Goal: Information Seeking & Learning: Compare options

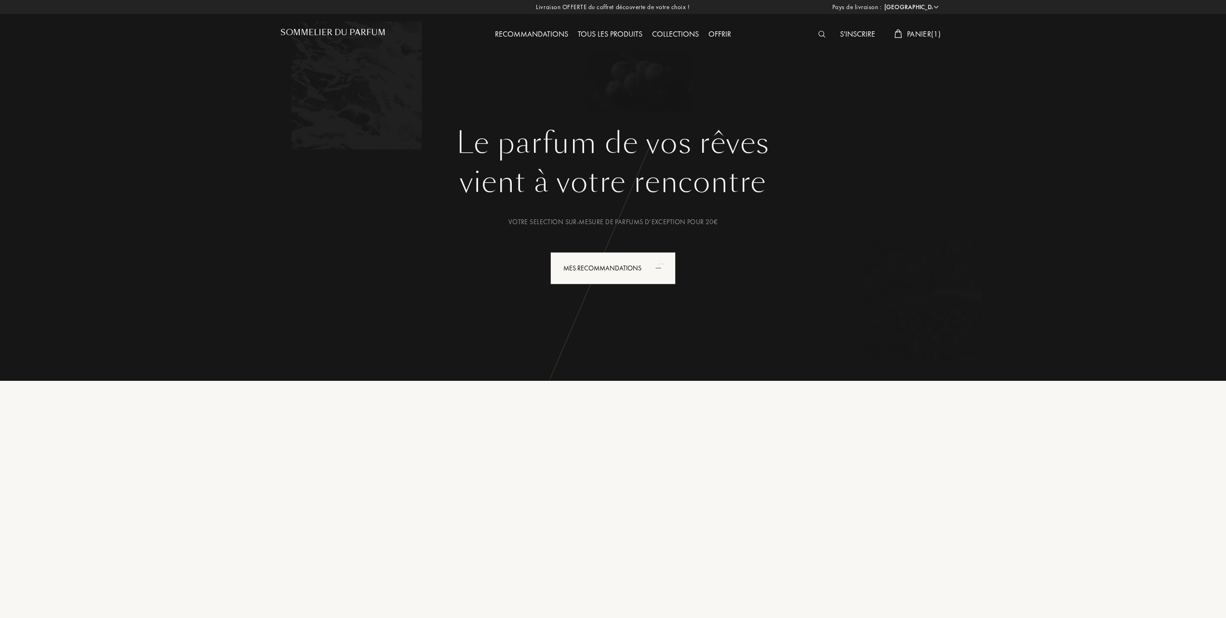
select select "FR"
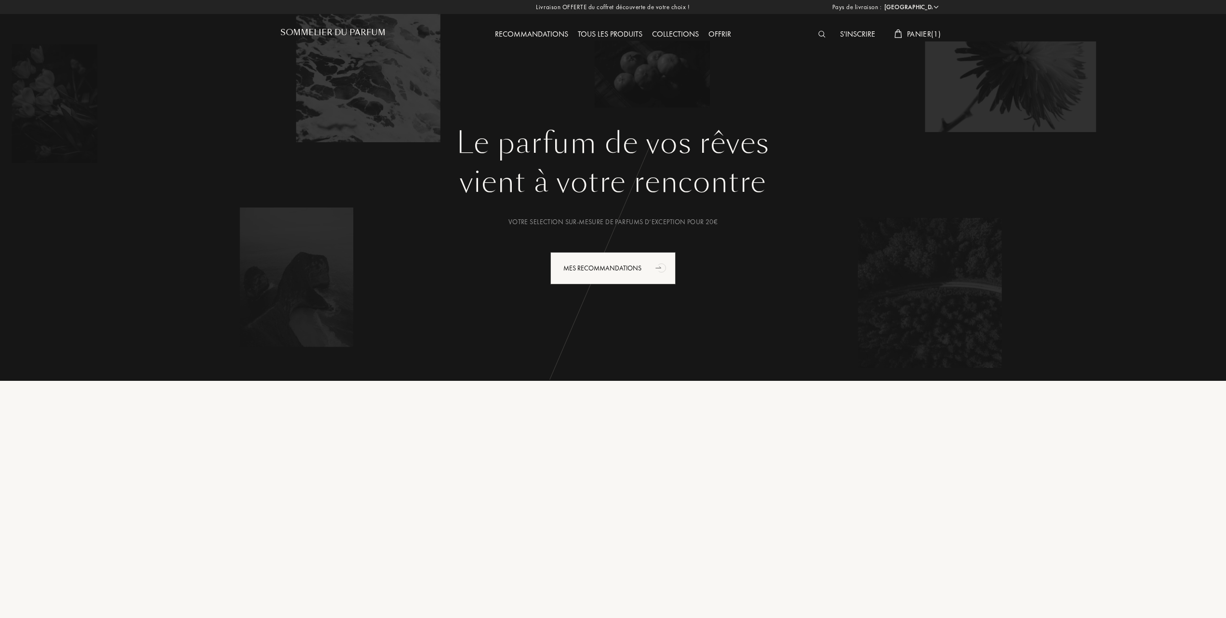
click at [920, 35] on span "Panier ( 1 )" at bounding box center [924, 34] width 34 height 10
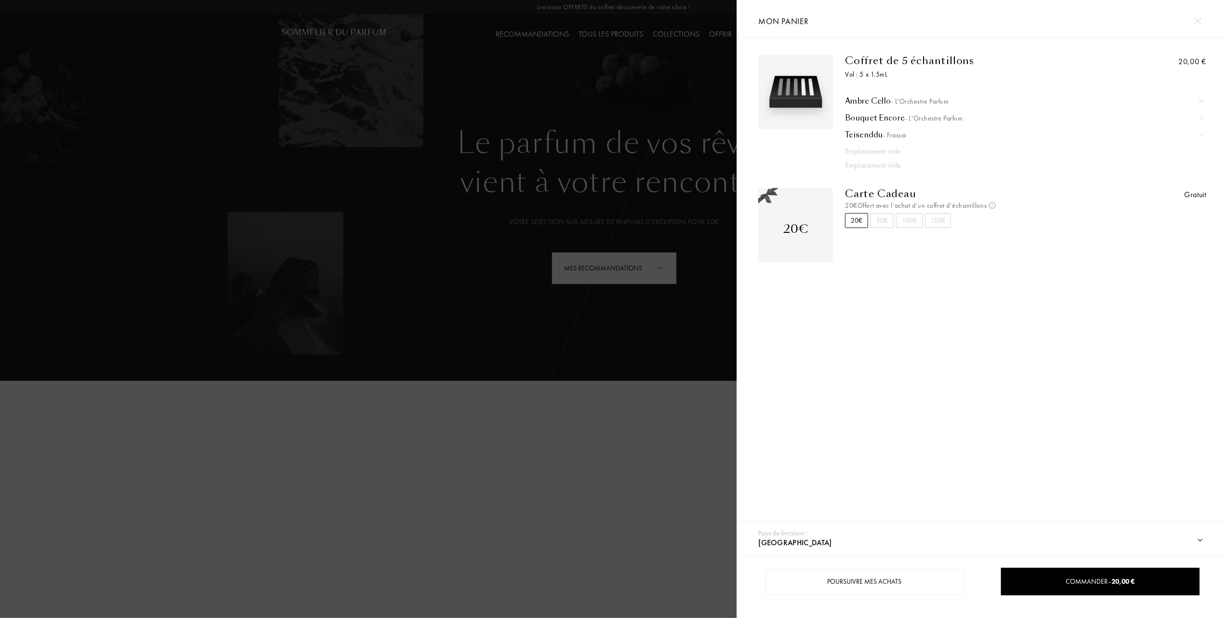
click at [404, 126] on div at bounding box center [368, 309] width 737 height 618
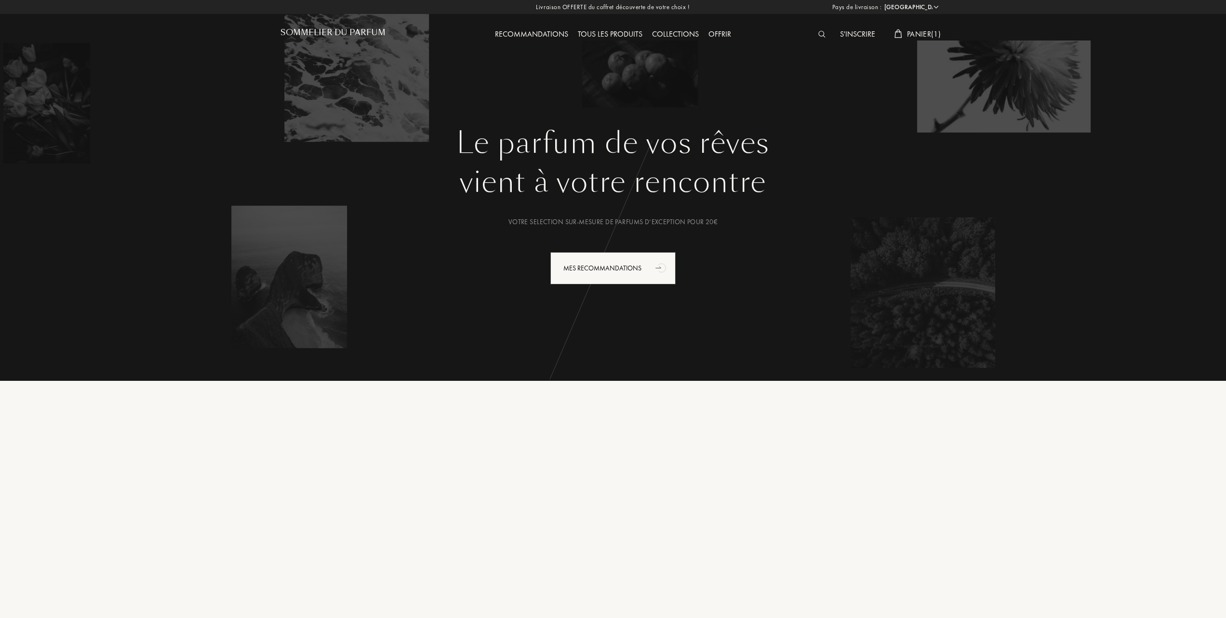
click at [617, 33] on div "Tous les produits" at bounding box center [610, 34] width 74 height 13
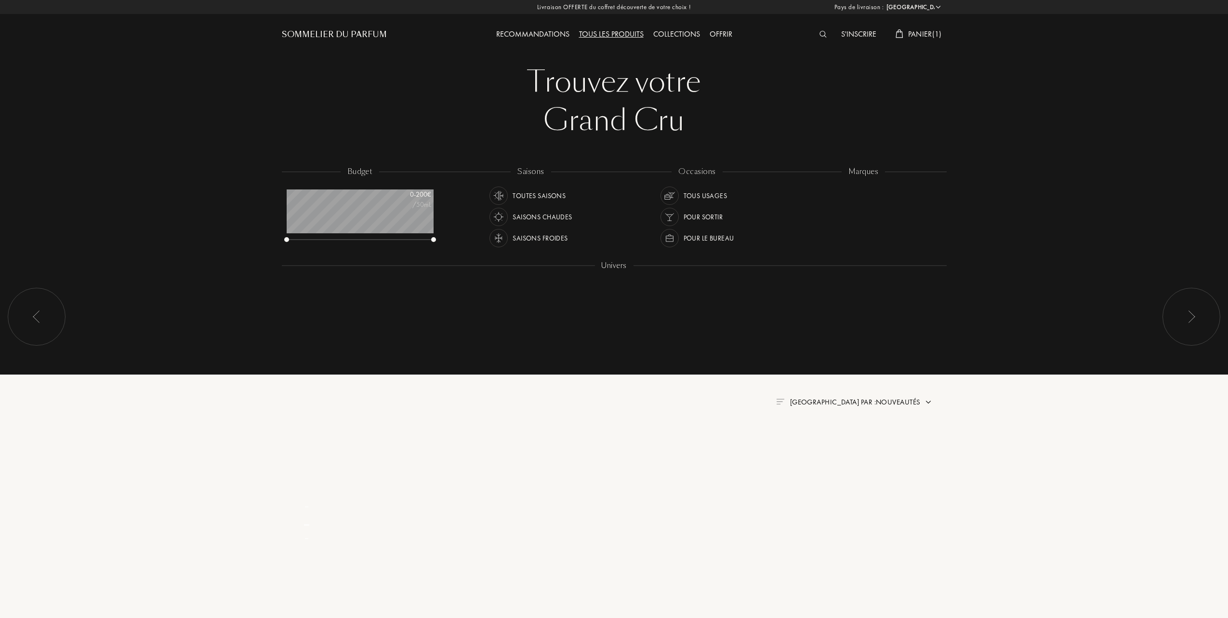
select select "FR"
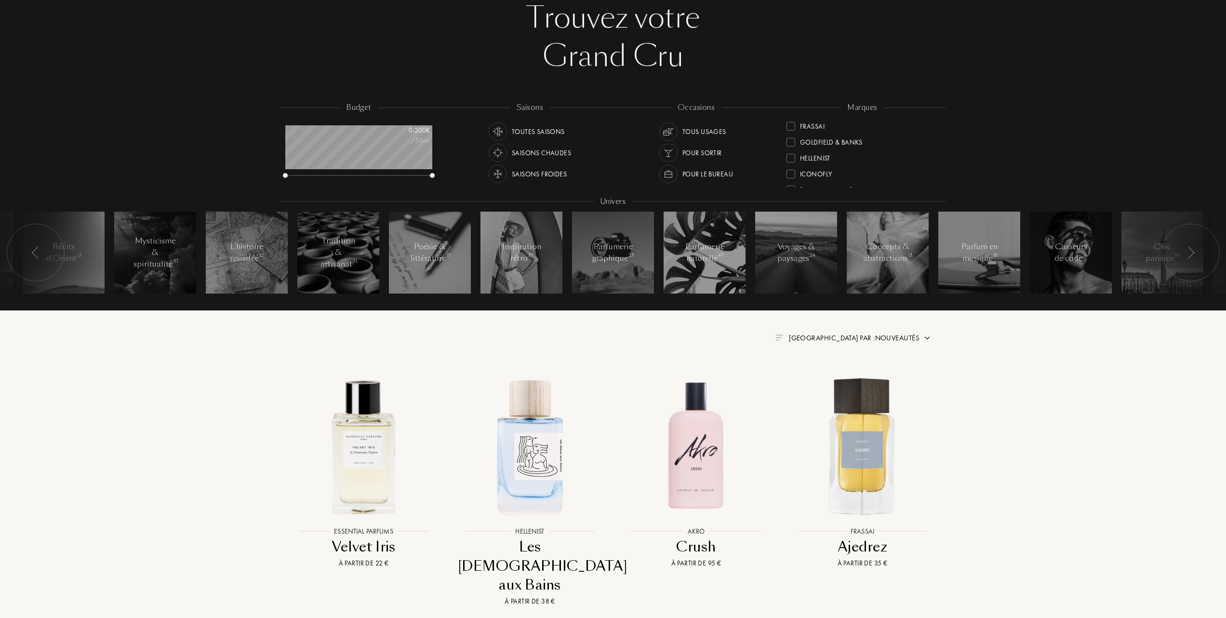
scroll to position [193, 0]
click at [865, 339] on span "Trier par : Nouveautés" at bounding box center [854, 338] width 131 height 10
click at [791, 156] on div at bounding box center [790, 158] width 9 height 9
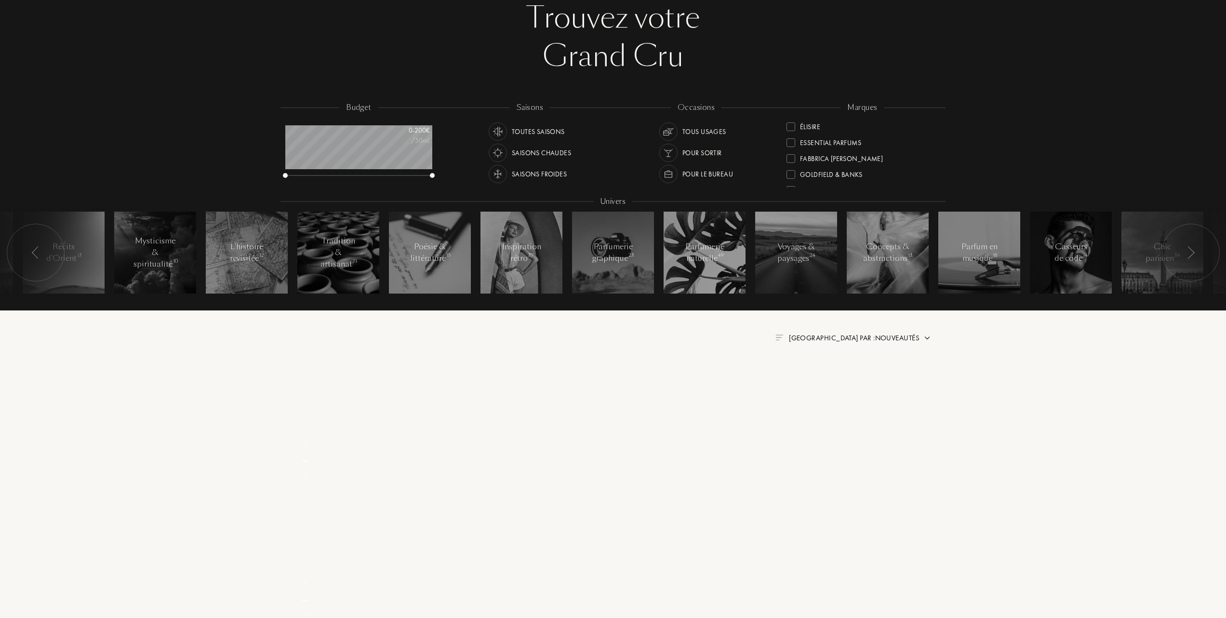
scroll to position [0, 0]
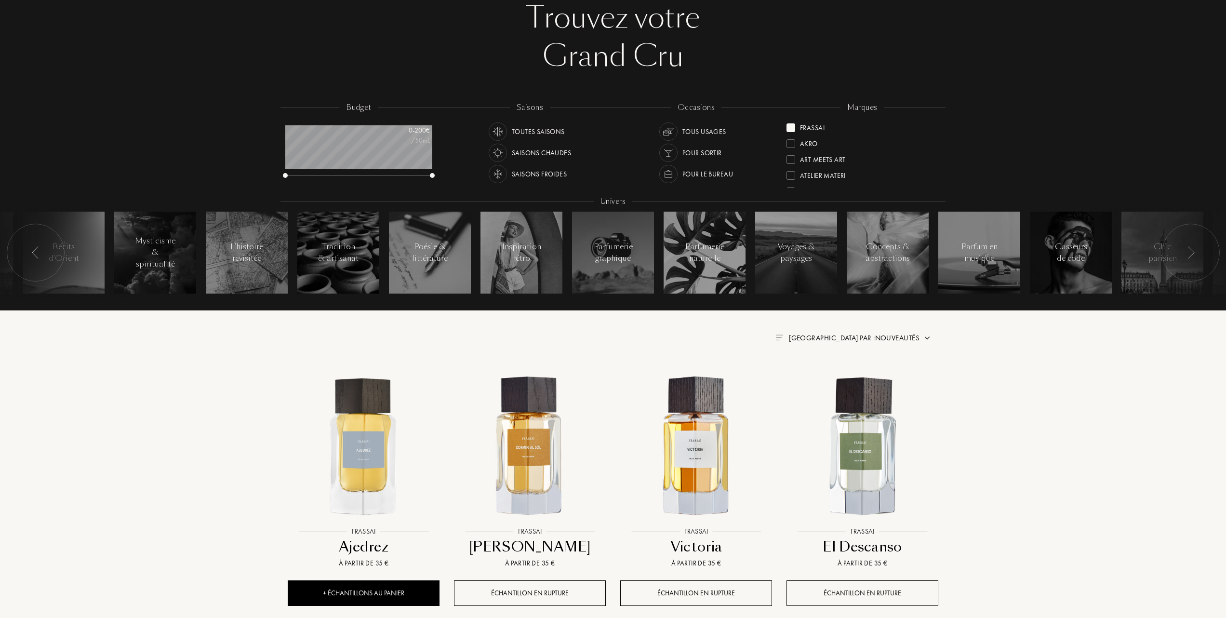
click at [881, 335] on span "Trier par : Nouveautés" at bounding box center [854, 338] width 131 height 10
click at [829, 377] on div at bounding box center [830, 379] width 7 height 7
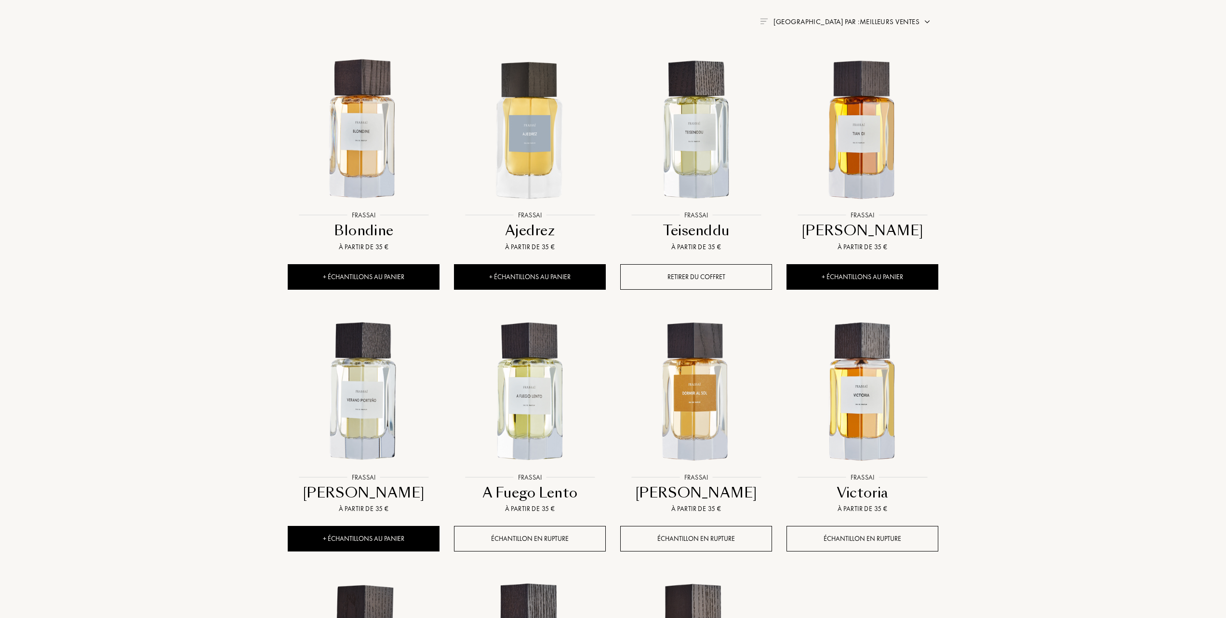
scroll to position [385, 0]
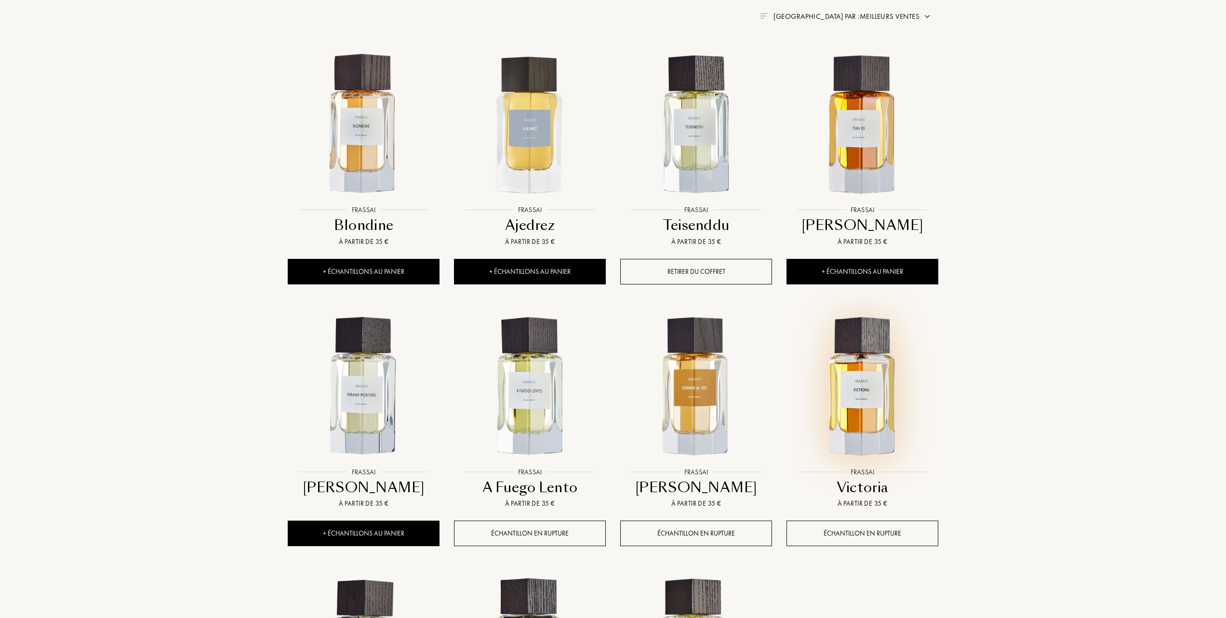
click at [870, 386] on img at bounding box center [862, 387] width 150 height 150
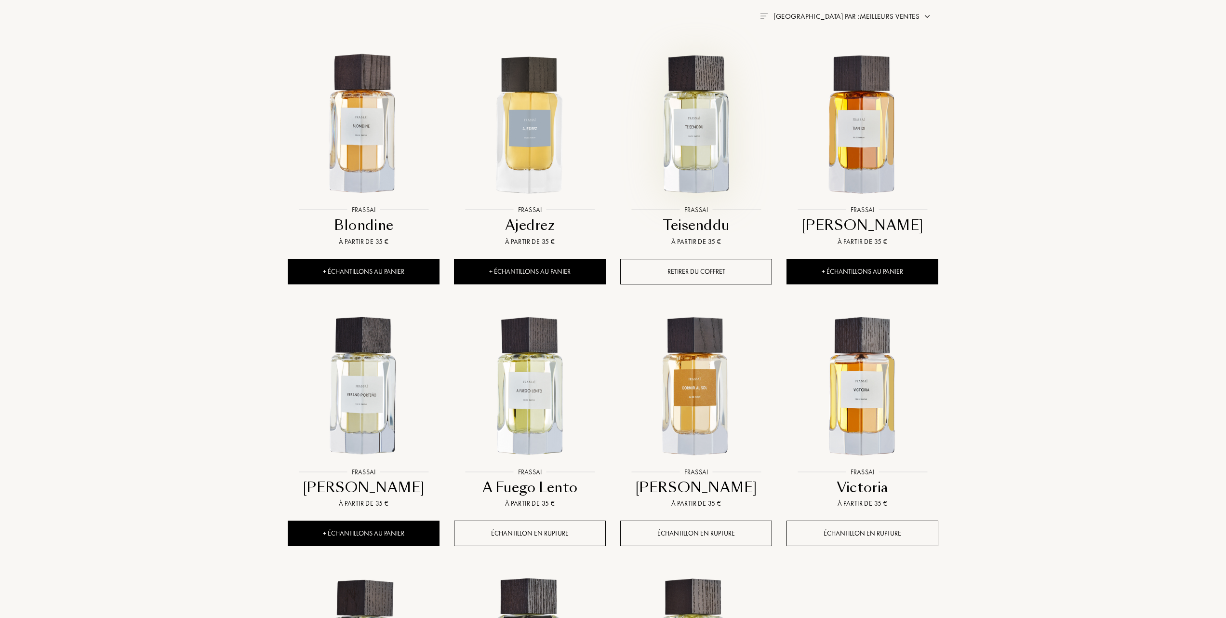
click at [685, 141] on img at bounding box center [696, 125] width 150 height 150
click at [362, 410] on img at bounding box center [364, 387] width 150 height 150
click at [535, 381] on img at bounding box center [530, 387] width 150 height 150
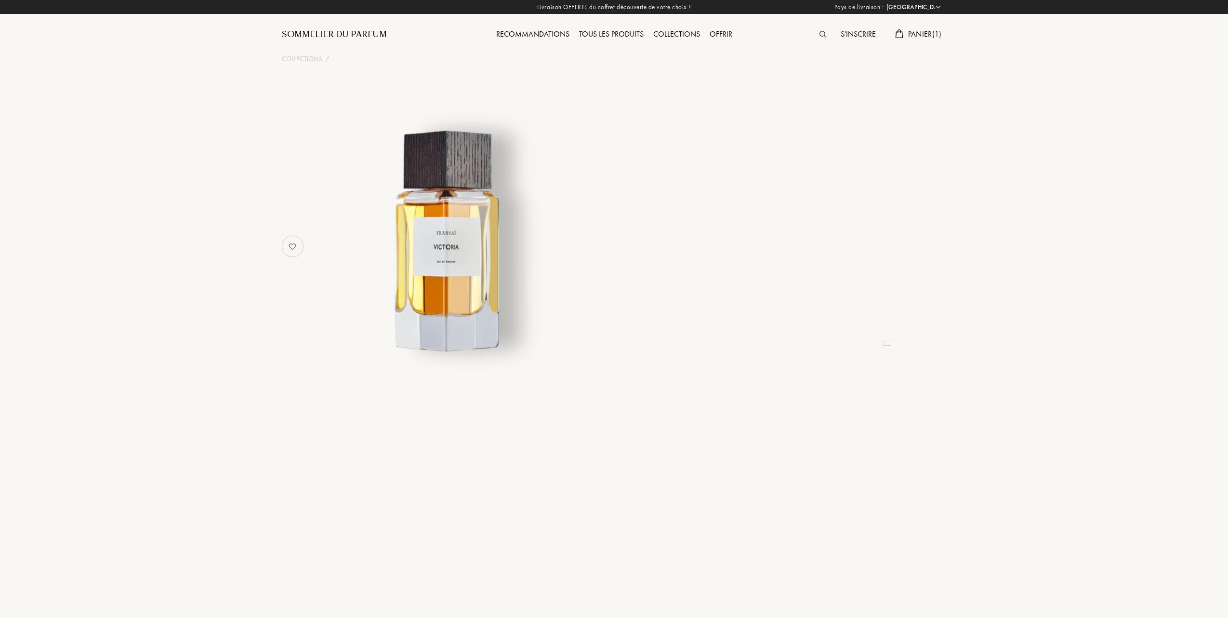
select select "FR"
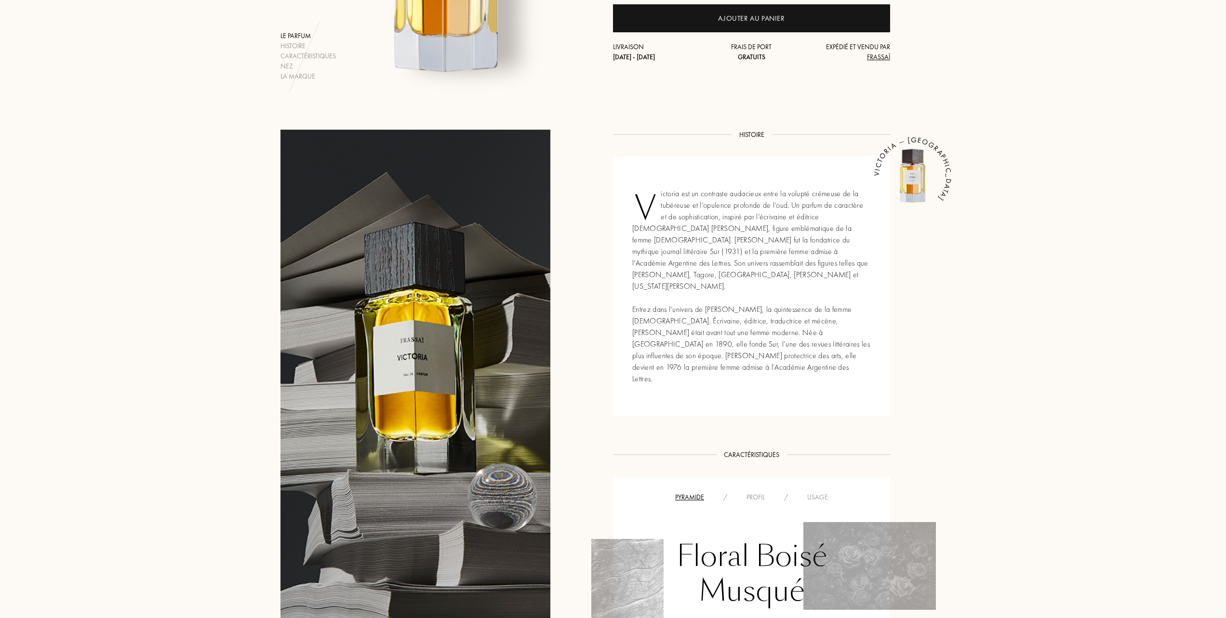
scroll to position [257, 0]
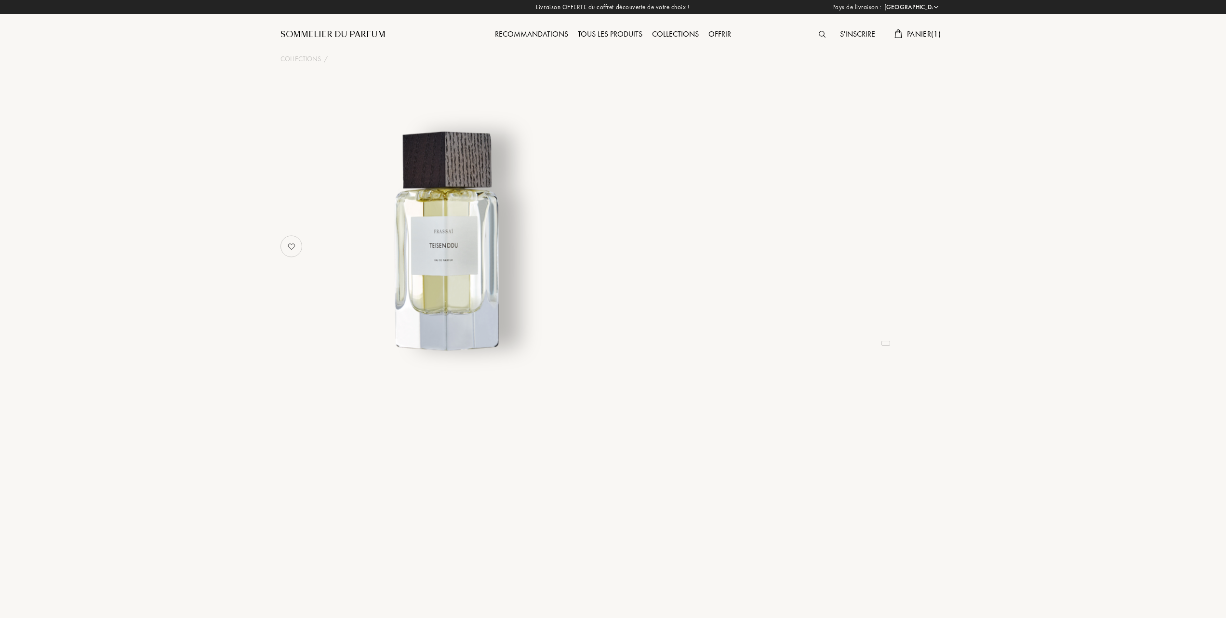
select select "FR"
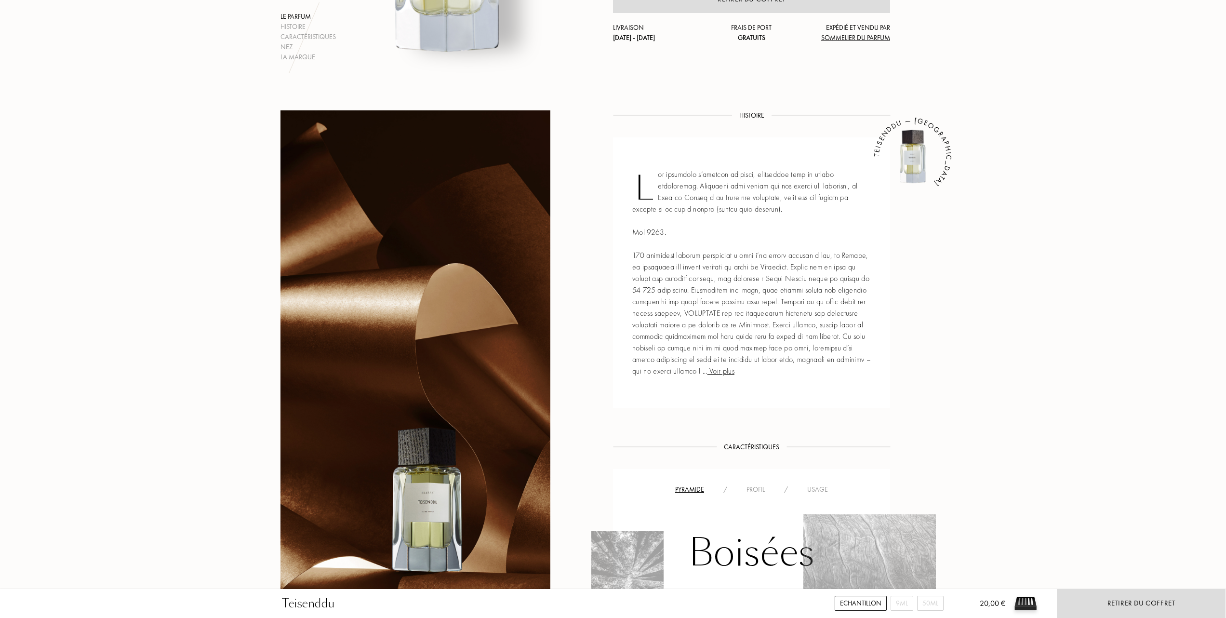
scroll to position [321, 0]
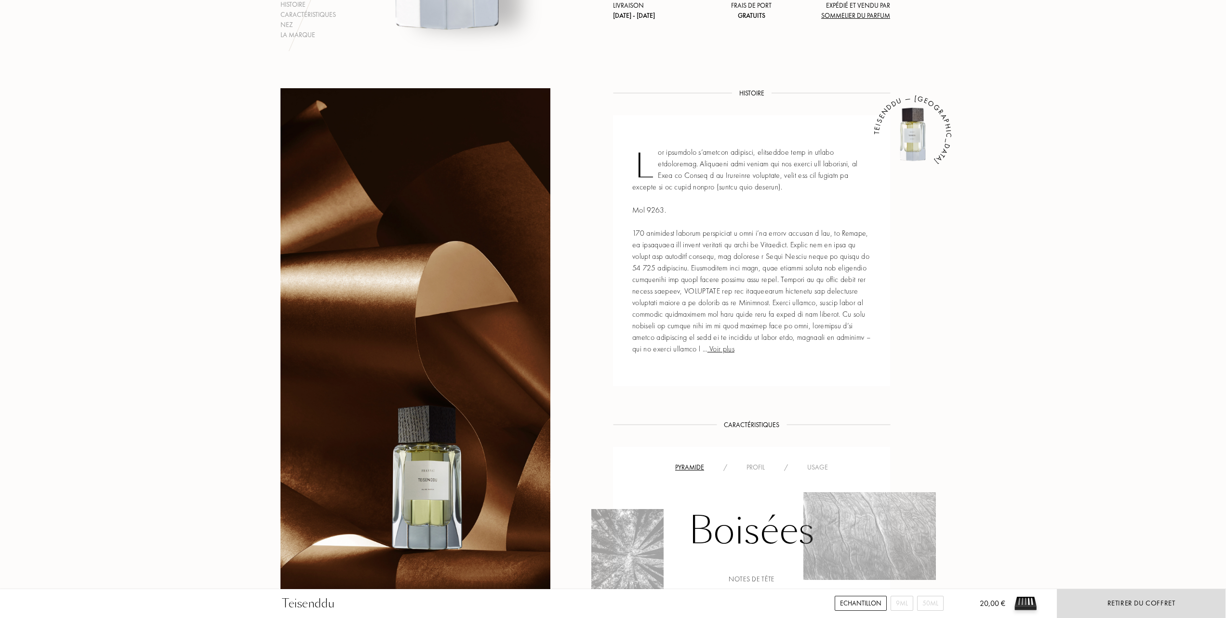
click at [734, 347] on span "Voir plus" at bounding box center [720, 349] width 27 height 10
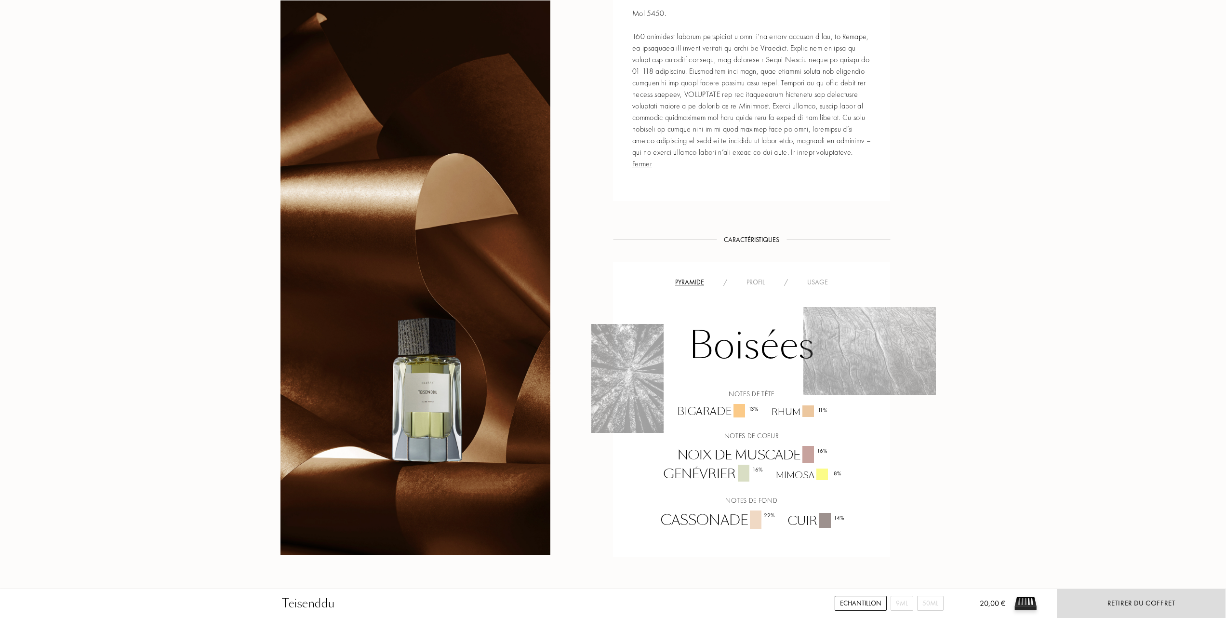
scroll to position [578, 0]
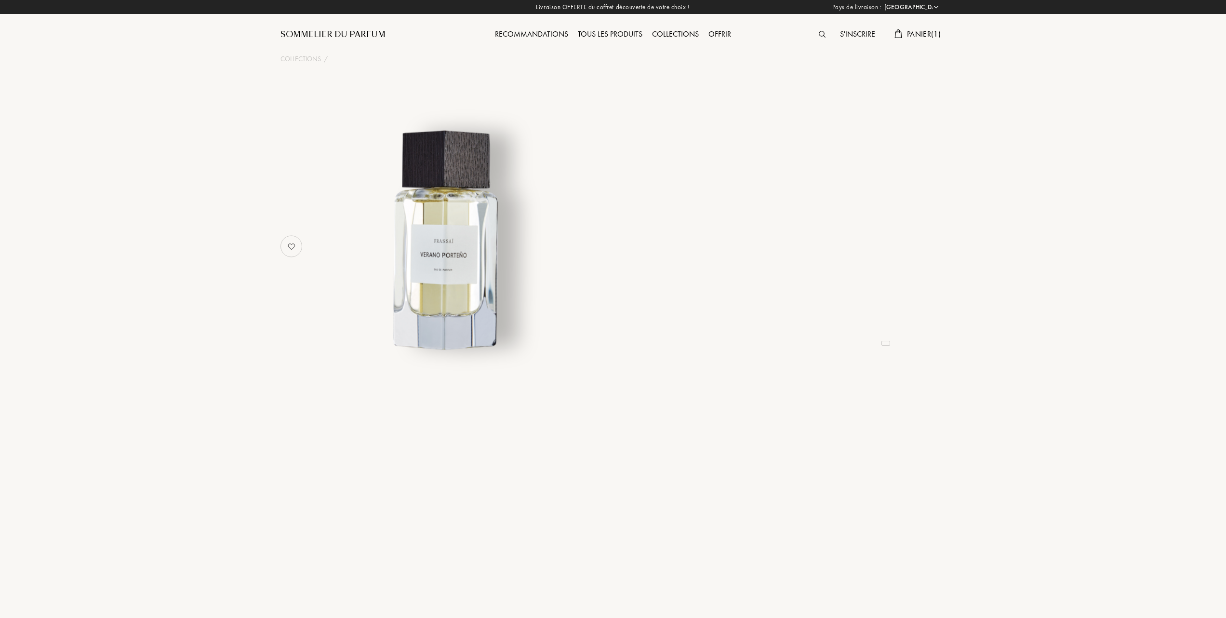
select select "FR"
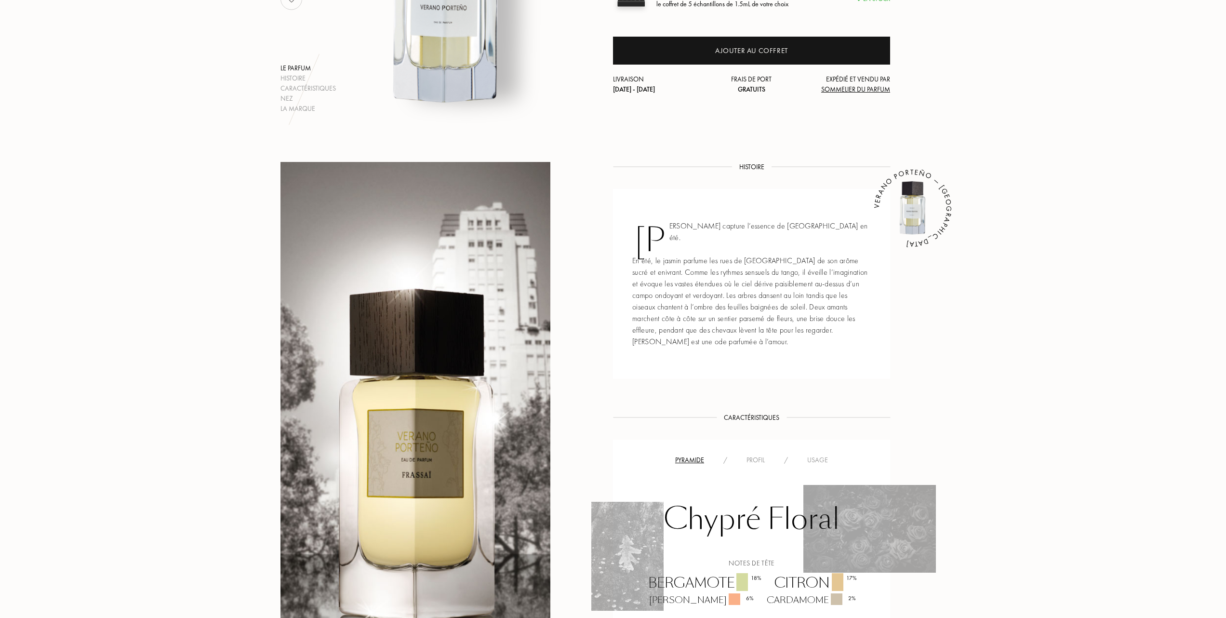
scroll to position [321, 0]
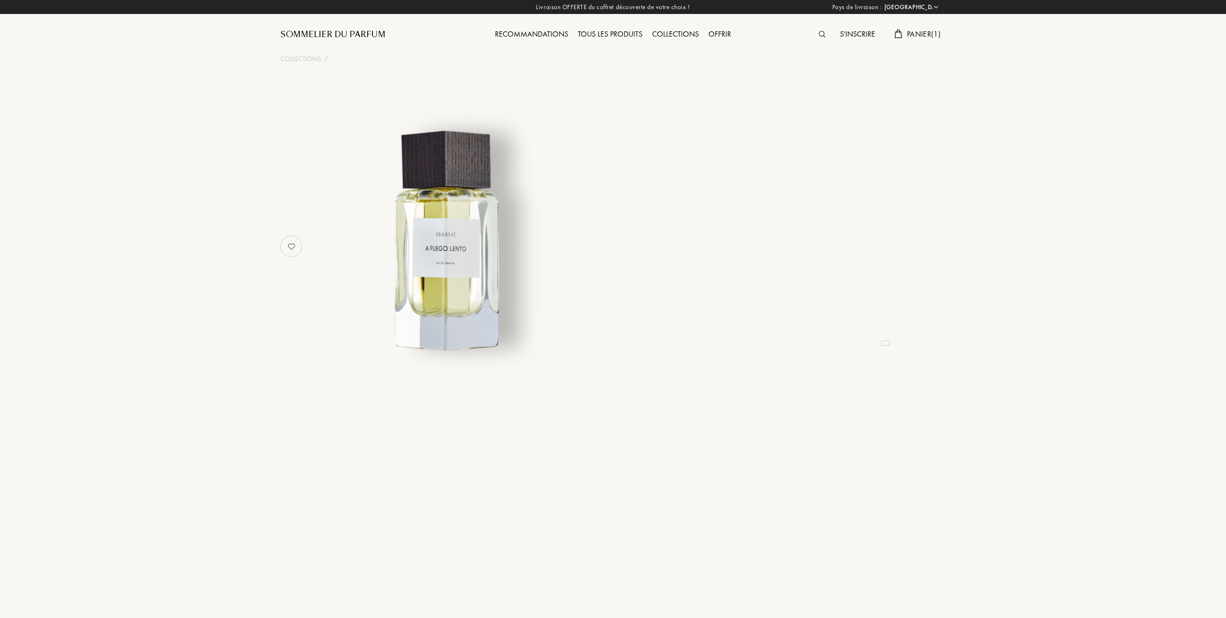
select select "FR"
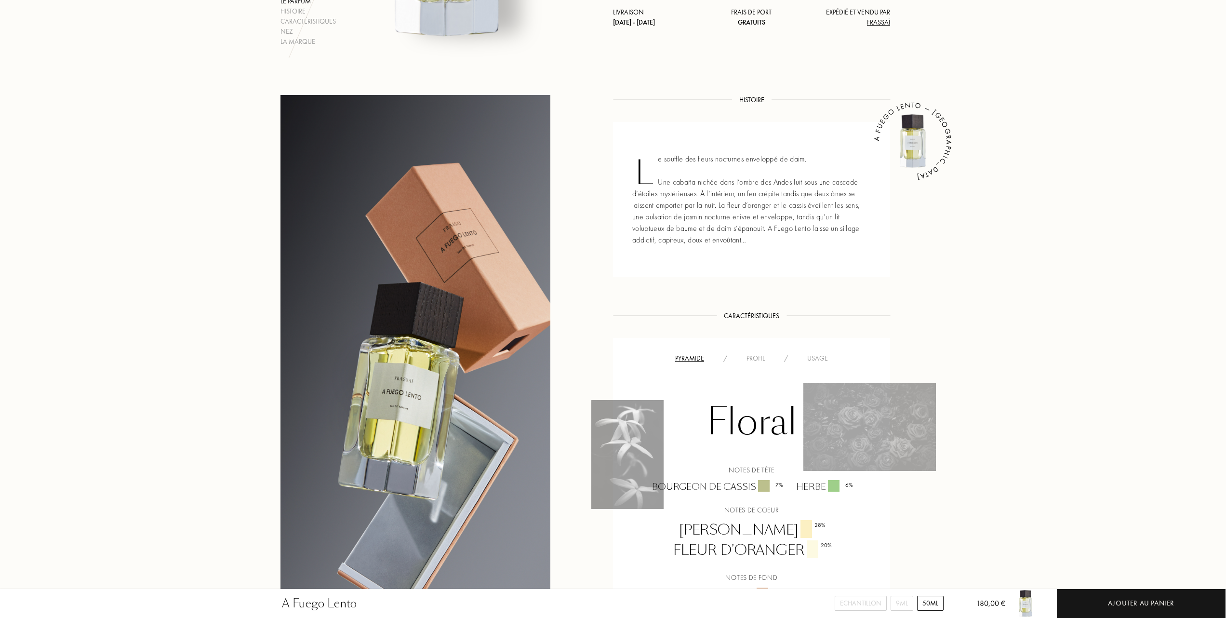
scroll to position [321, 0]
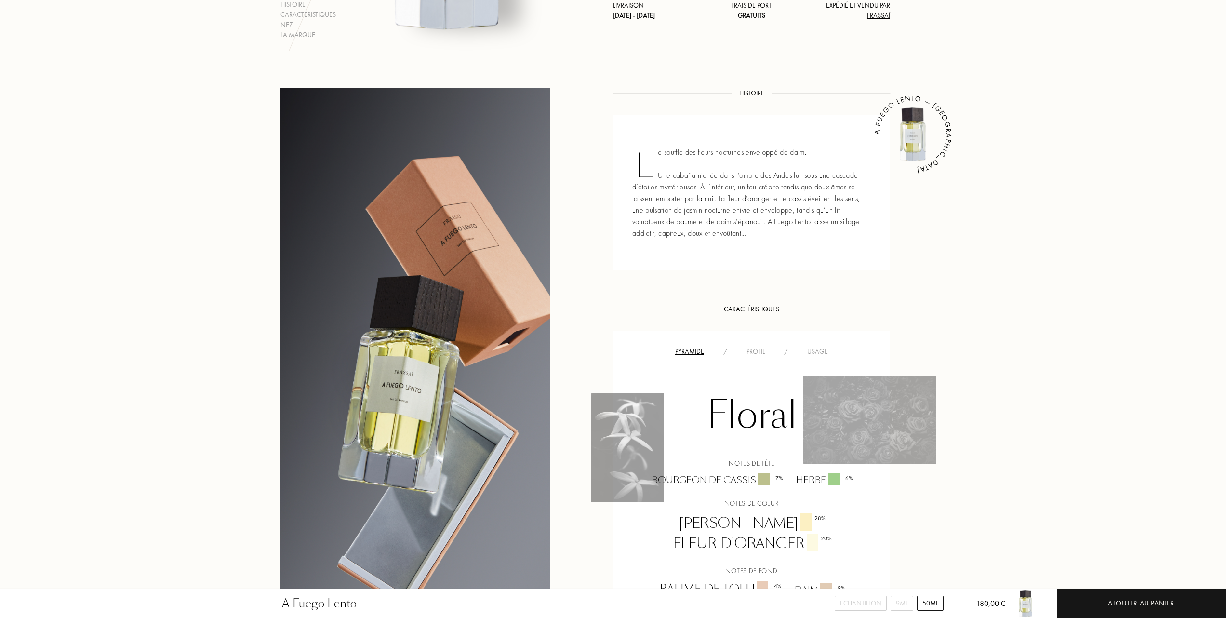
click at [821, 349] on div "Usage" at bounding box center [817, 351] width 40 height 10
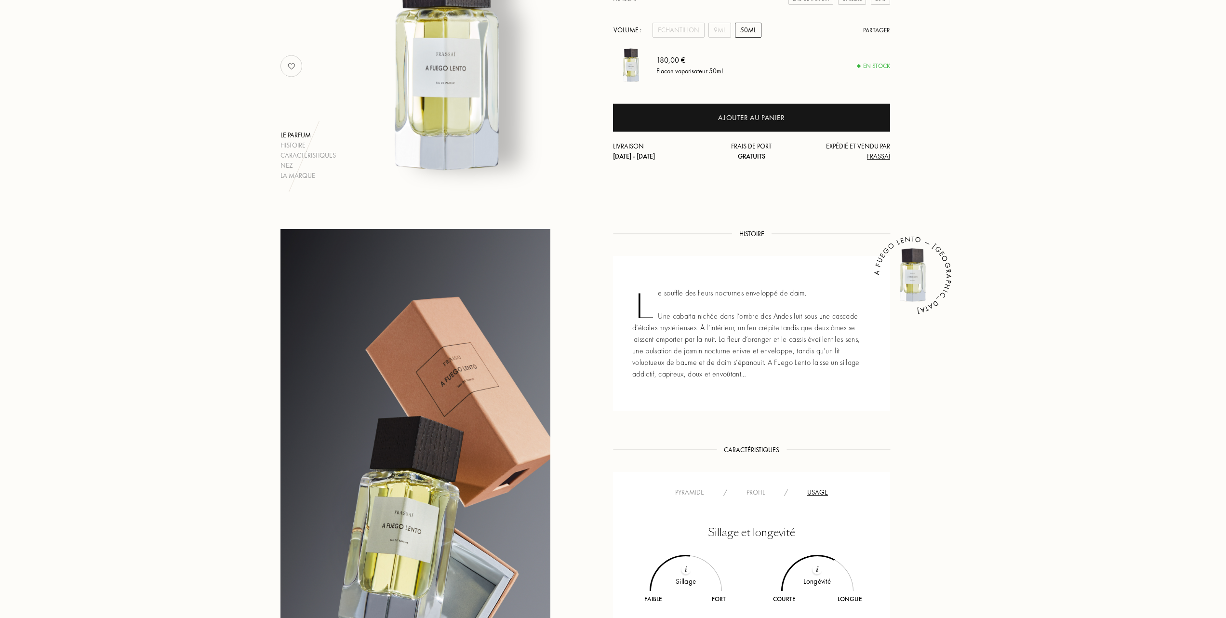
scroll to position [0, 0]
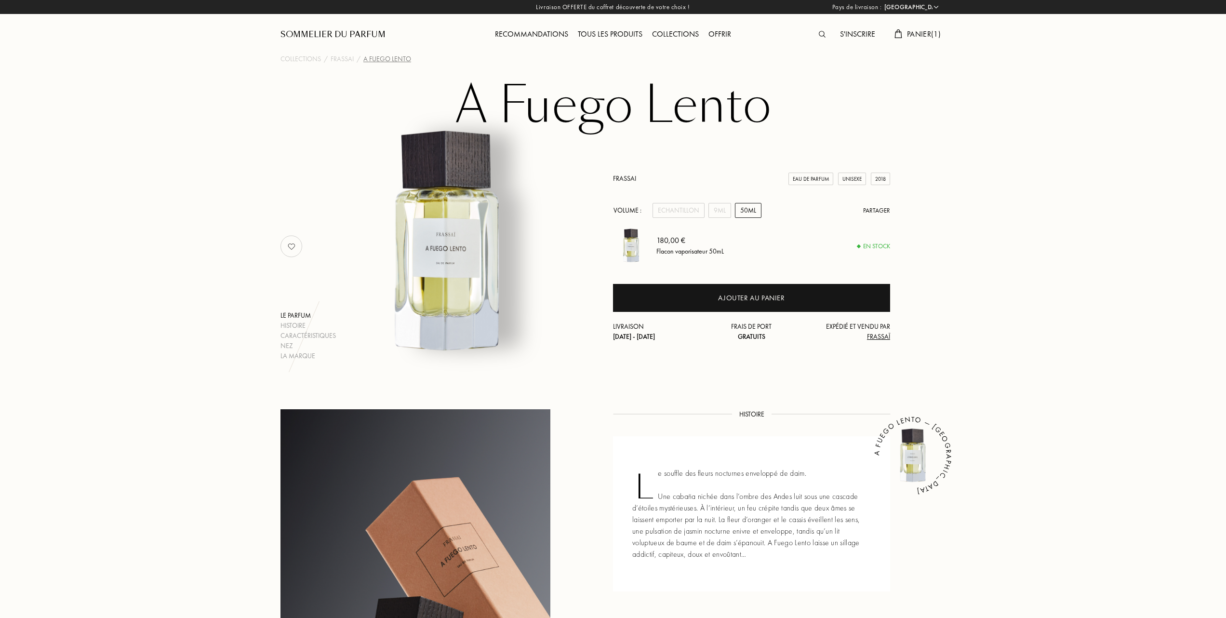
click at [911, 32] on span "Panier ( 1 )" at bounding box center [924, 34] width 34 height 10
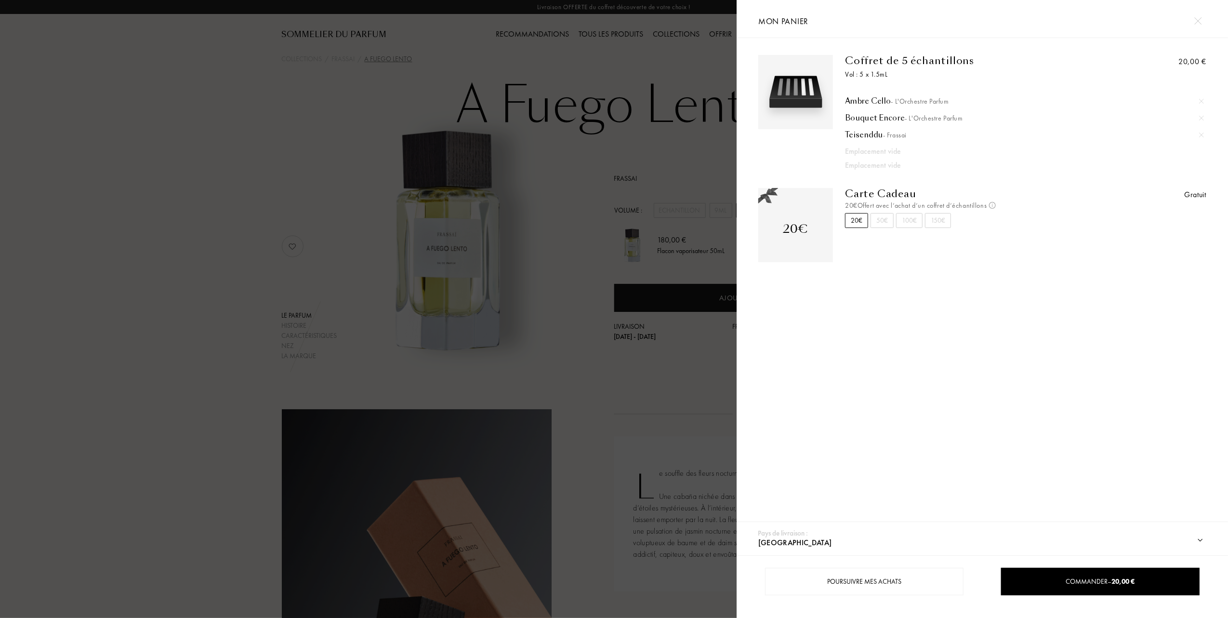
click at [234, 222] on div at bounding box center [368, 309] width 737 height 618
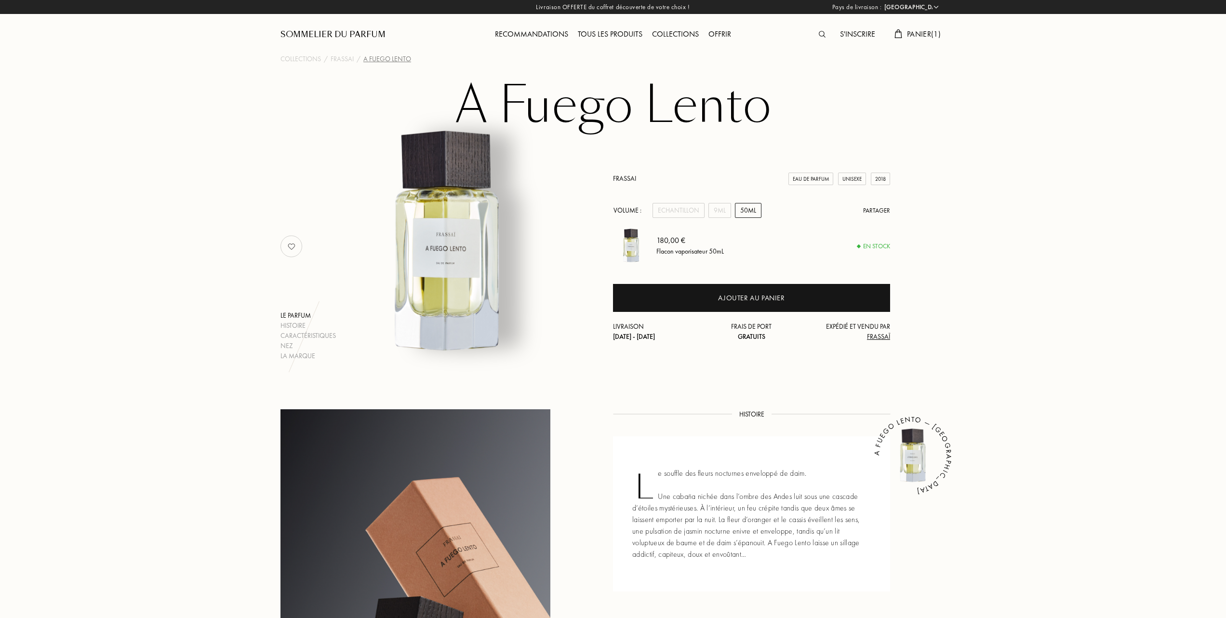
click at [623, 176] on link "Frassai" at bounding box center [624, 178] width 23 height 9
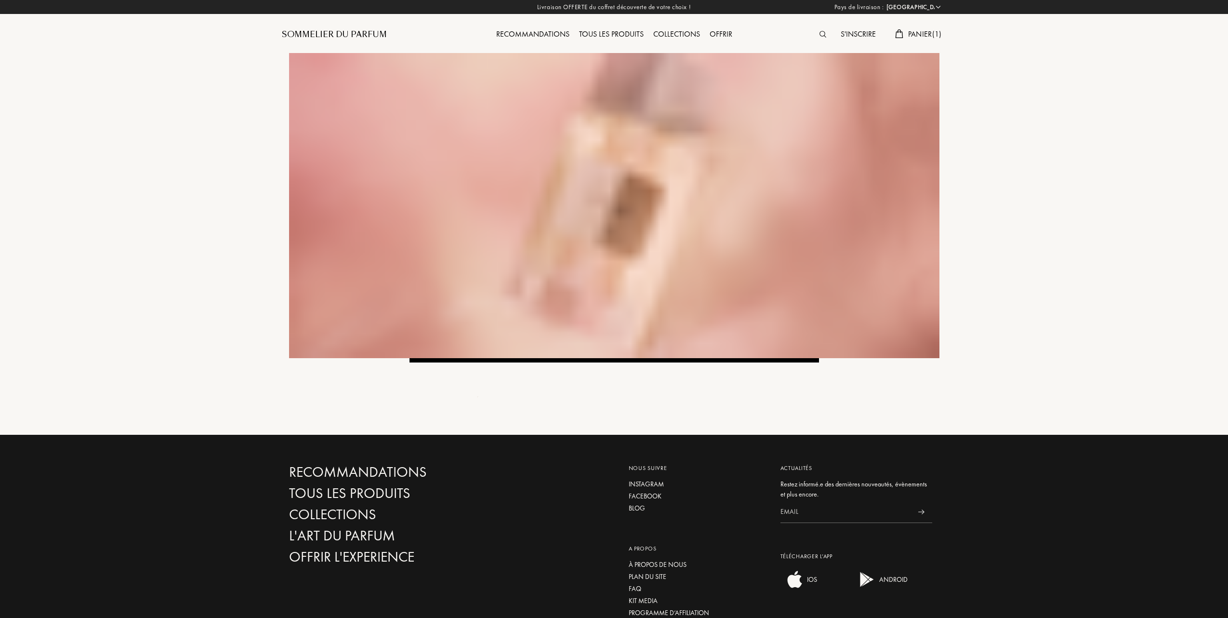
select select "FR"
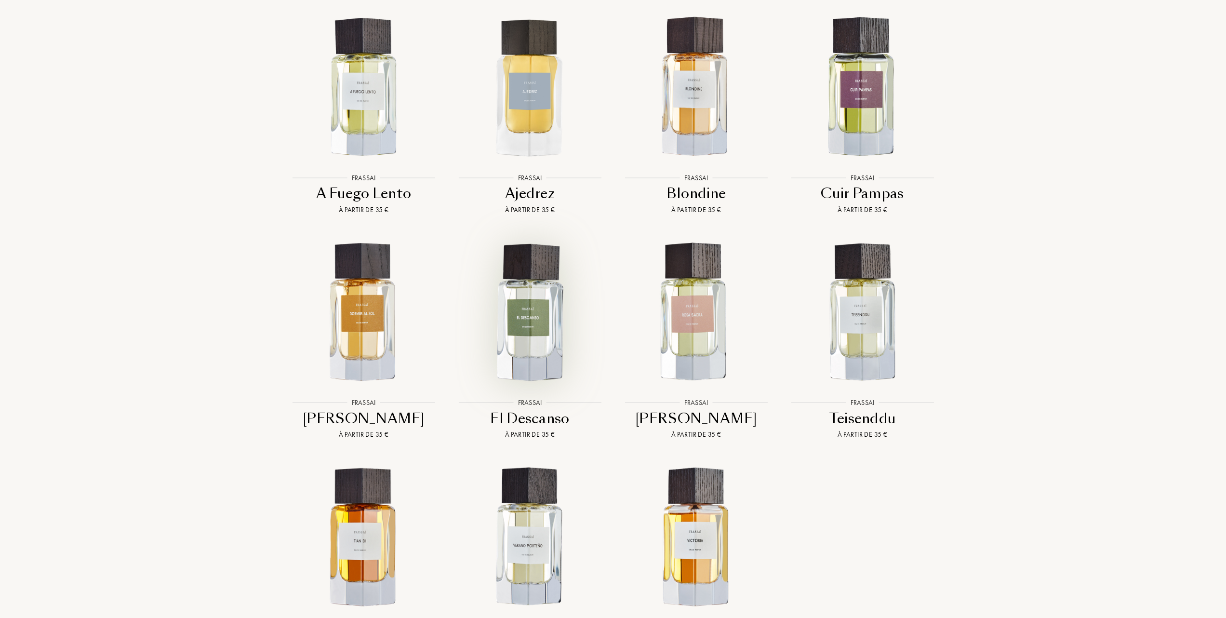
scroll to position [899, 0]
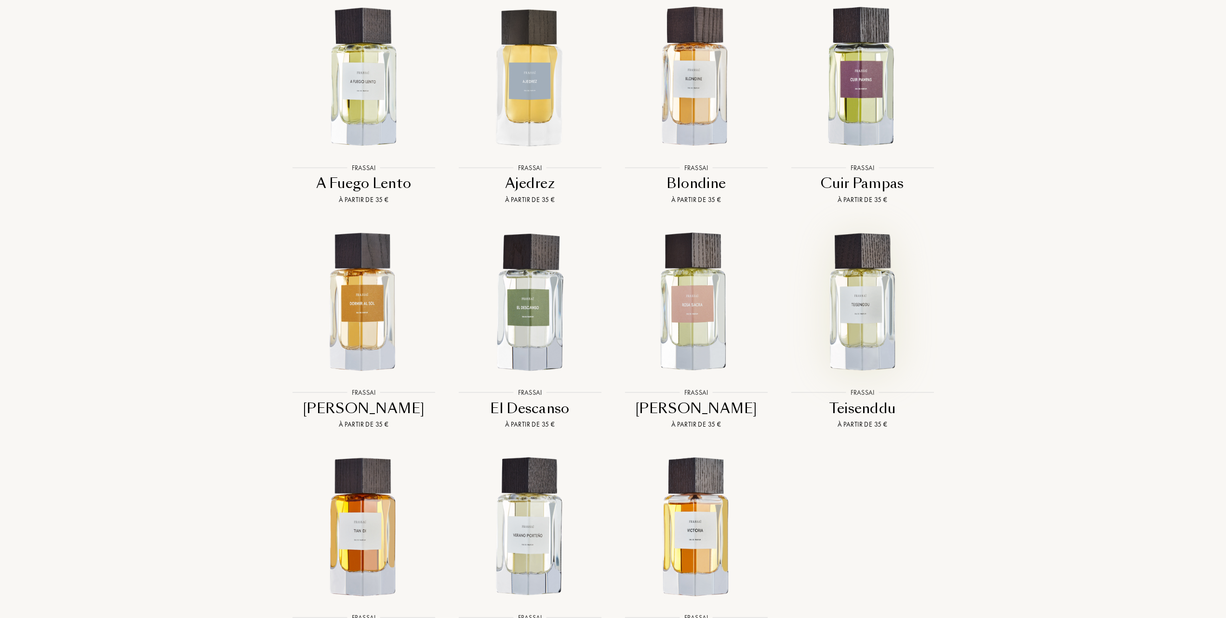
click at [872, 291] on img at bounding box center [862, 302] width 150 height 150
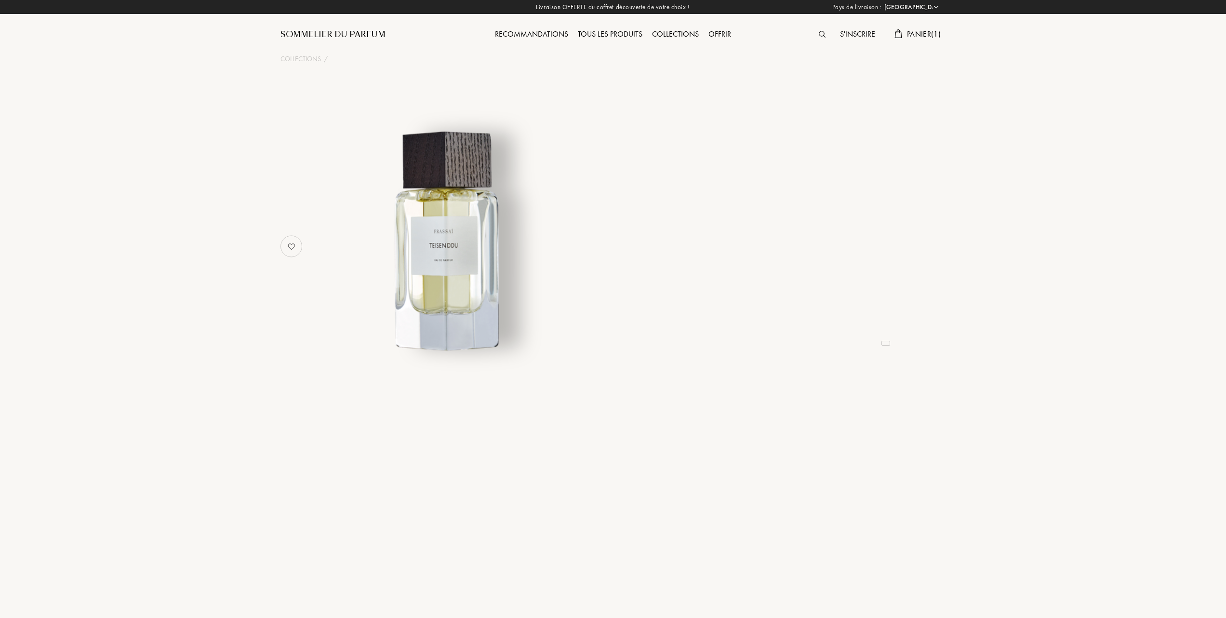
select select "FR"
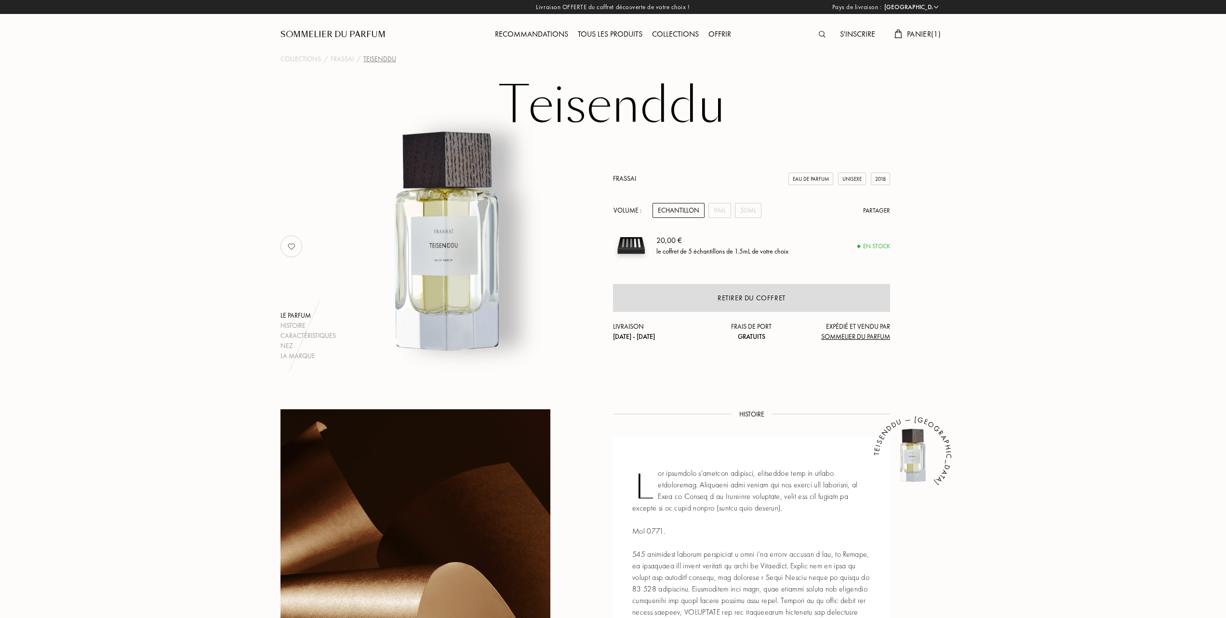
click at [908, 32] on span "Panier ( 1 )" at bounding box center [924, 34] width 34 height 10
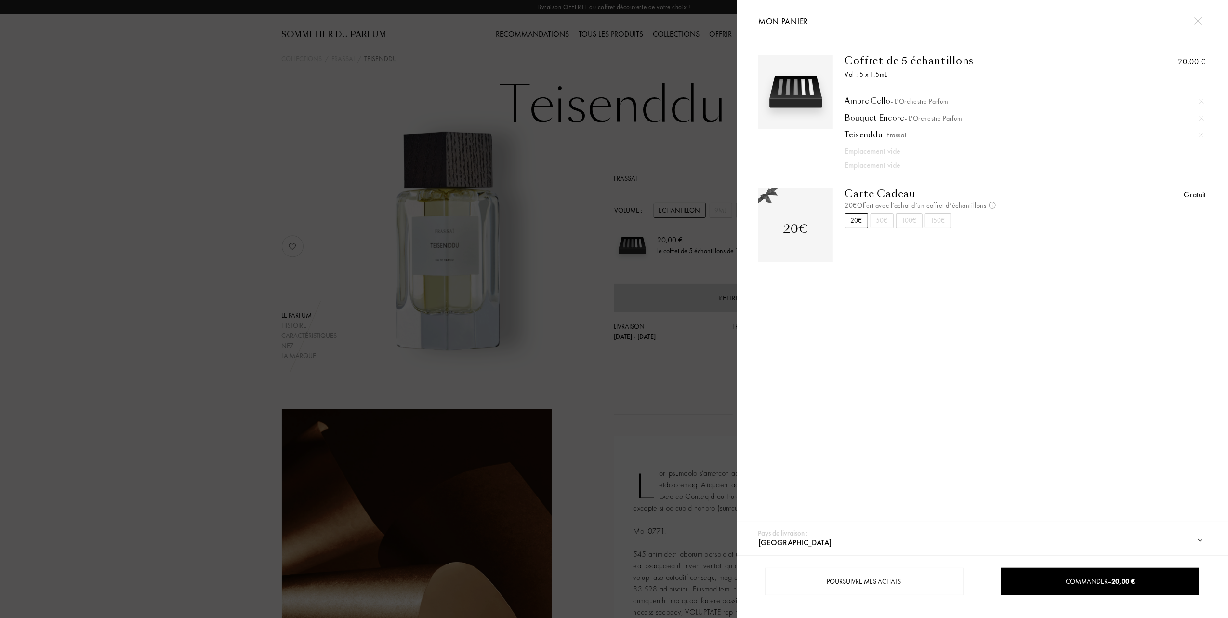
click at [1200, 133] on img at bounding box center [1201, 134] width 5 height 5
click at [199, 245] on div at bounding box center [368, 309] width 737 height 618
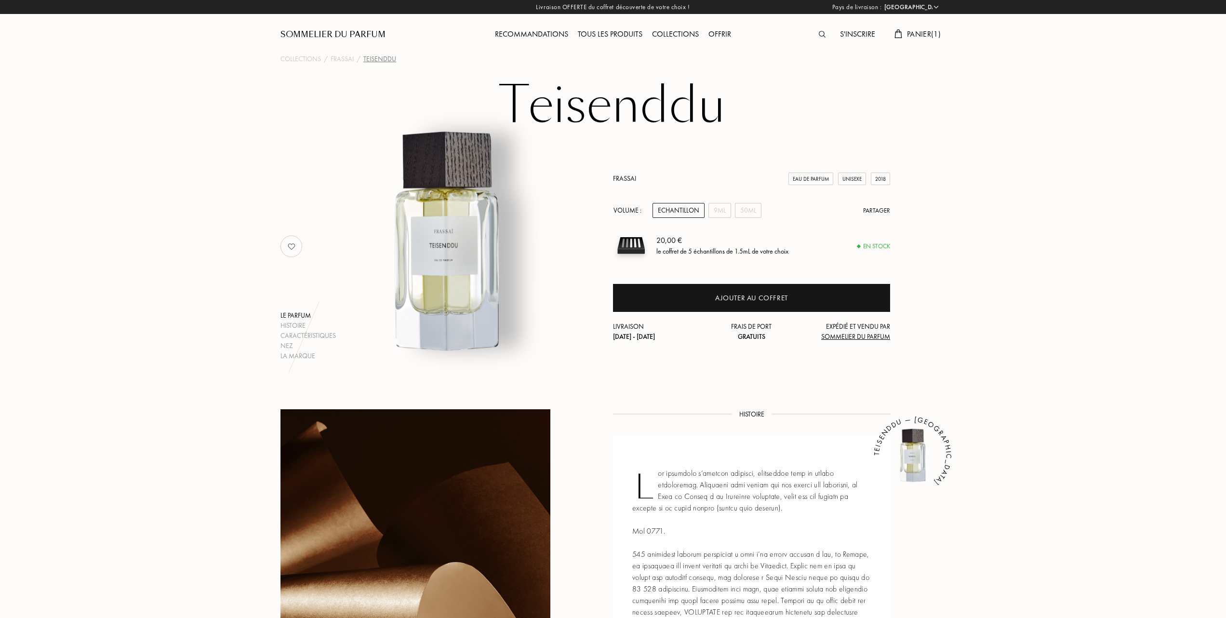
click at [620, 30] on div "Tous les produits" at bounding box center [610, 34] width 74 height 13
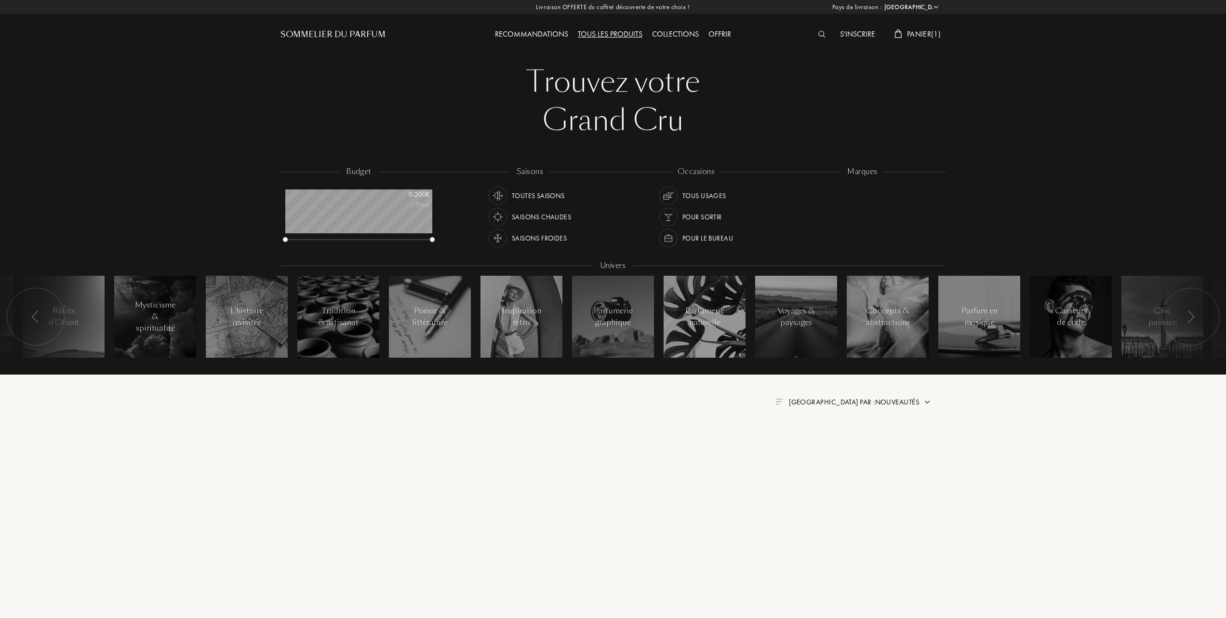
select select "FR"
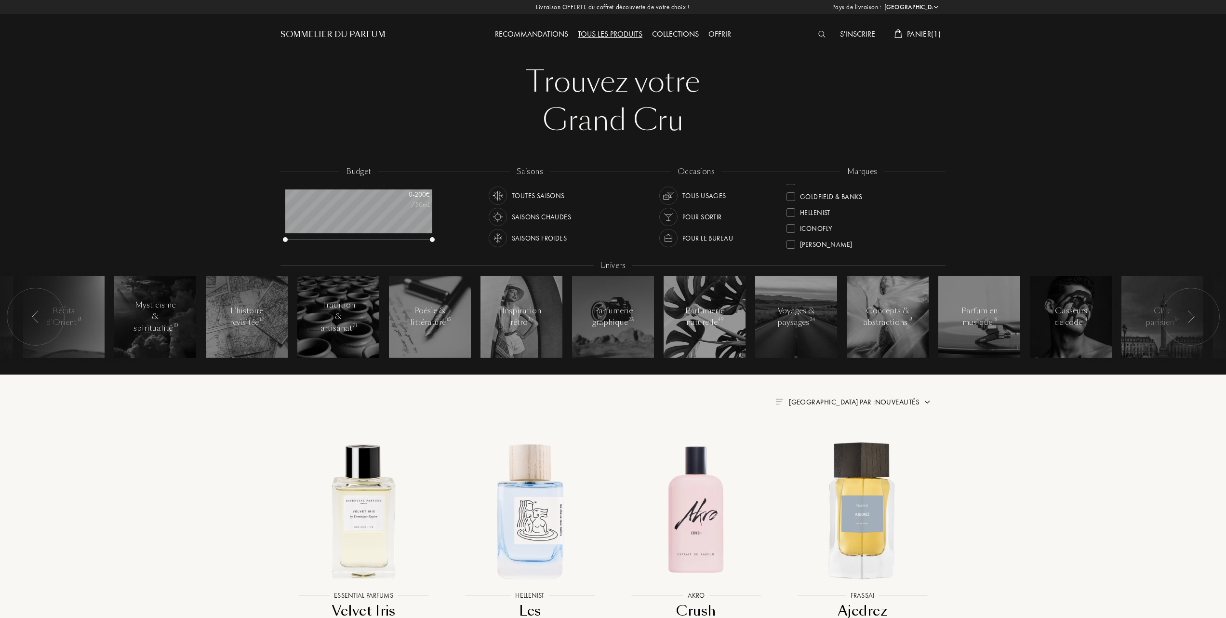
scroll to position [193, 0]
click at [793, 234] on div at bounding box center [790, 237] width 9 height 9
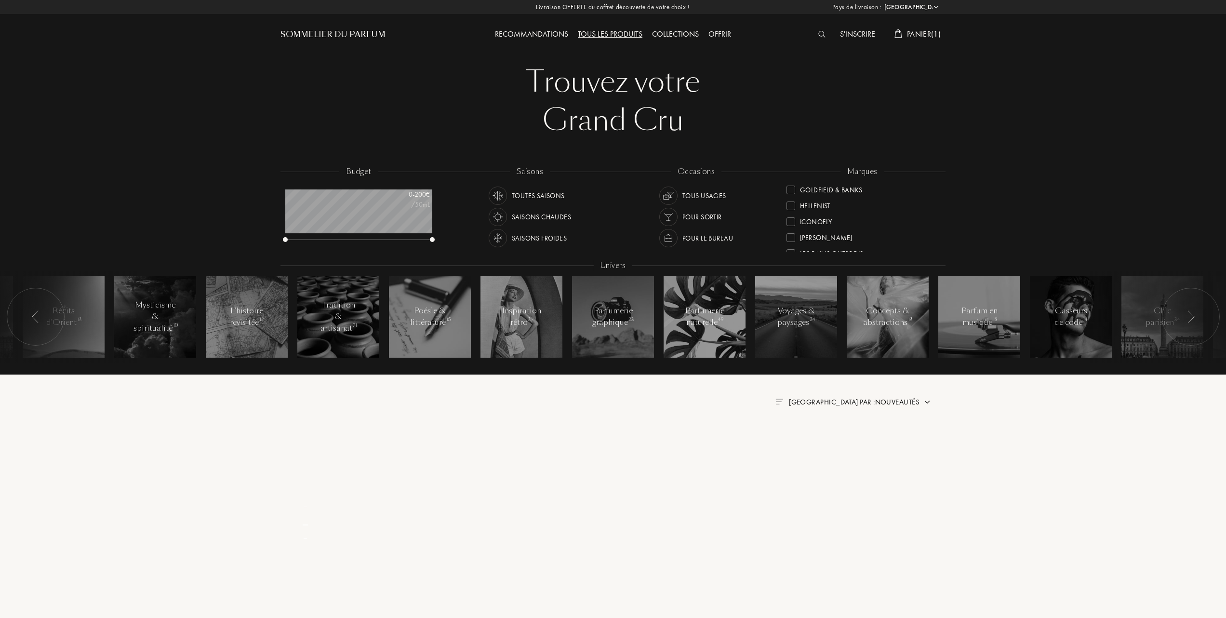
scroll to position [0, 0]
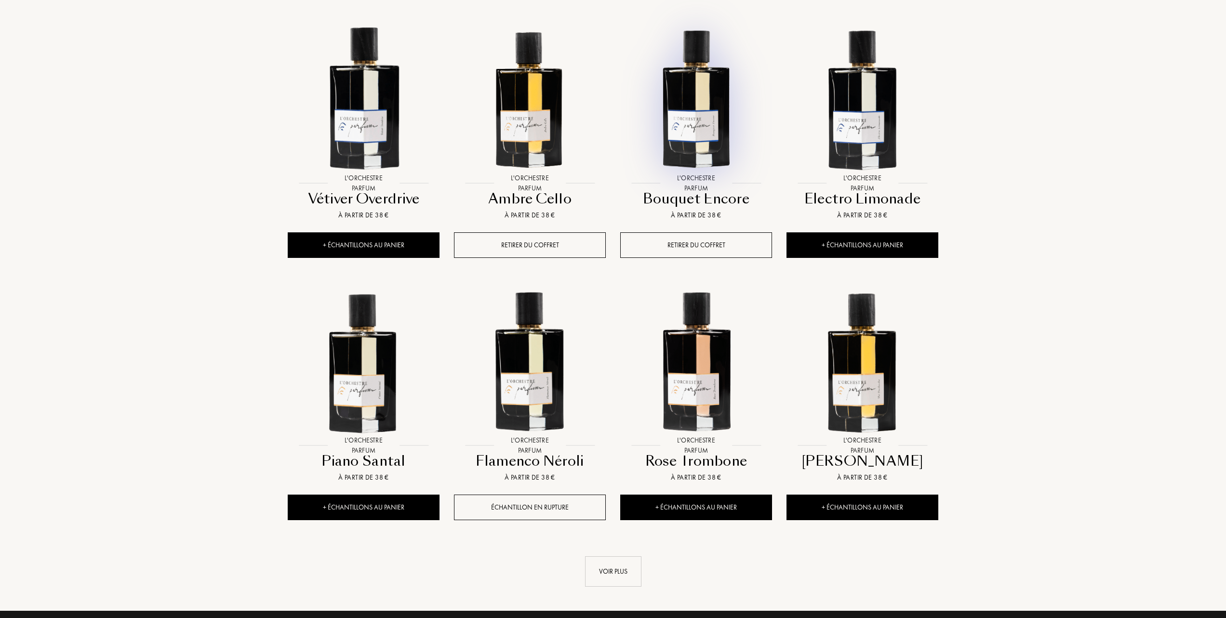
scroll to position [706, 0]
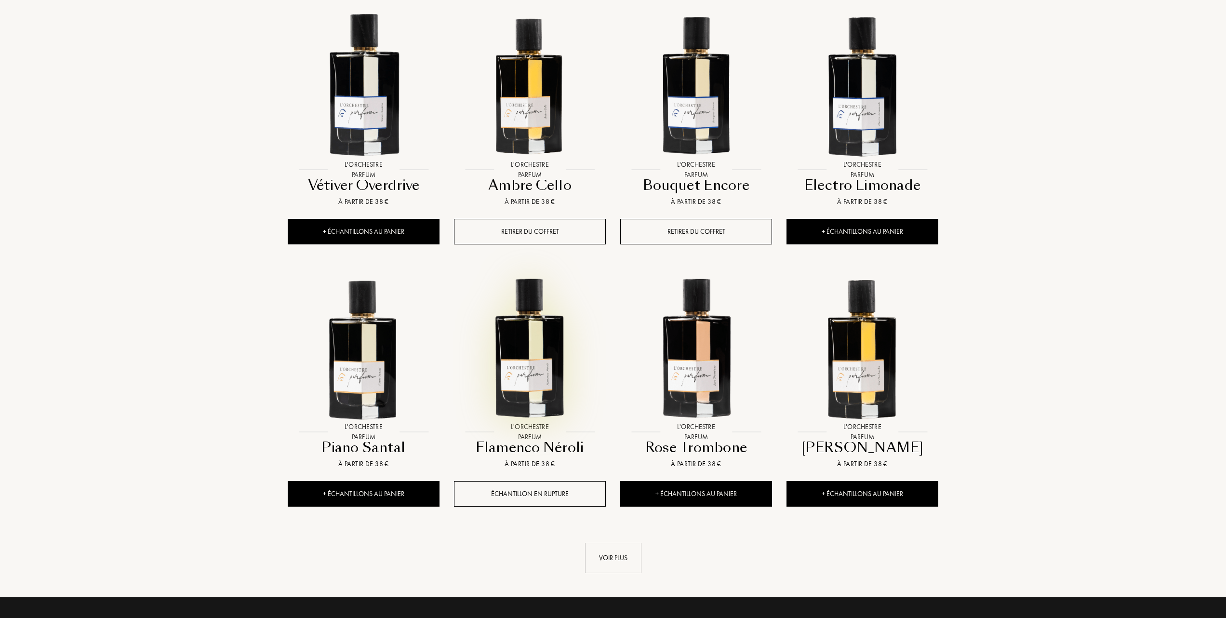
click at [546, 332] on img at bounding box center [530, 347] width 150 height 150
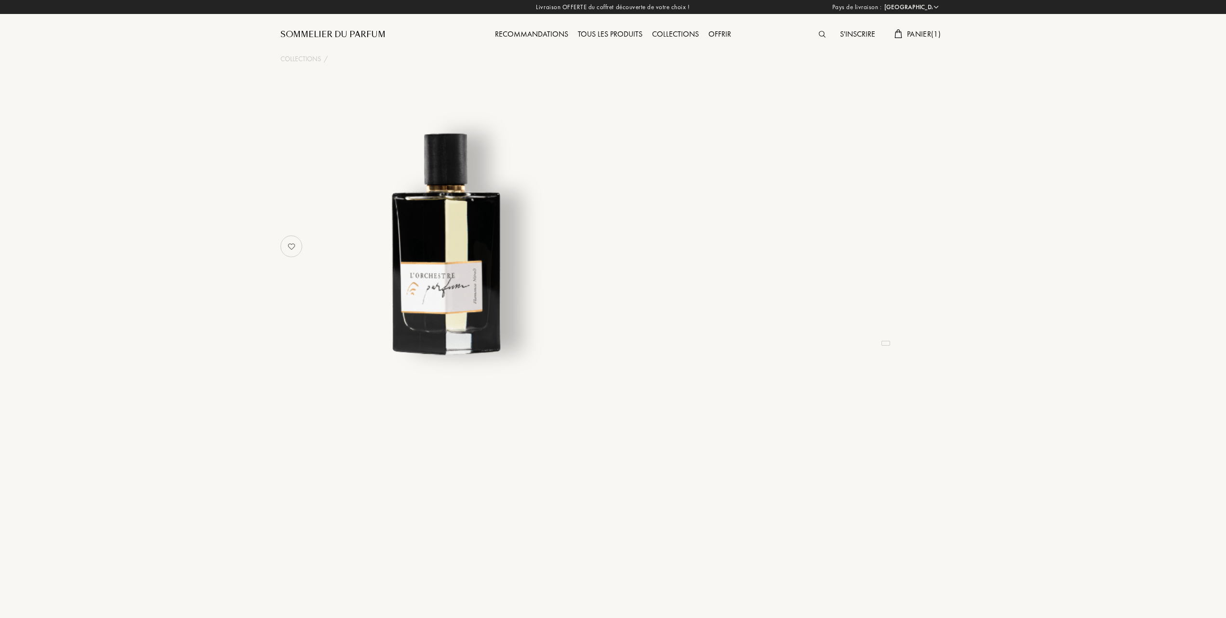
select select "FR"
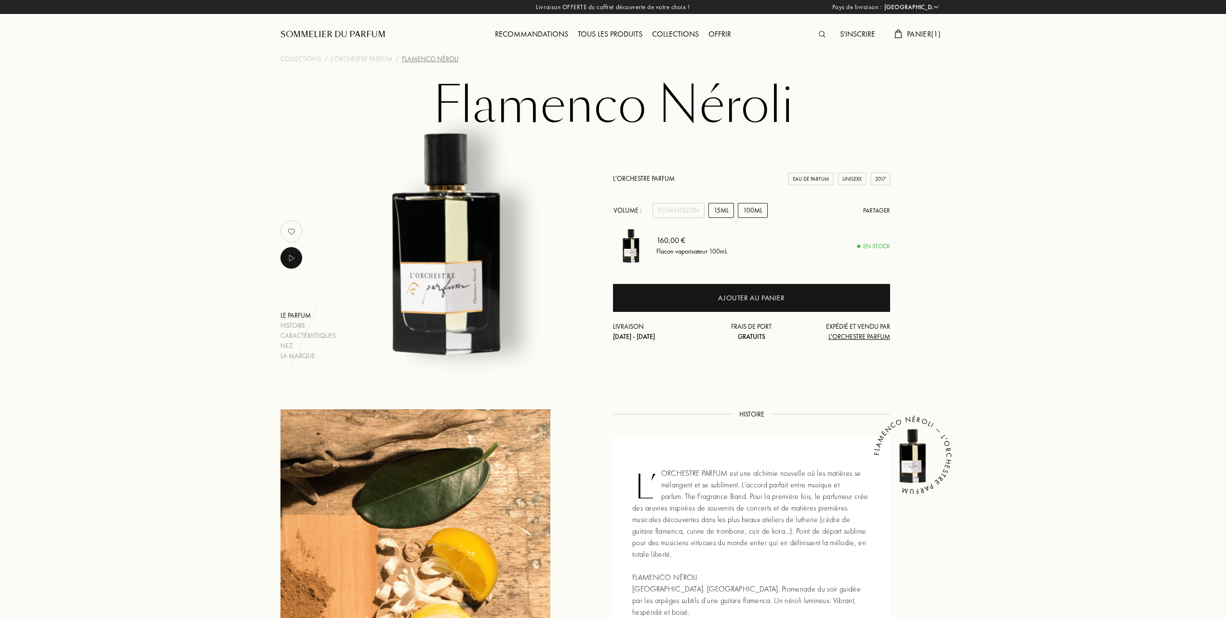
click at [716, 207] on div "15mL" at bounding box center [721, 210] width 26 height 15
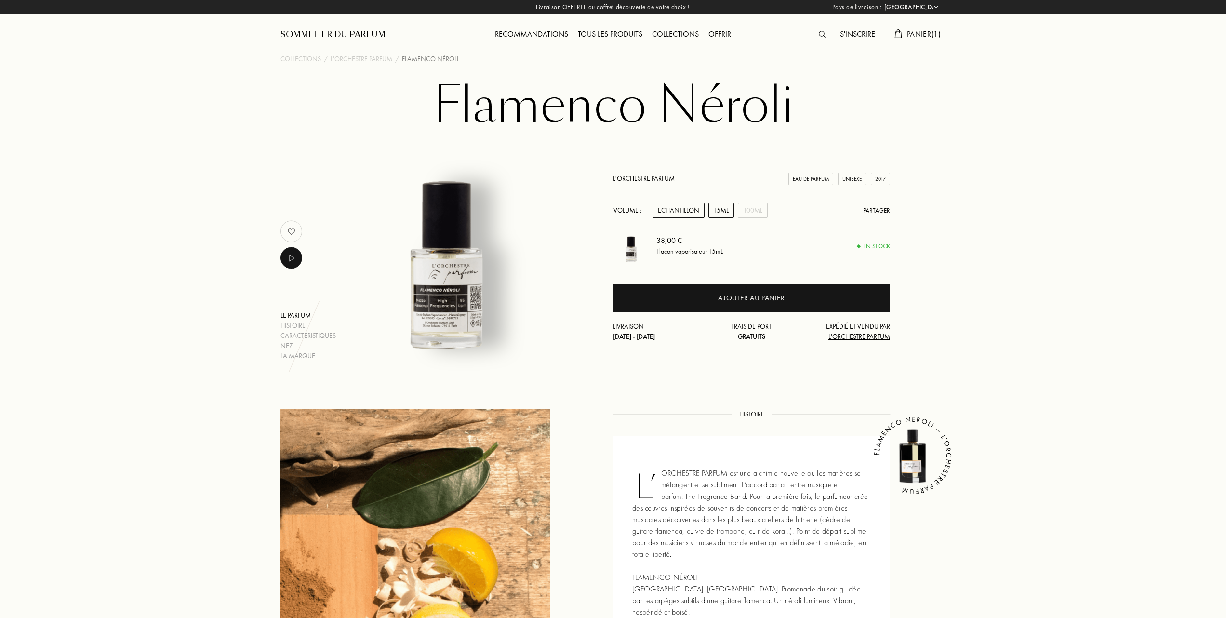
click at [686, 207] on div "Echantillon" at bounding box center [678, 210] width 52 height 15
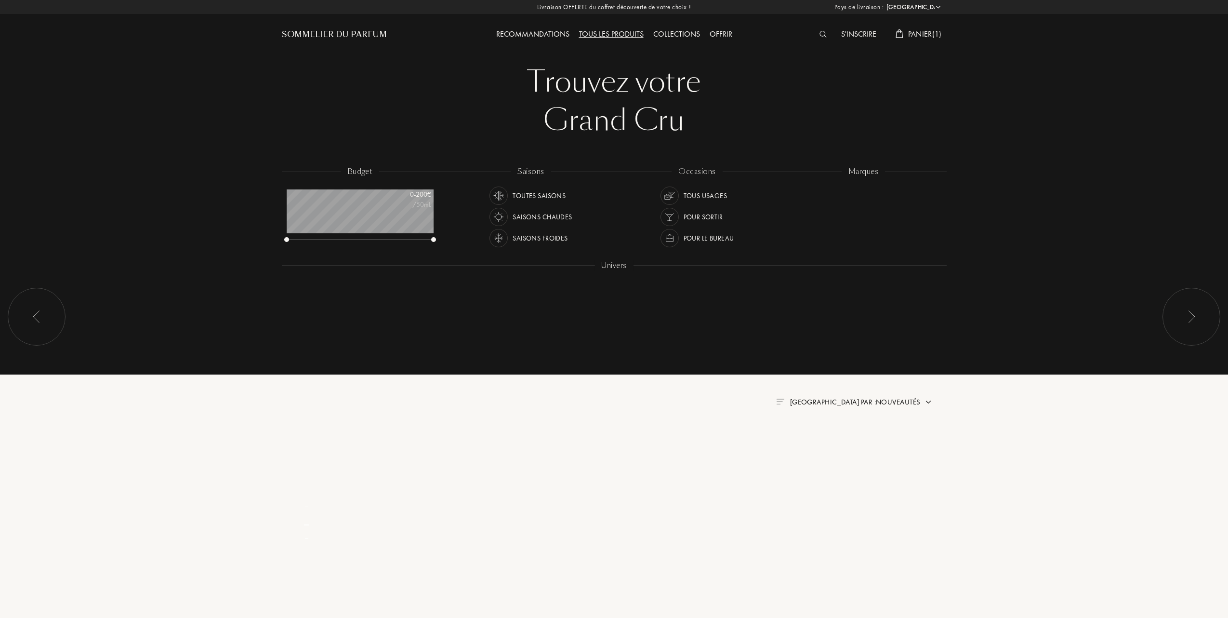
select select "FR"
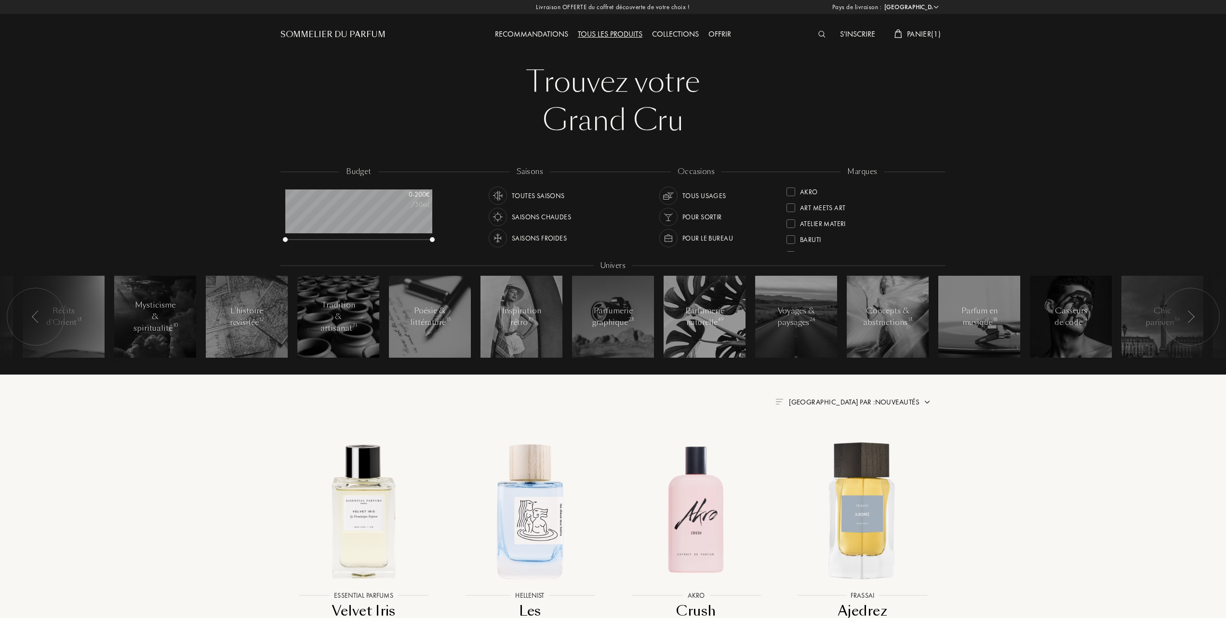
scroll to position [128, 0]
click at [792, 189] on div at bounding box center [790, 190] width 9 height 9
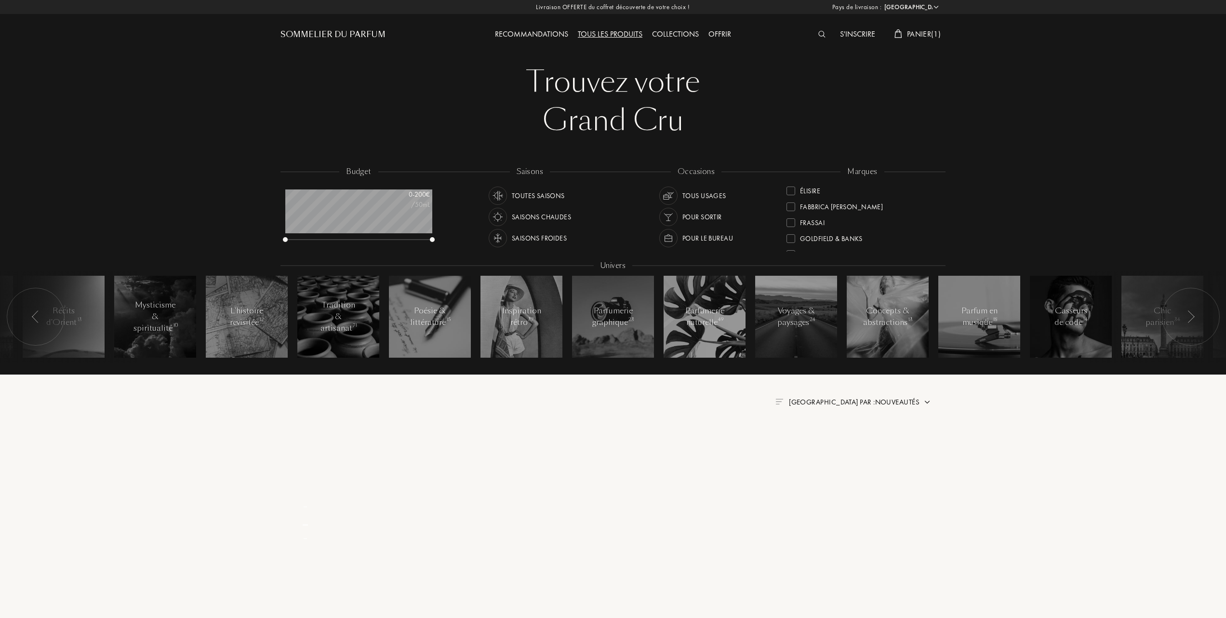
scroll to position [0, 0]
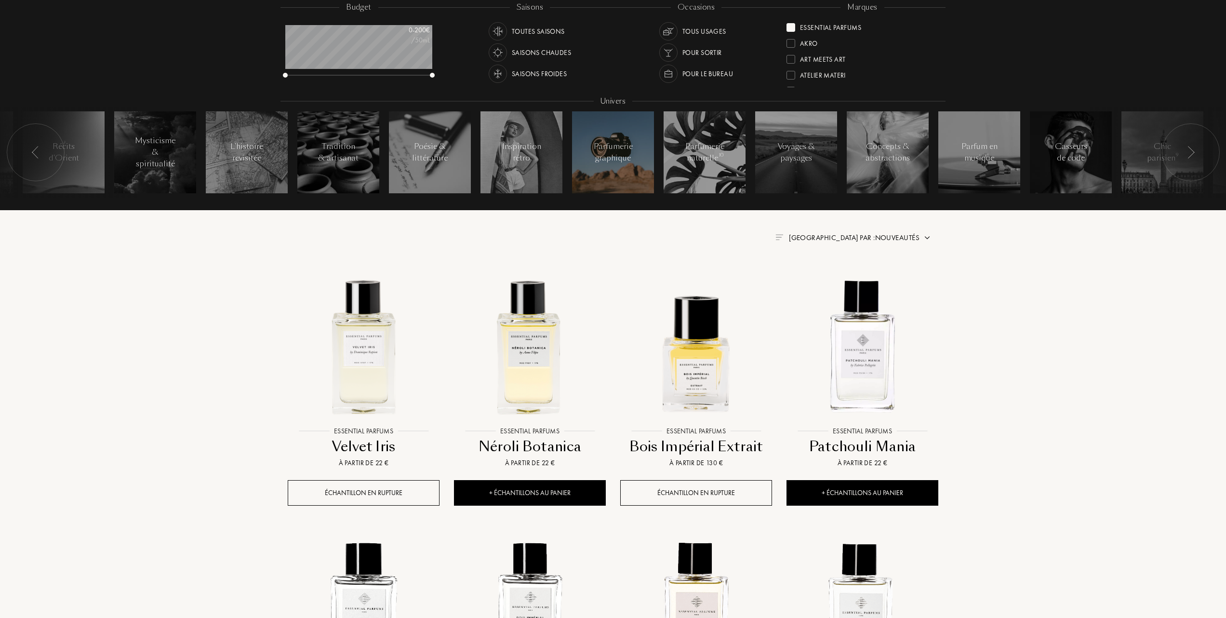
scroll to position [193, 0]
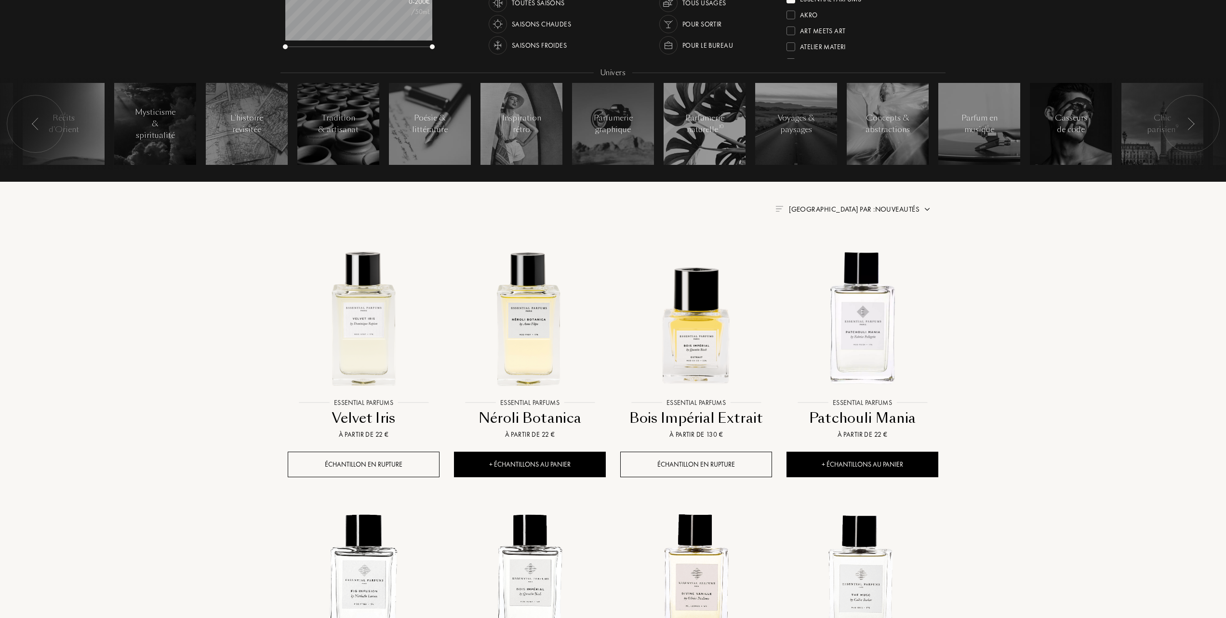
click at [872, 208] on span "Trier par : Nouveautés" at bounding box center [854, 209] width 131 height 10
click at [829, 251] on div at bounding box center [830, 251] width 7 height 7
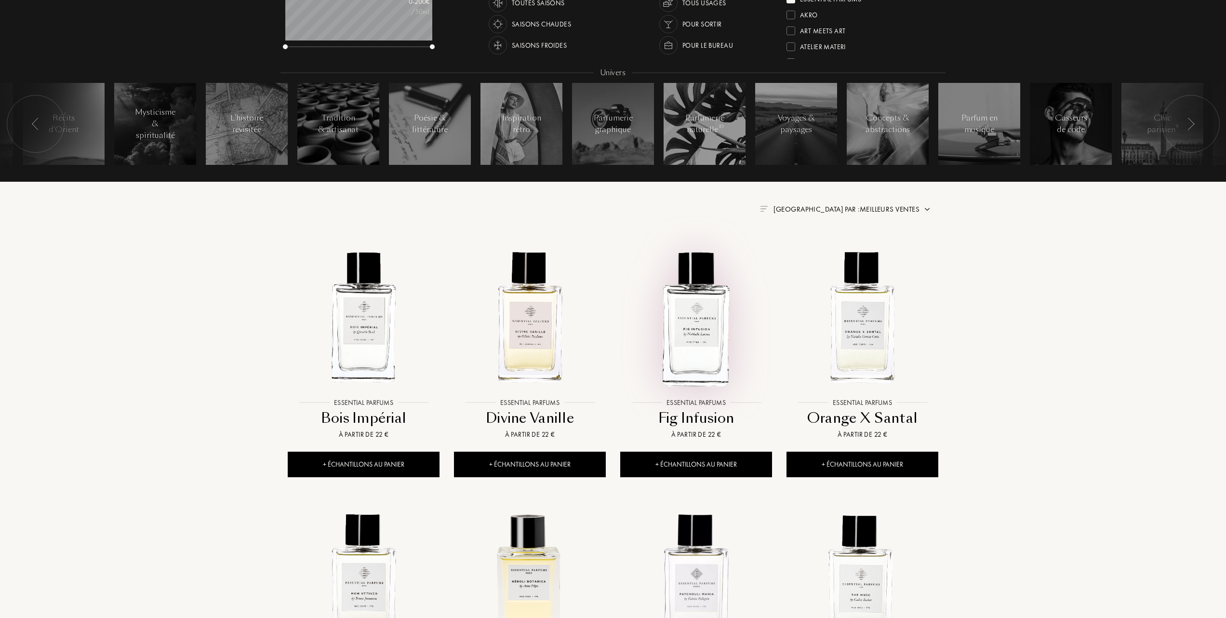
scroll to position [257, 0]
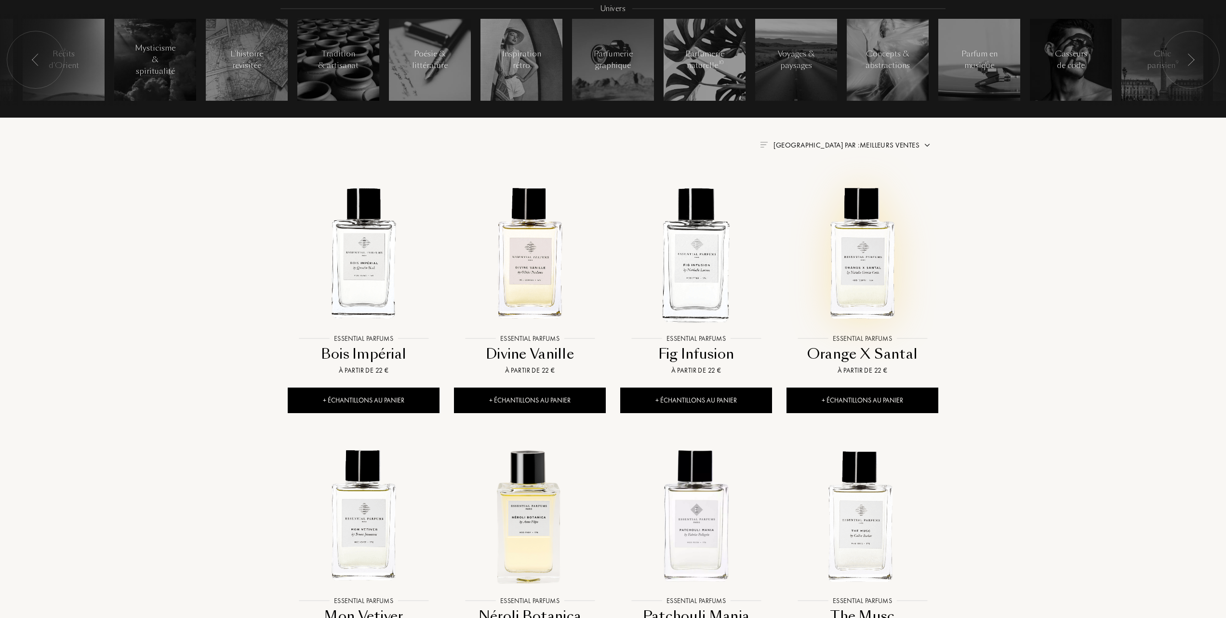
click at [875, 278] on img at bounding box center [862, 253] width 150 height 150
click at [690, 282] on img at bounding box center [696, 253] width 150 height 150
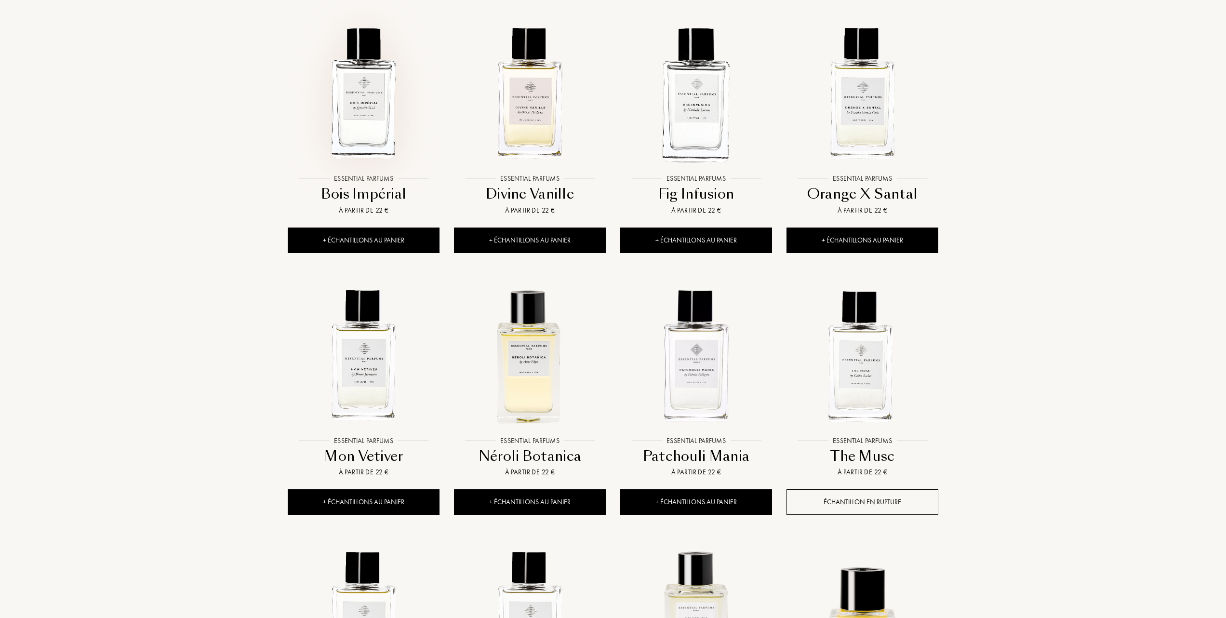
scroll to position [449, 0]
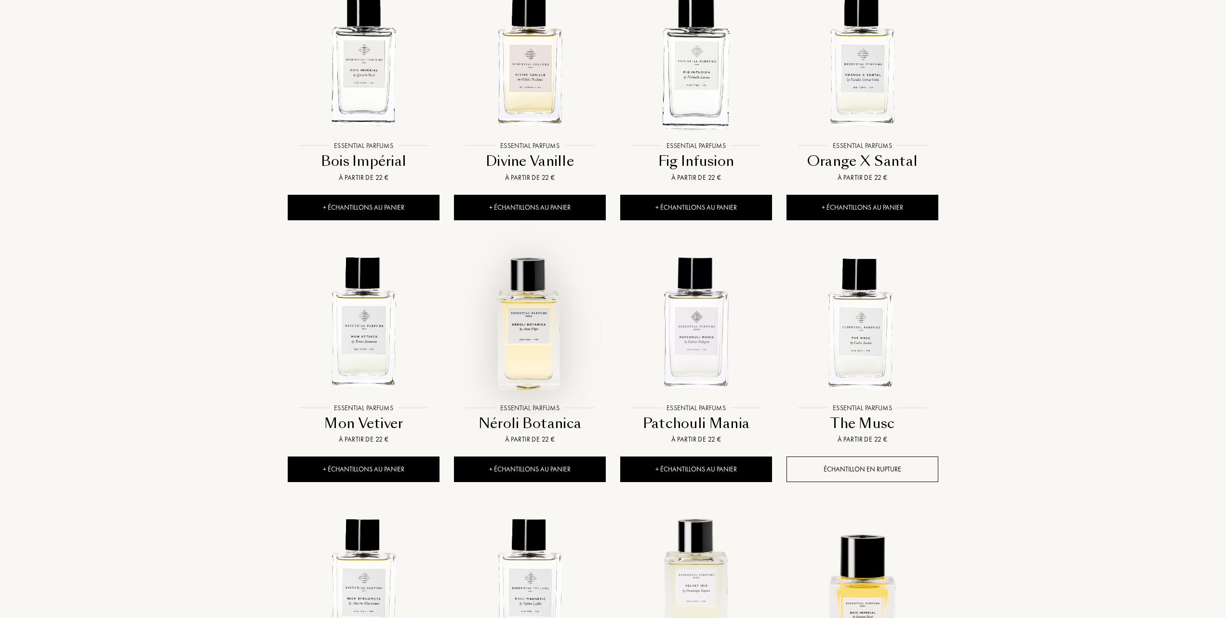
click at [532, 339] on img at bounding box center [530, 323] width 150 height 150
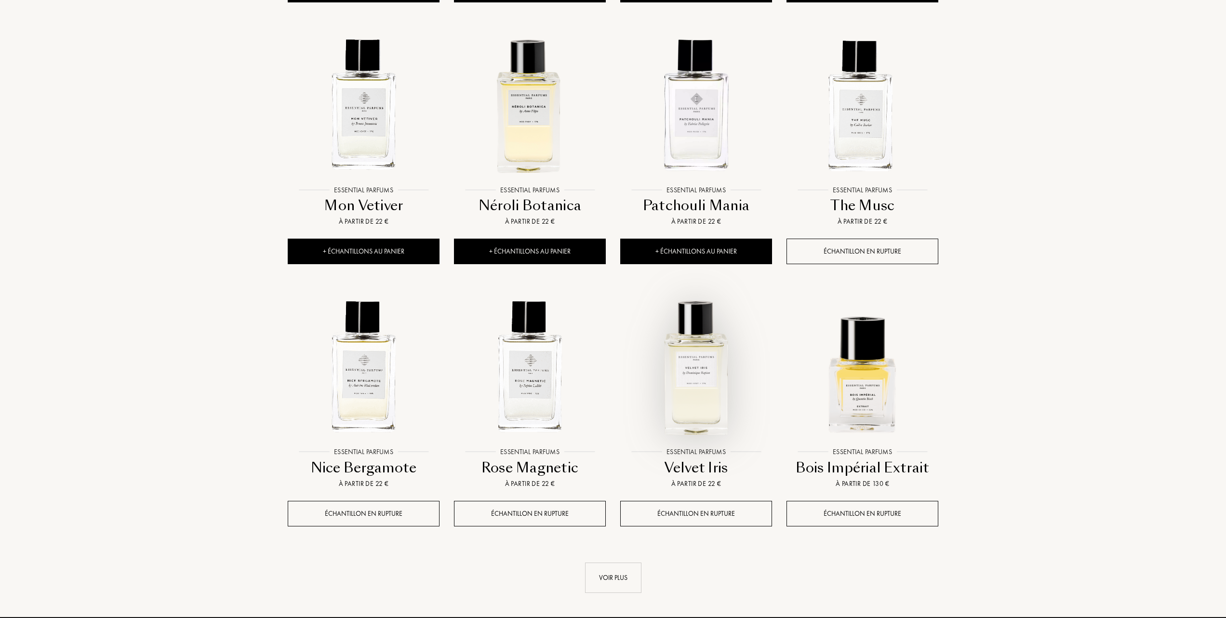
scroll to position [642, 0]
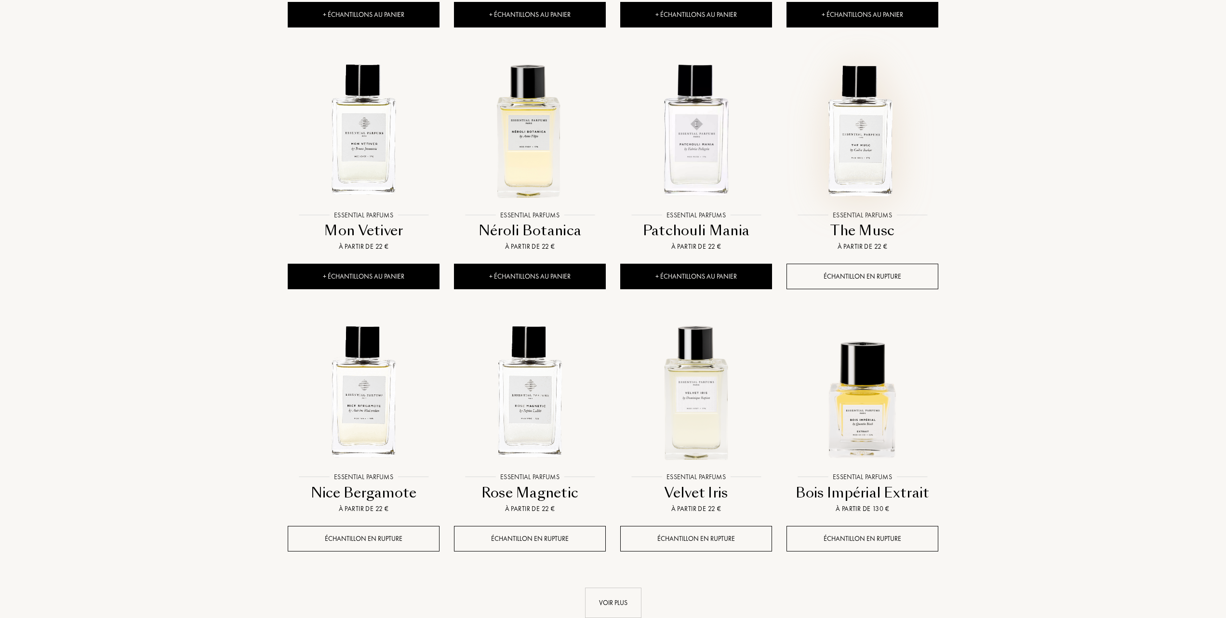
click at [861, 150] on img at bounding box center [862, 130] width 150 height 150
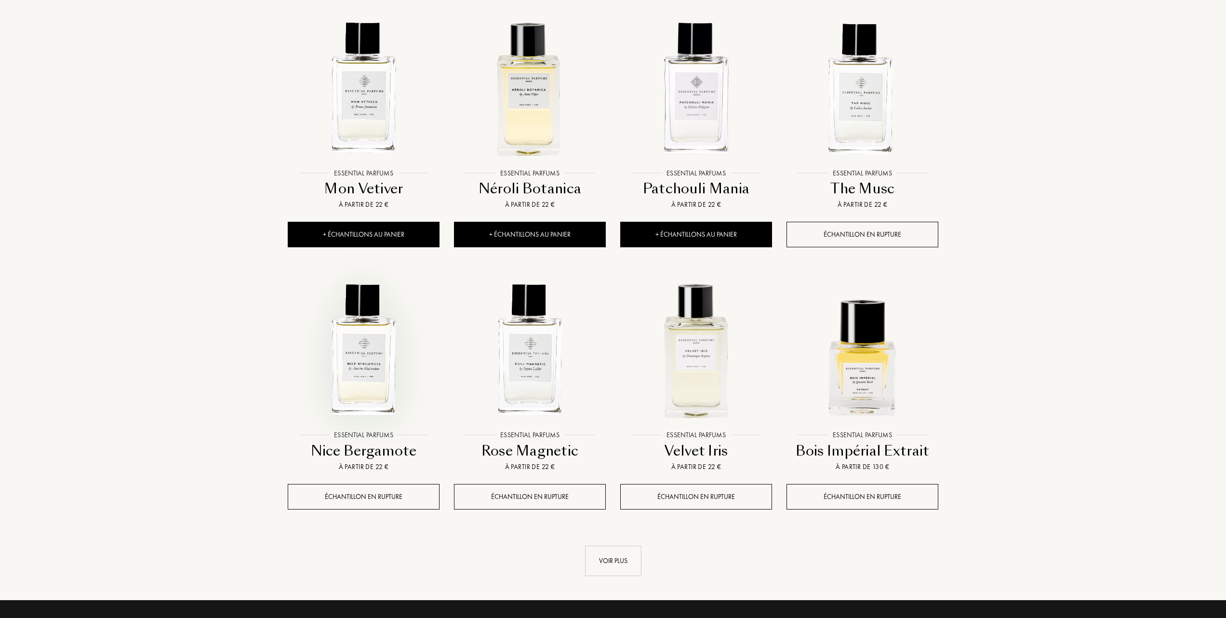
scroll to position [706, 0]
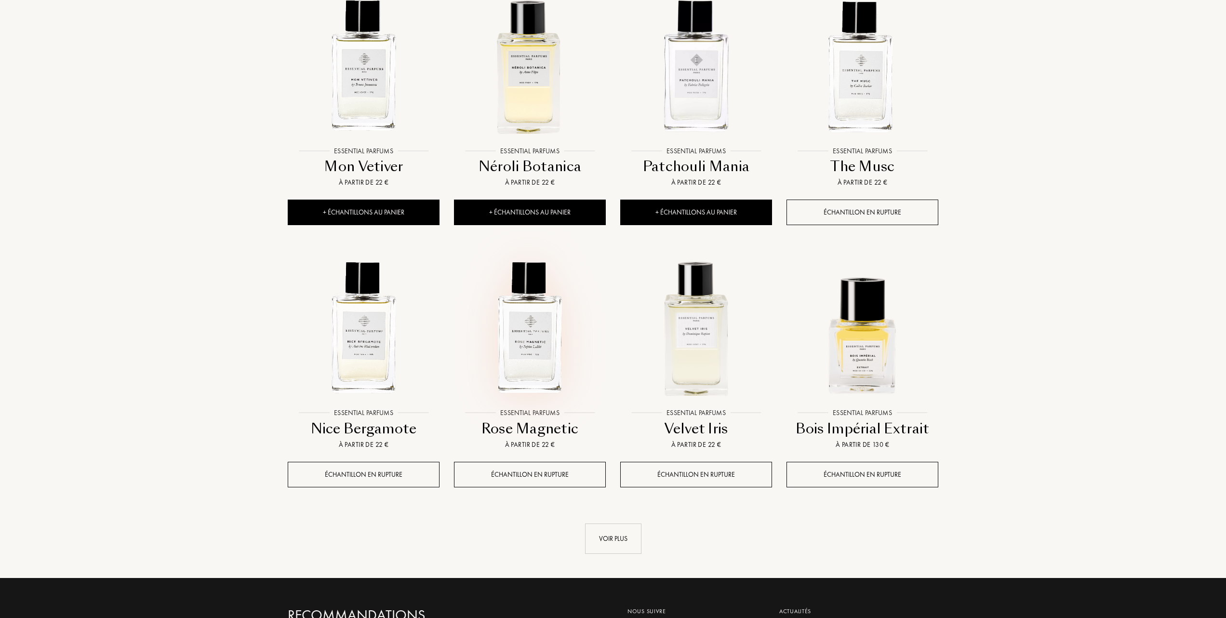
click at [534, 343] on img at bounding box center [530, 327] width 150 height 150
click at [708, 347] on img at bounding box center [696, 327] width 150 height 150
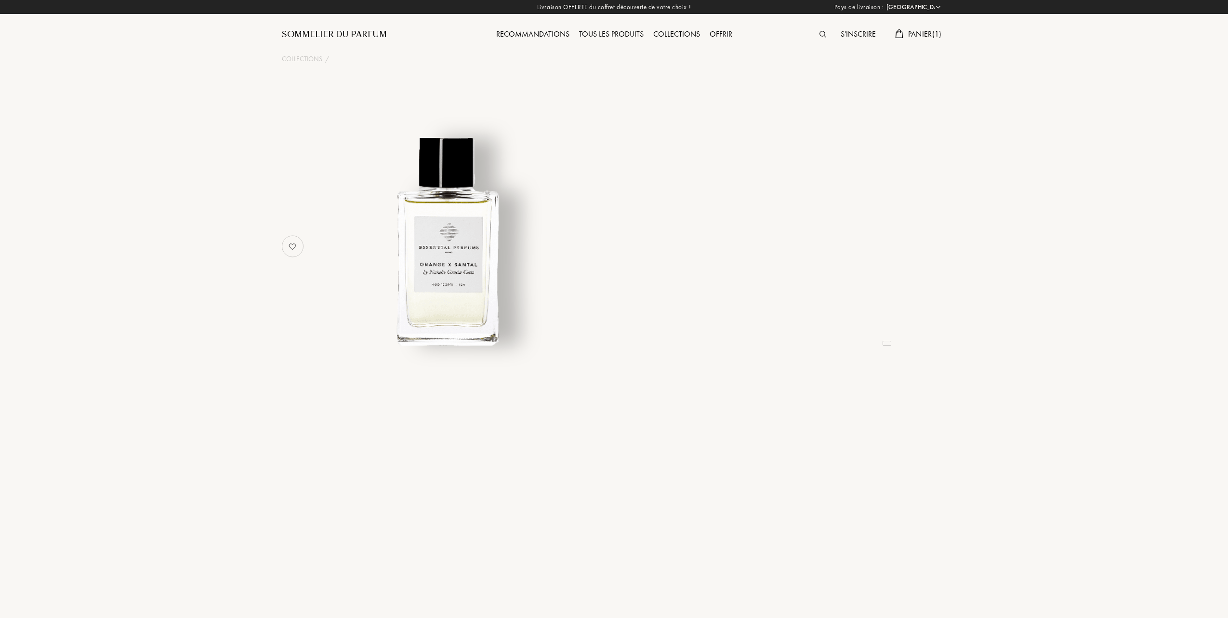
select select "FR"
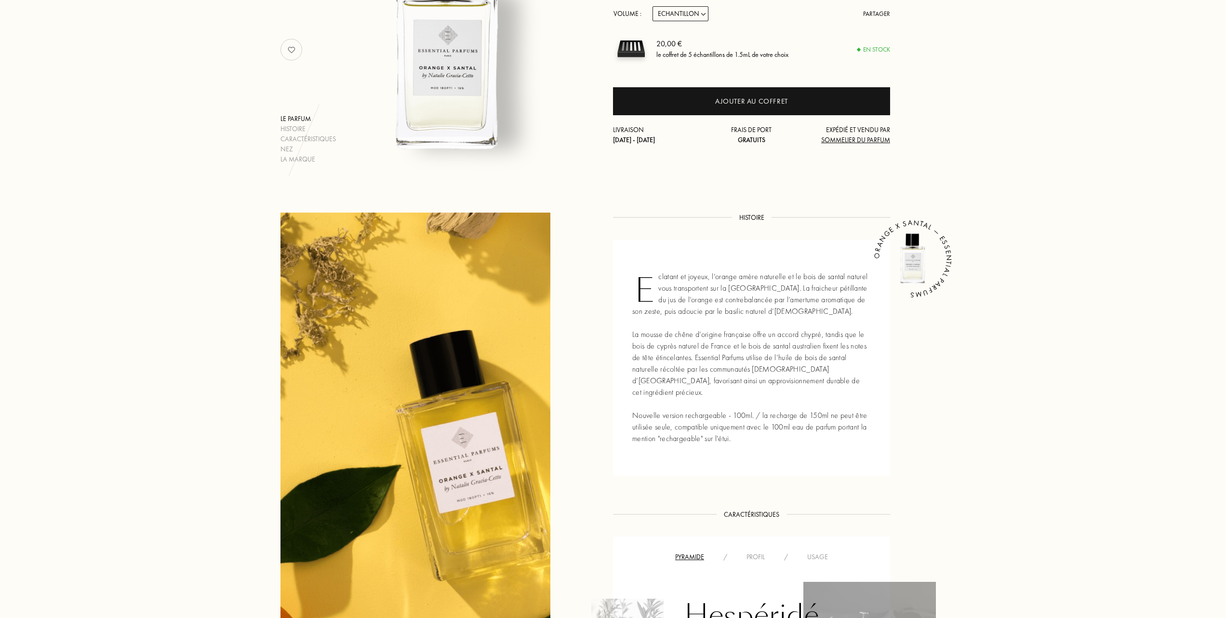
scroll to position [321, 0]
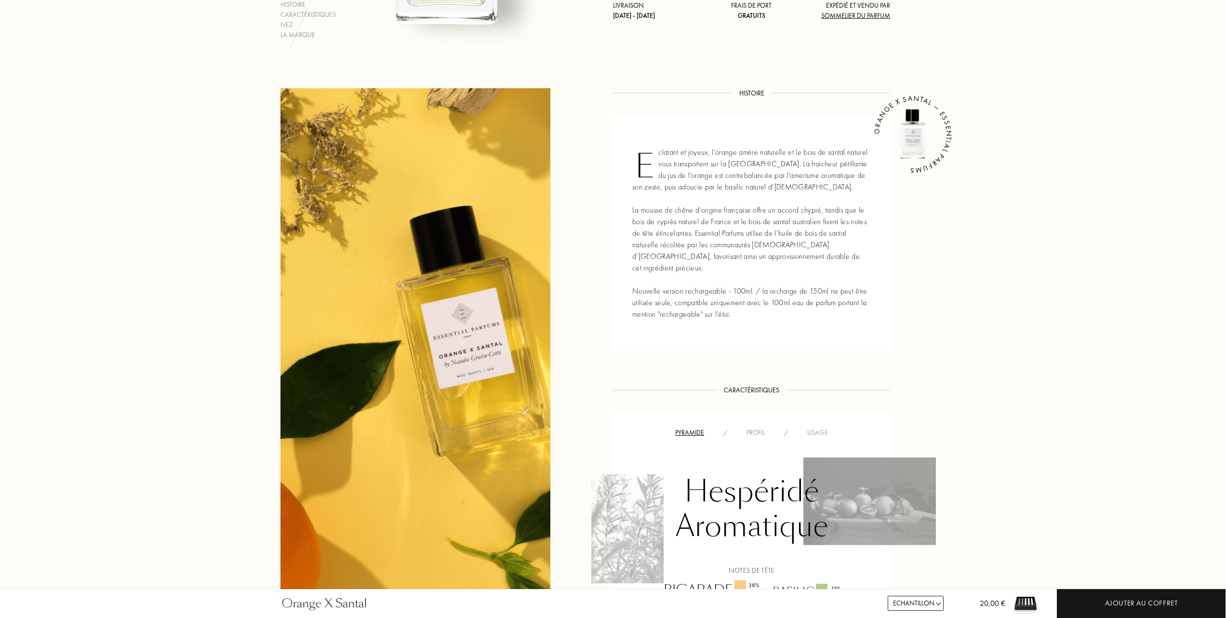
click at [814, 427] on div "Usage" at bounding box center [817, 432] width 40 height 10
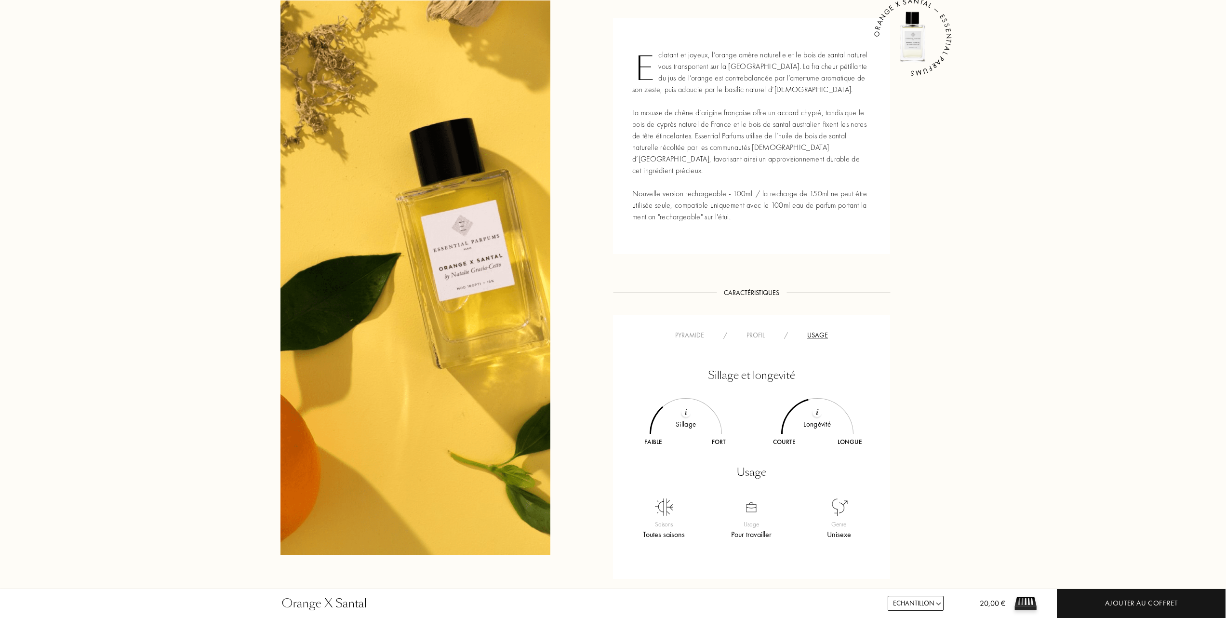
scroll to position [449, 0]
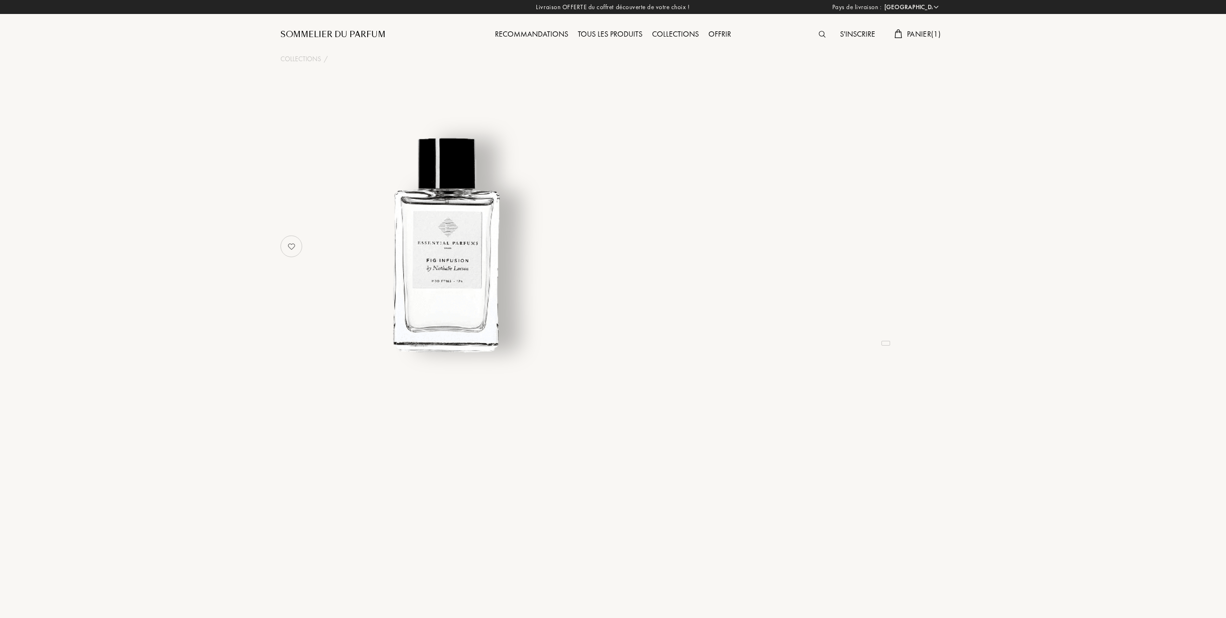
select select "FR"
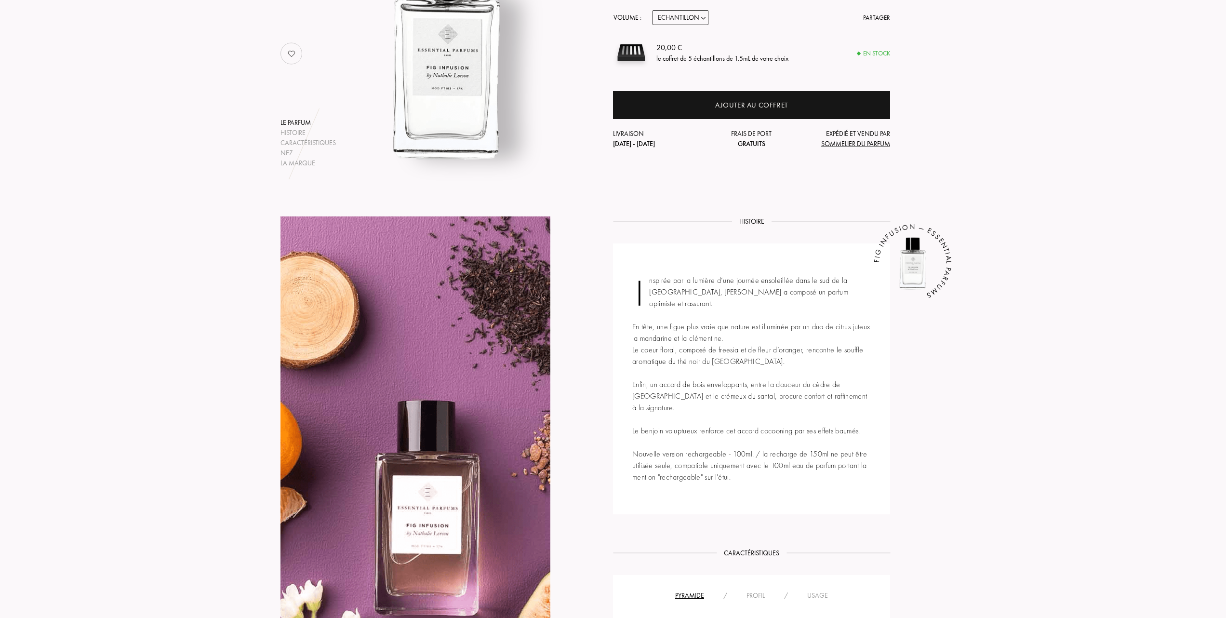
scroll to position [385, 0]
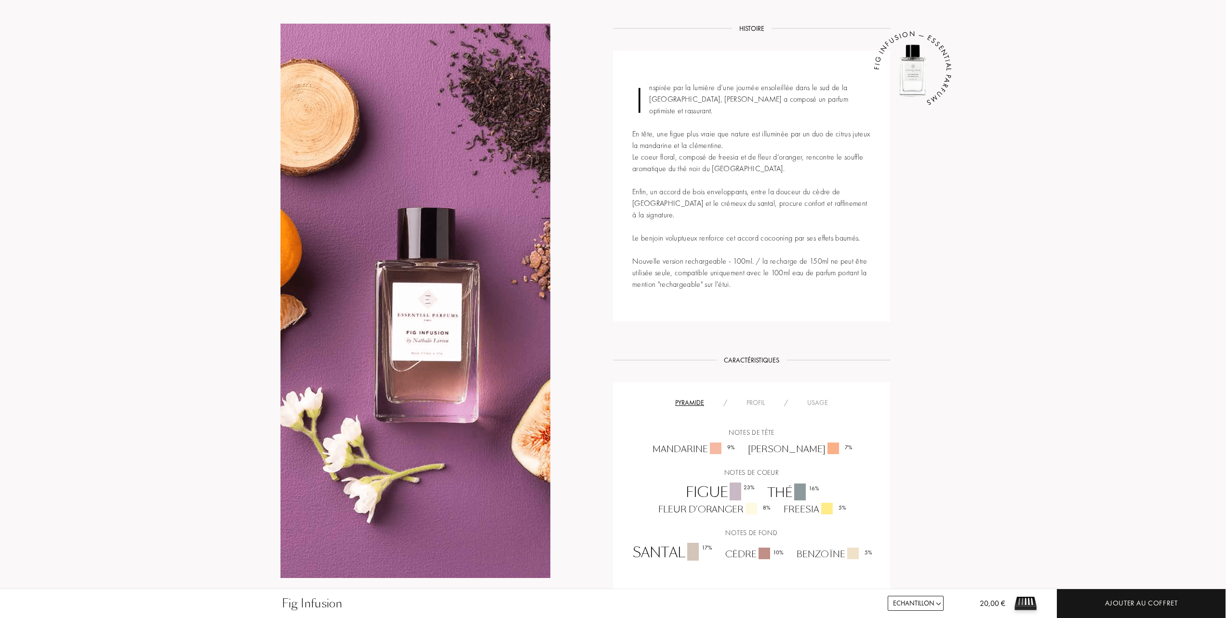
click at [823, 397] on div "Usage" at bounding box center [817, 402] width 40 height 10
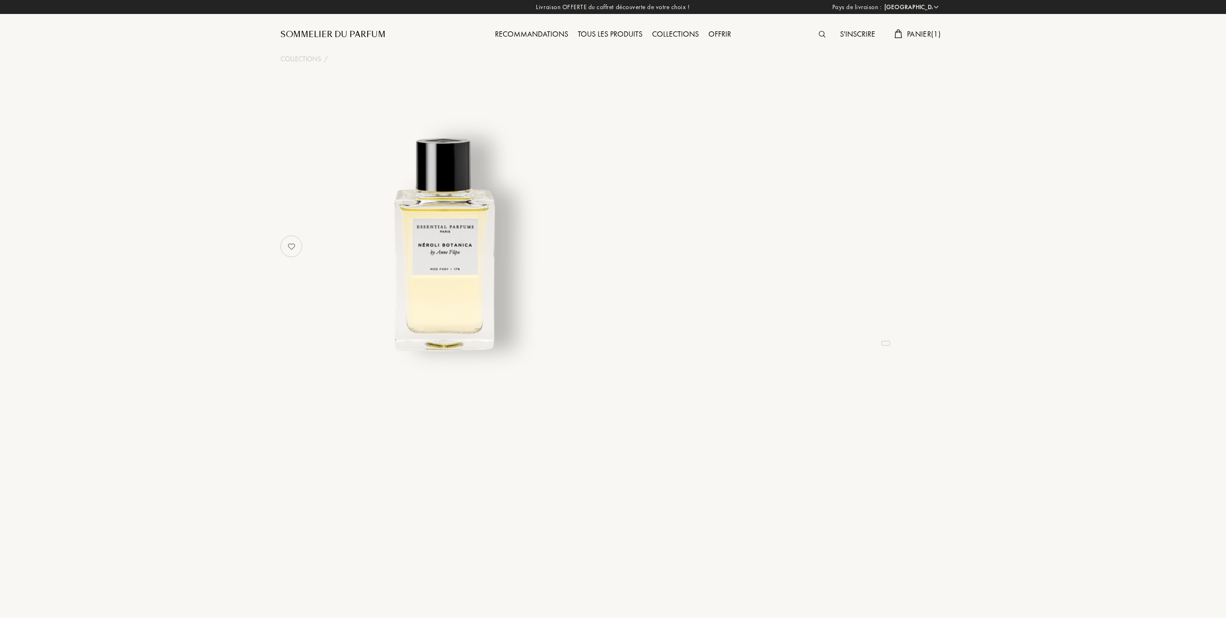
select select "FR"
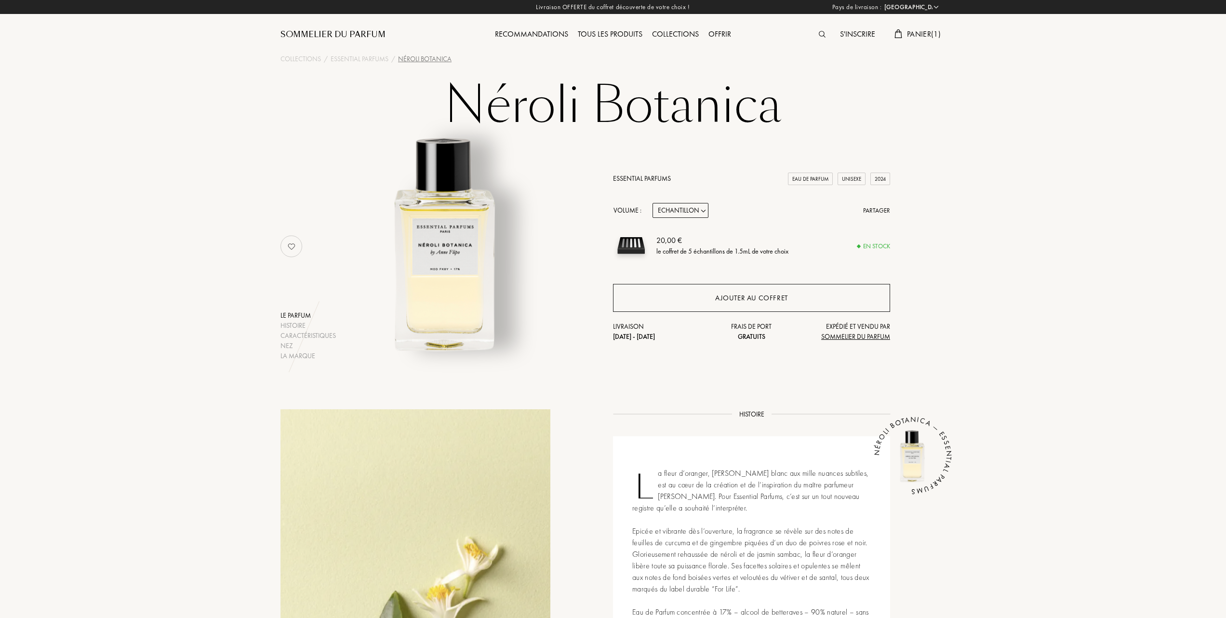
click at [767, 293] on div "Ajouter au coffret" at bounding box center [751, 297] width 73 height 11
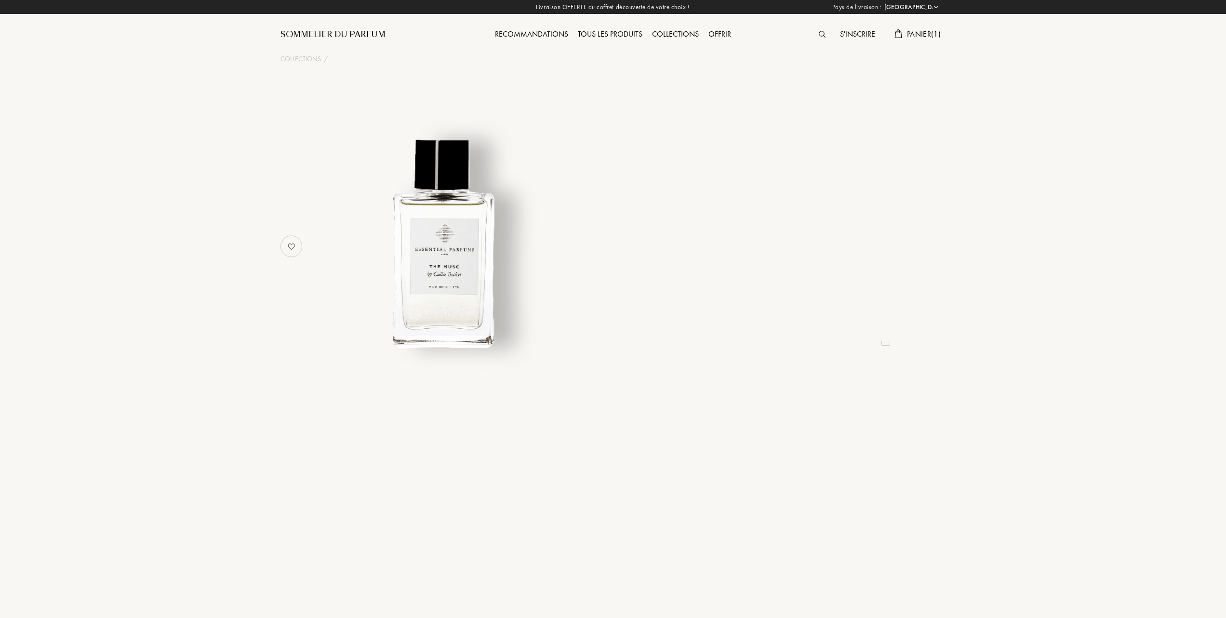
select select "FR"
select select "3"
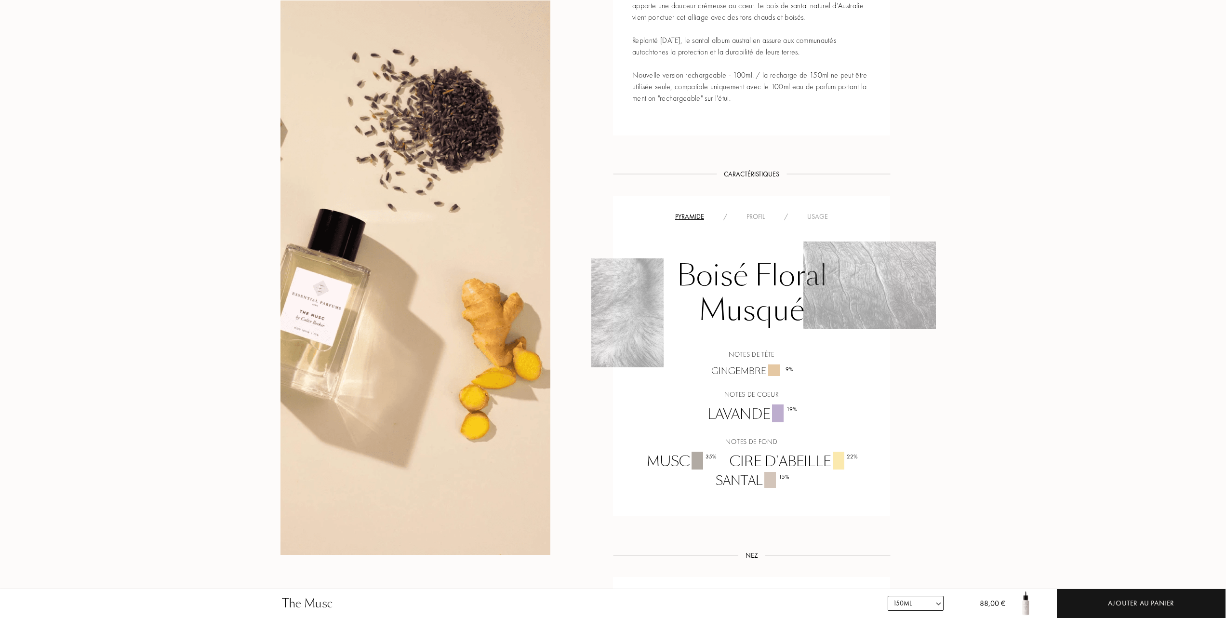
scroll to position [449, 0]
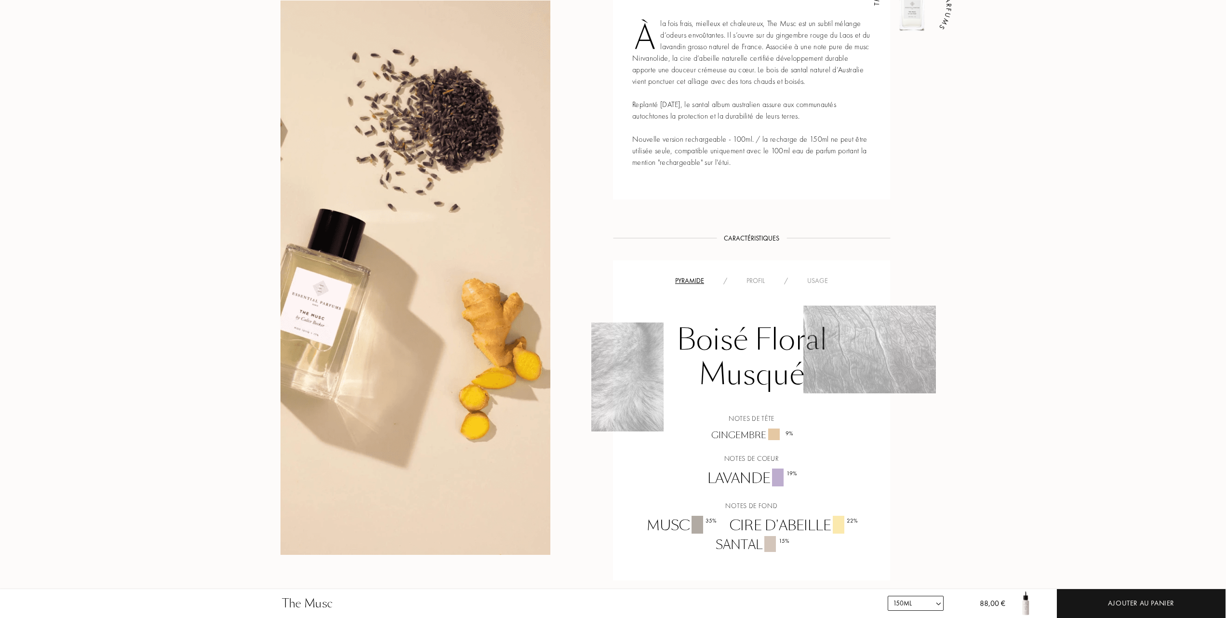
click at [825, 277] on div "Usage" at bounding box center [817, 281] width 40 height 10
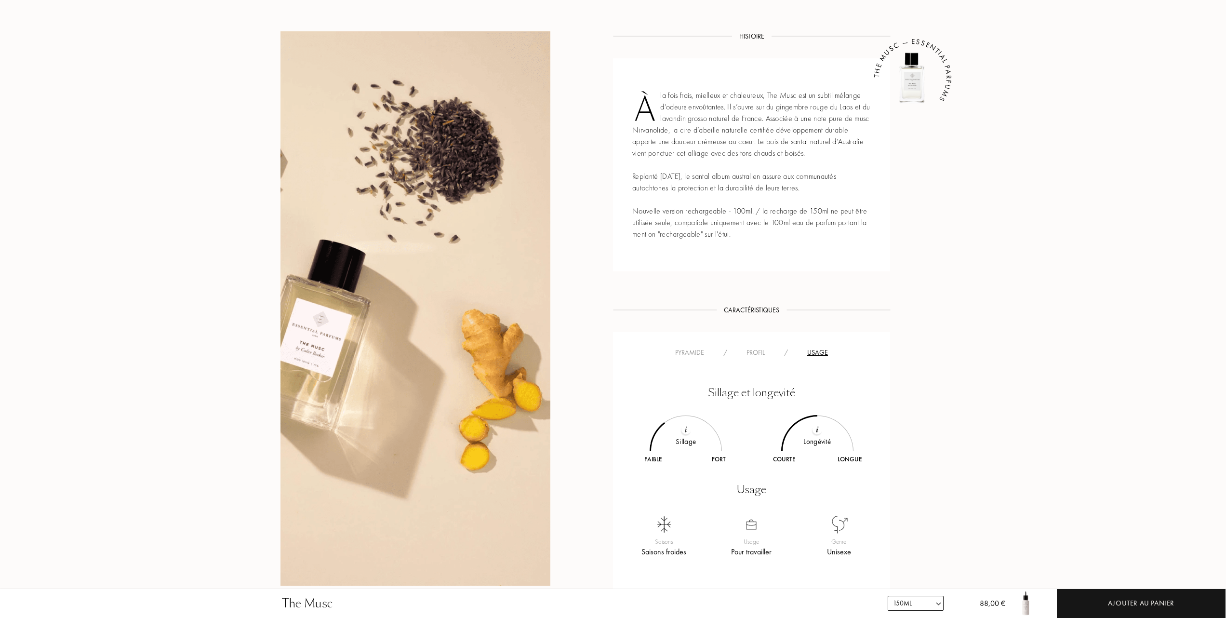
scroll to position [385, 0]
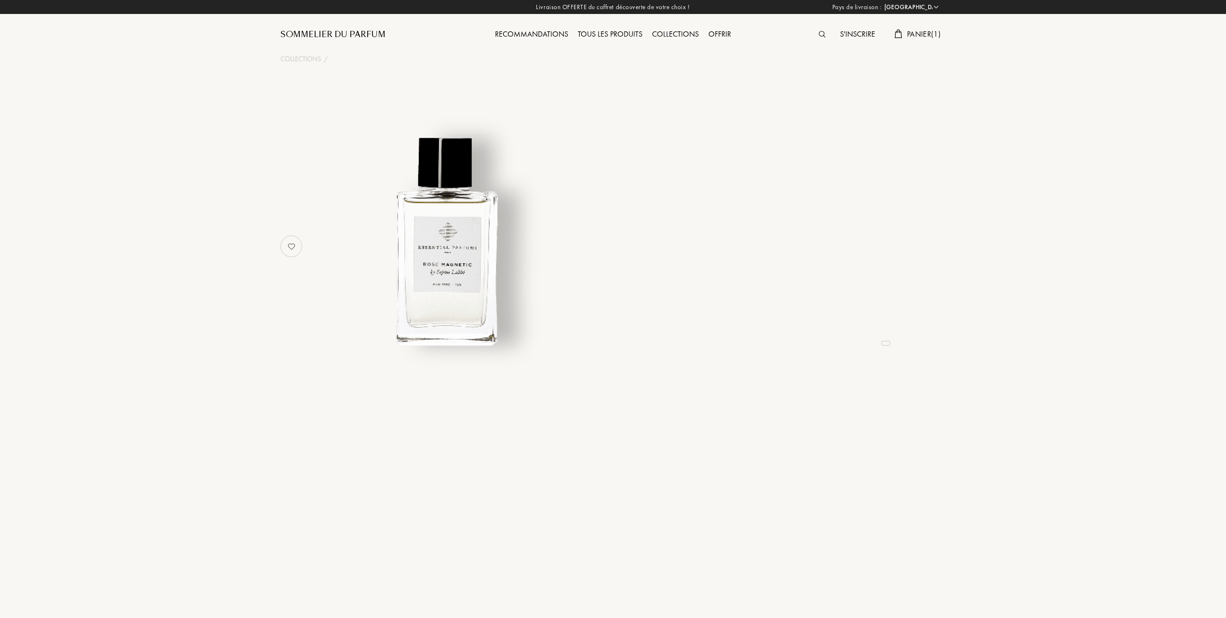
select select "FR"
select select "3"
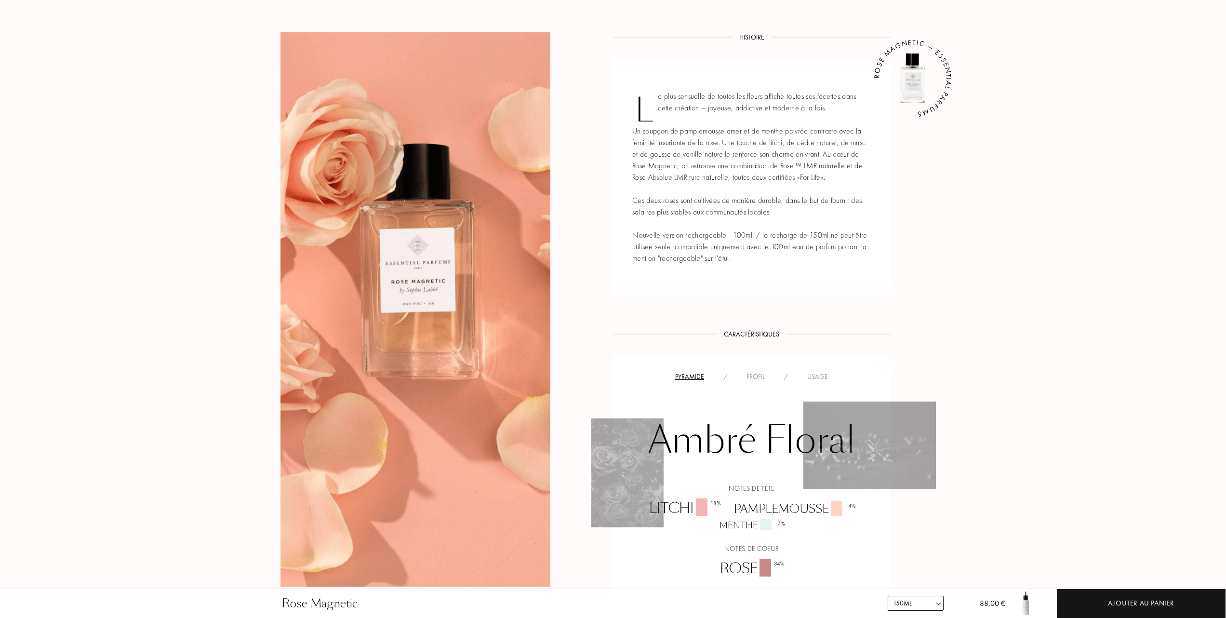
scroll to position [449, 0]
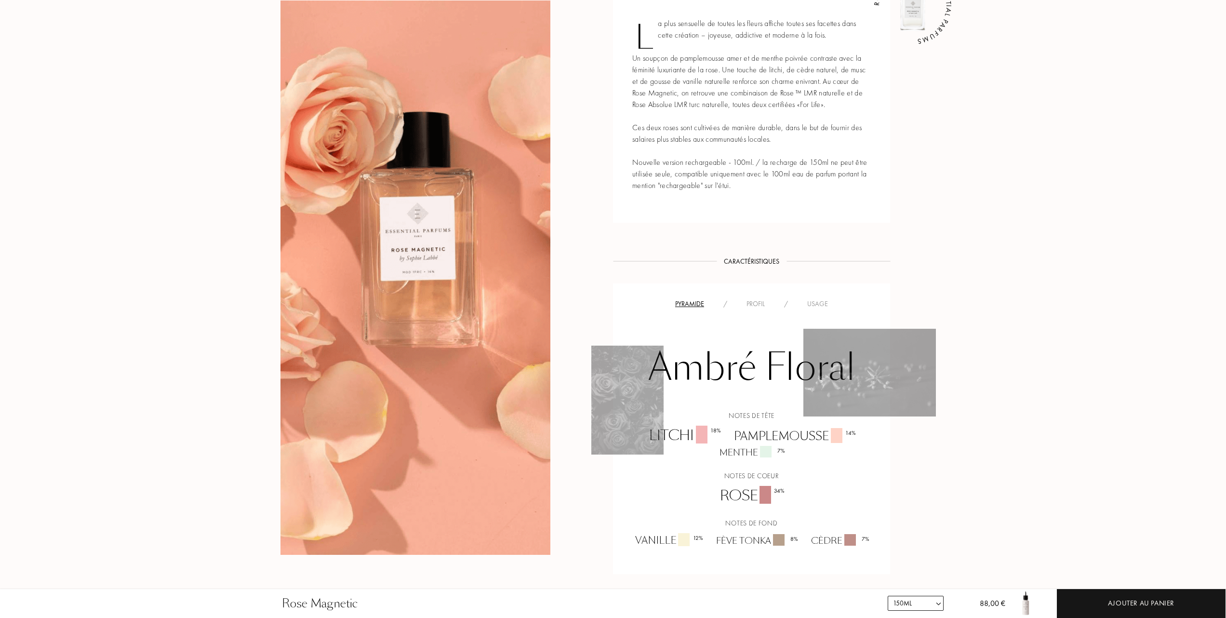
click at [818, 303] on div "Usage" at bounding box center [817, 304] width 40 height 10
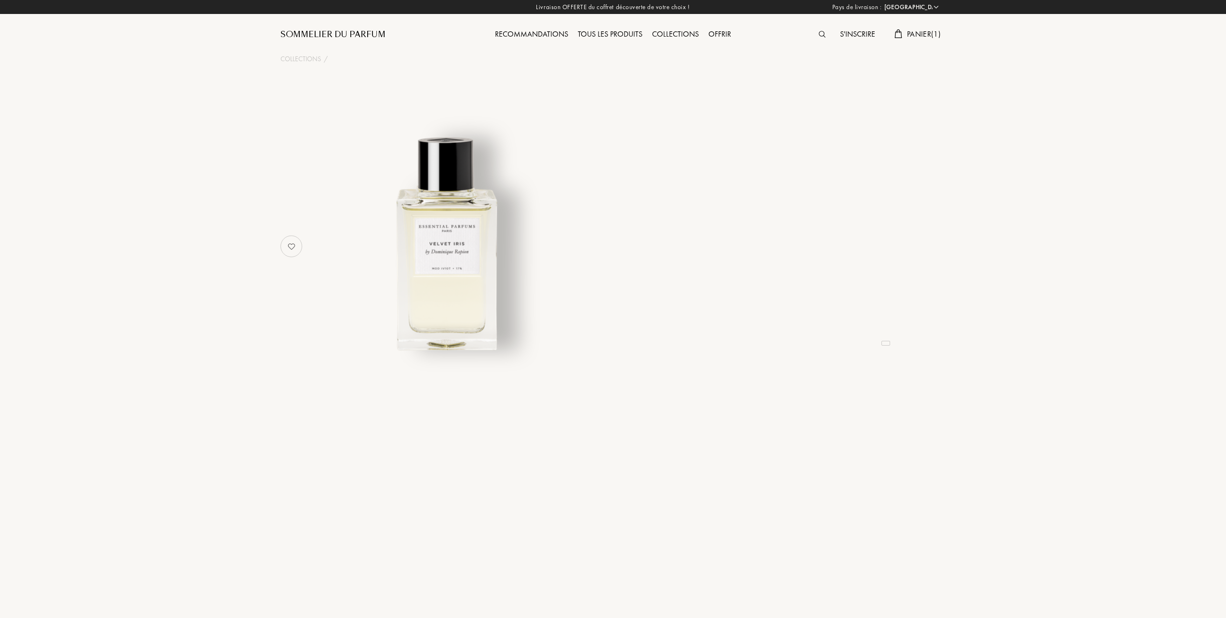
select select "FR"
select select "3"
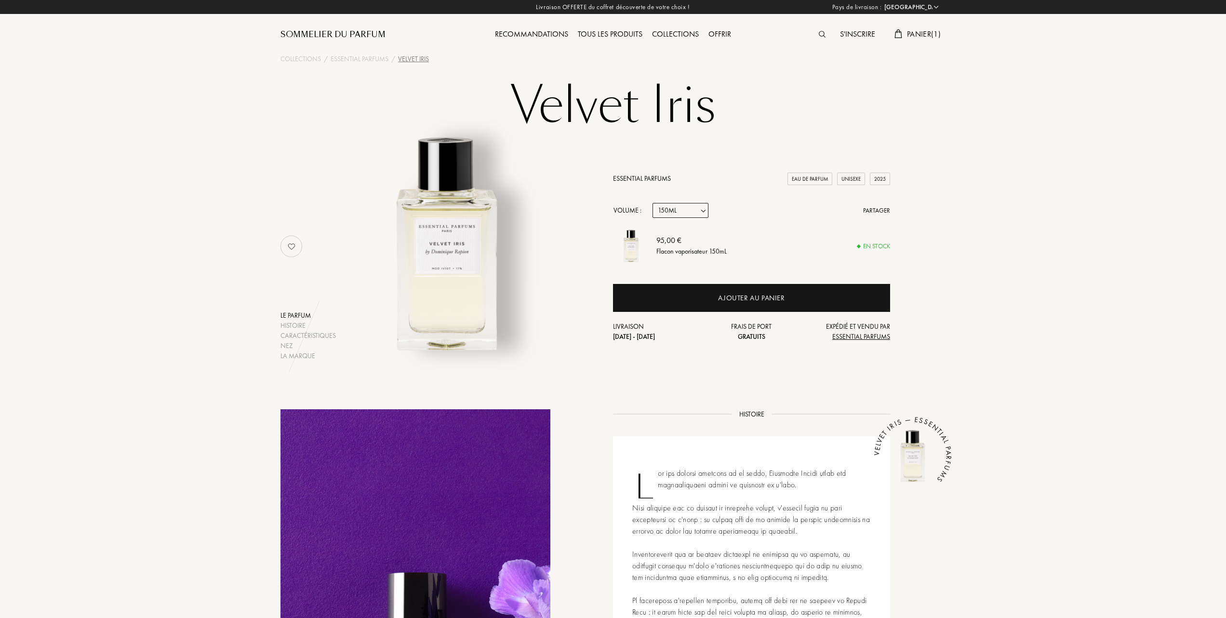
scroll to position [64, 0]
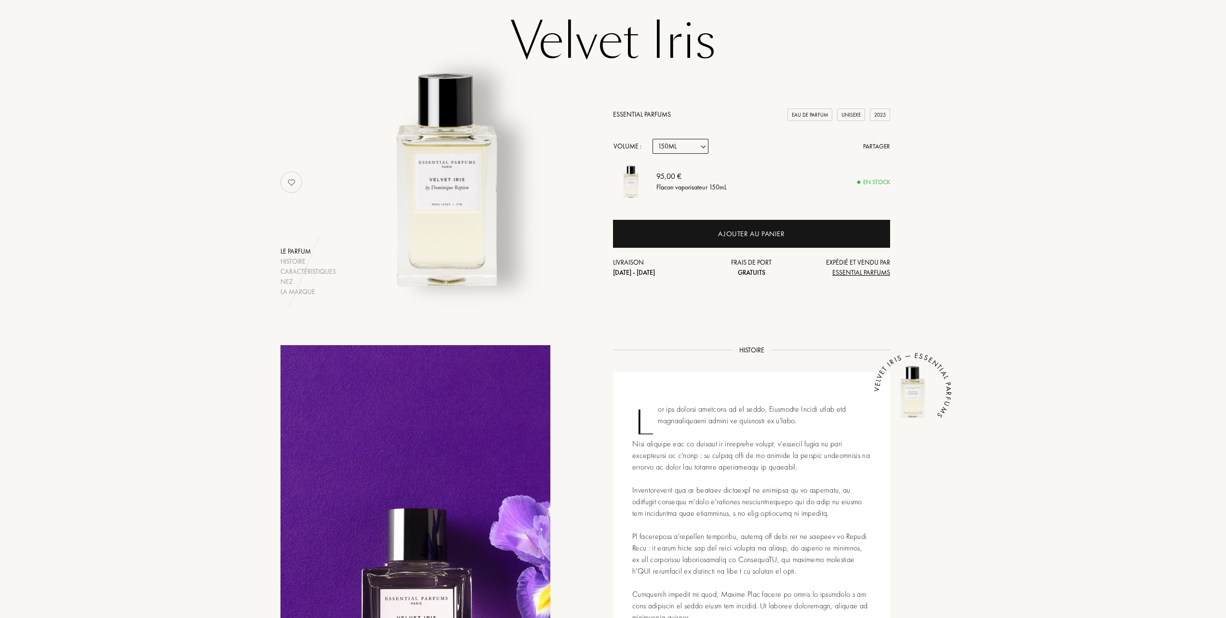
click at [704, 143] on select "Echantillon 10mL 100mL 150mL" at bounding box center [680, 146] width 56 height 15
select select "0"
click at [652, 139] on select "Echantillon 10mL 100mL 150mL" at bounding box center [680, 146] width 56 height 15
select select "0"
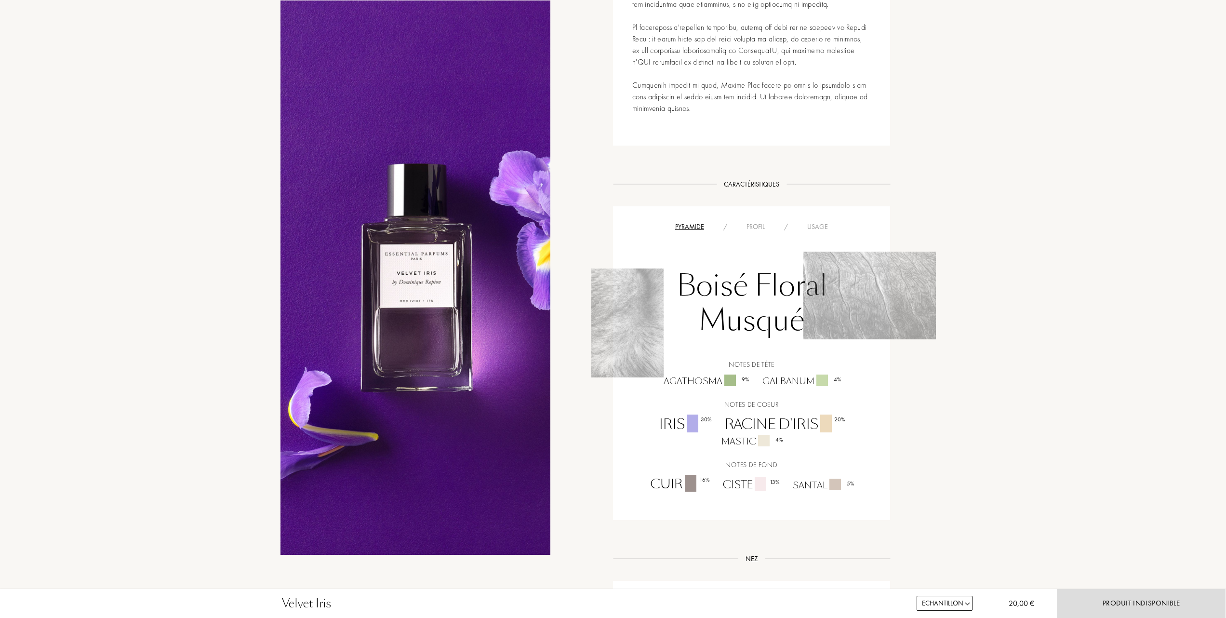
scroll to position [578, 0]
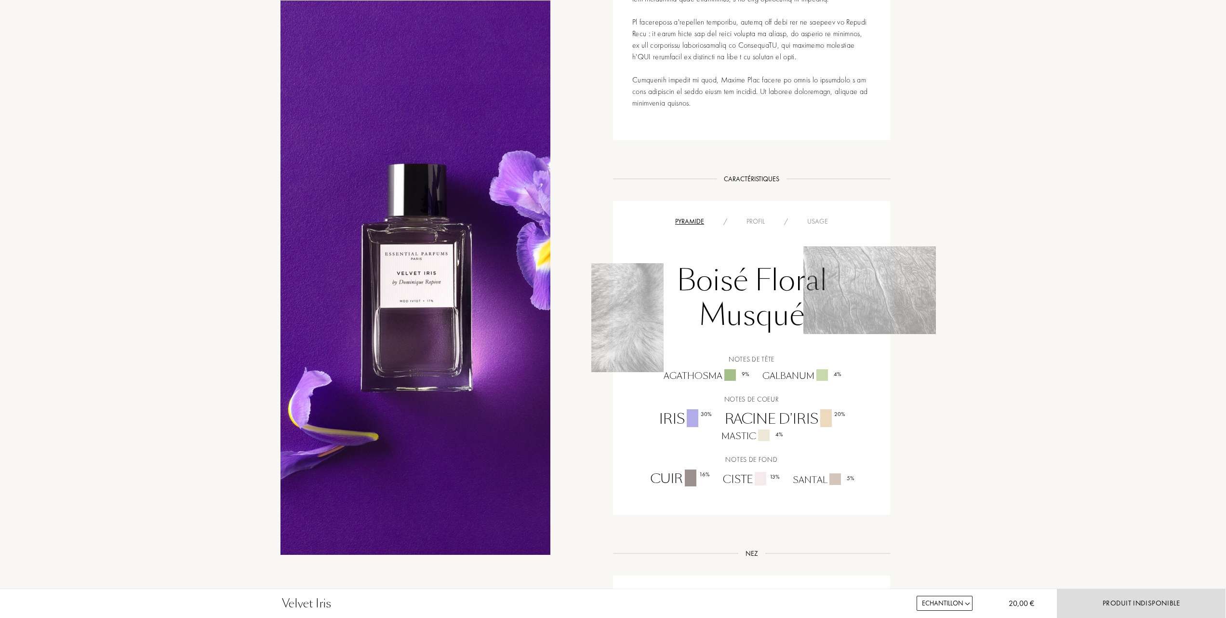
click at [826, 224] on div "Usage" at bounding box center [817, 221] width 40 height 10
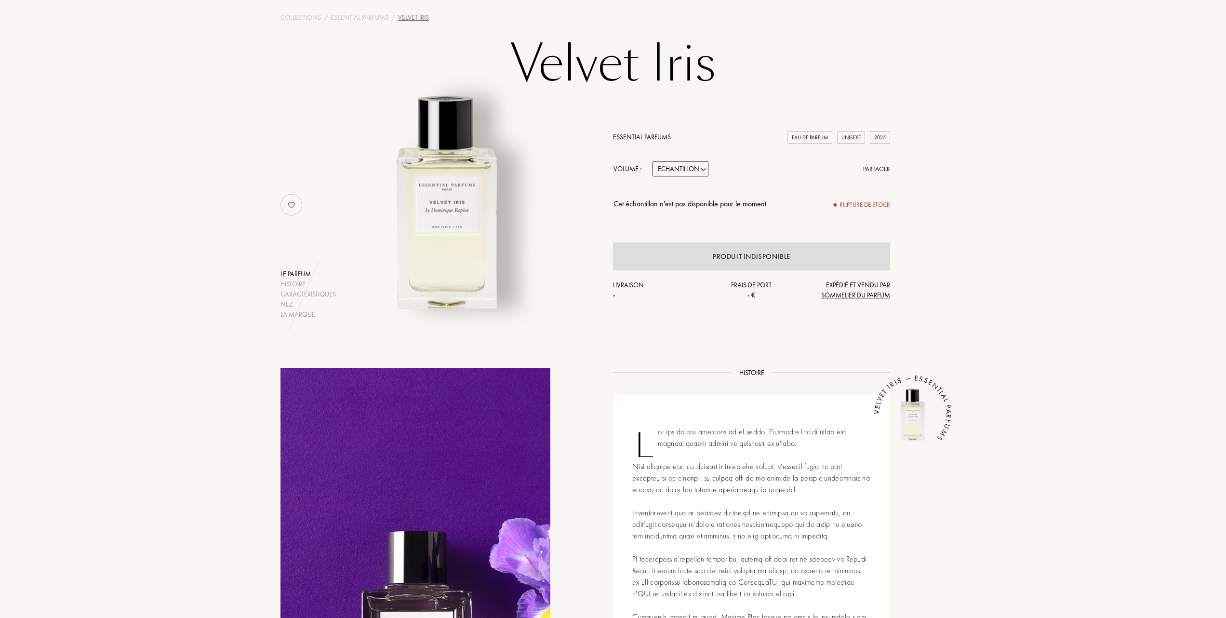
scroll to position [0, 0]
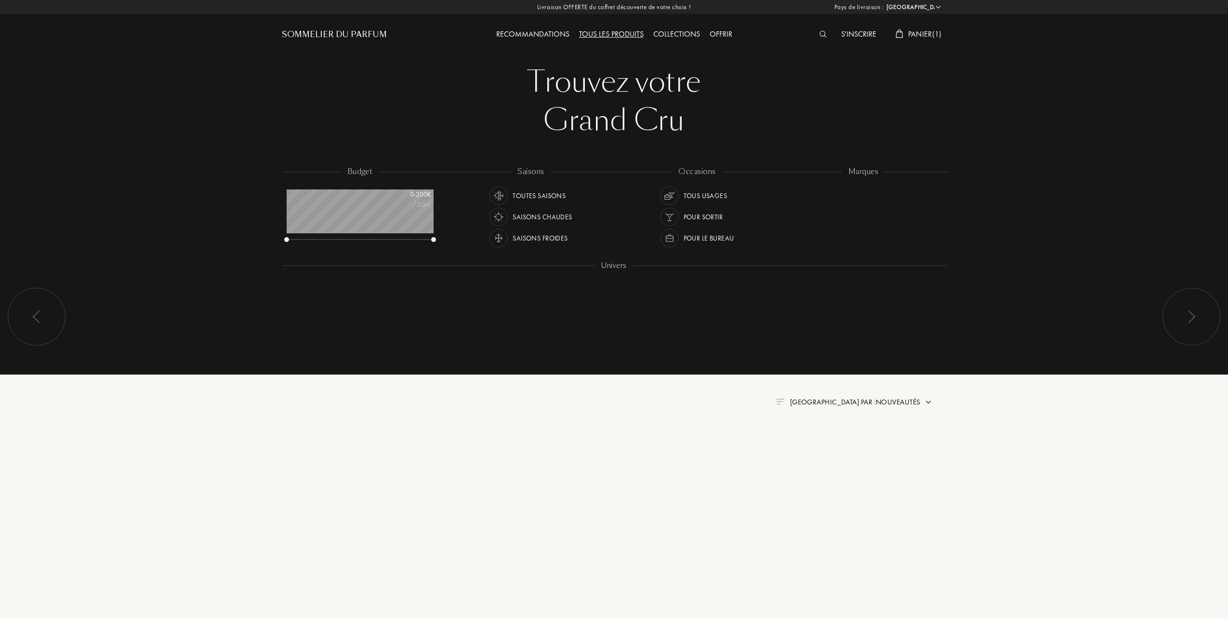
select select "FR"
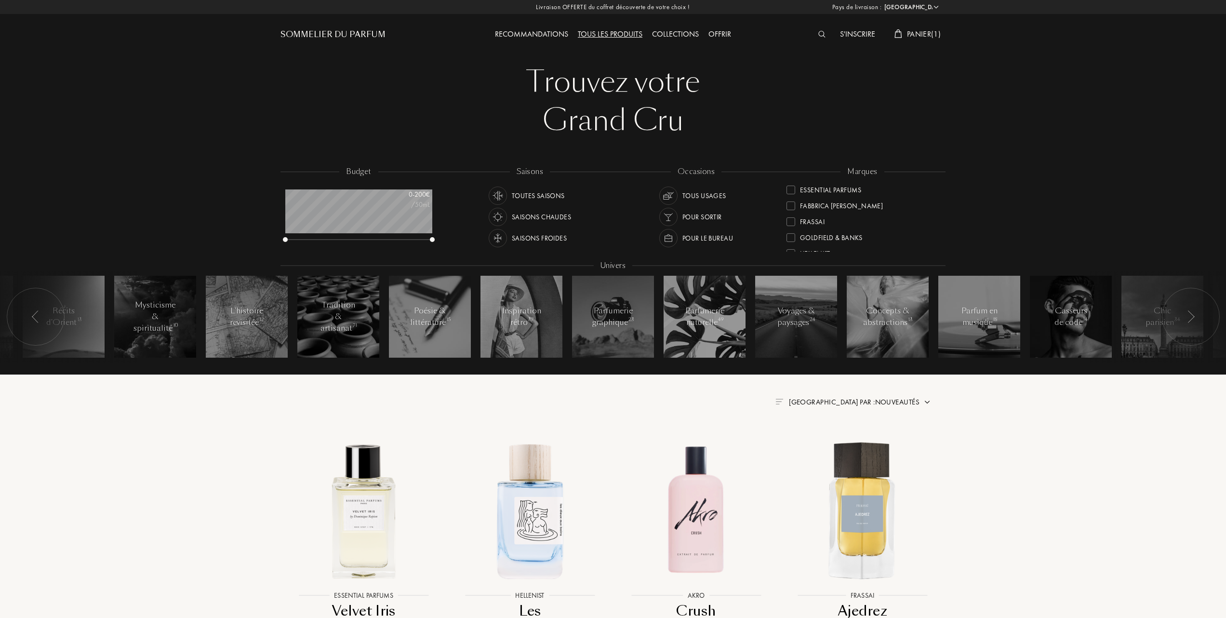
scroll to position [128, 0]
click at [795, 189] on div "Essential Parfums" at bounding box center [823, 189] width 75 height 13
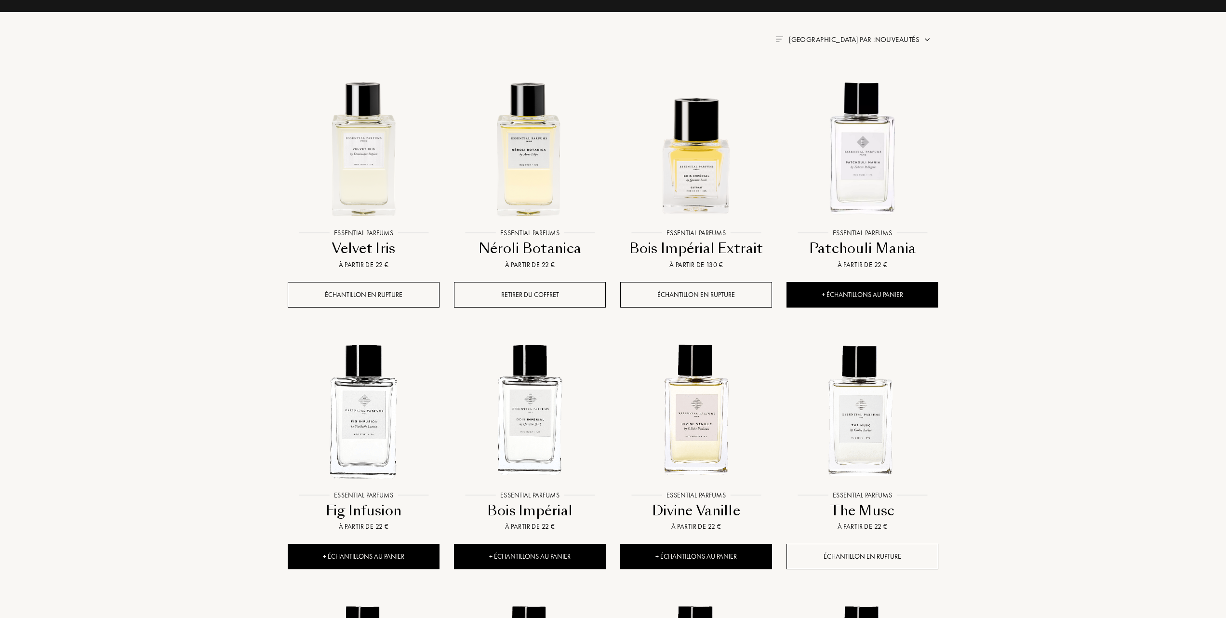
scroll to position [385, 0]
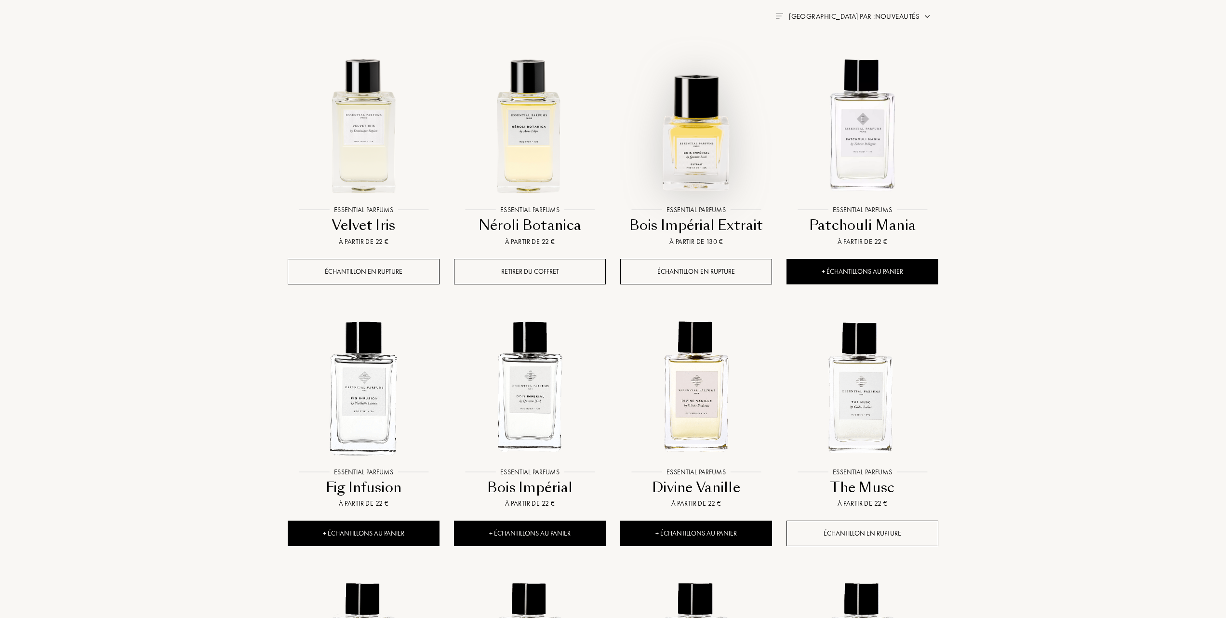
click at [692, 149] on img at bounding box center [696, 125] width 150 height 150
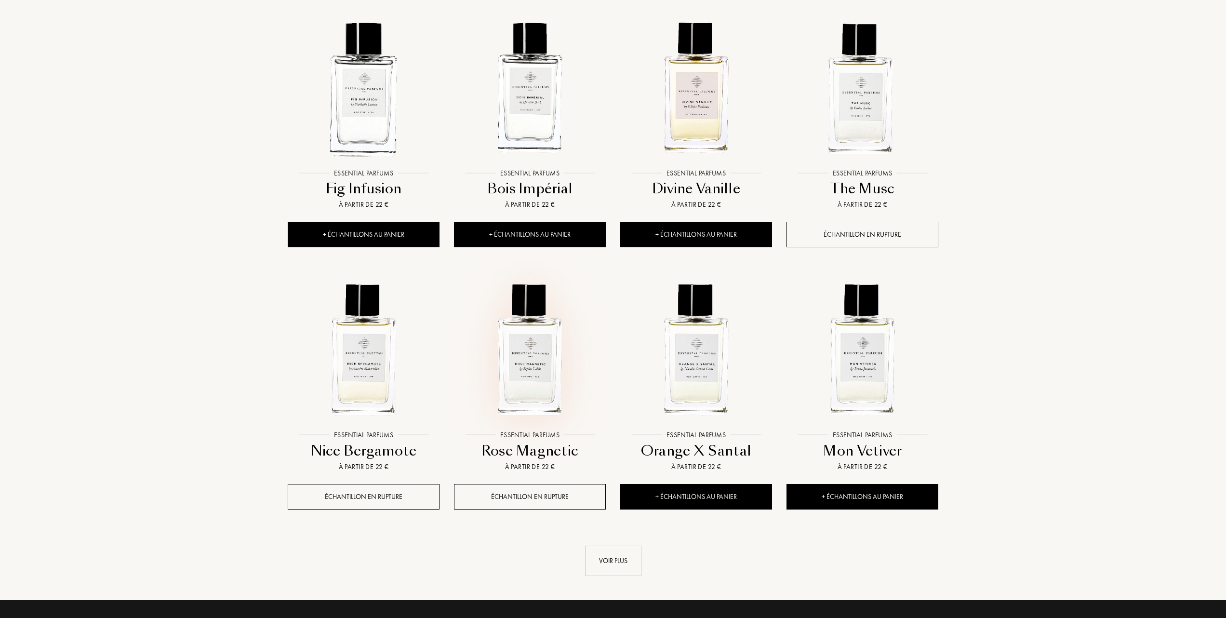
scroll to position [706, 0]
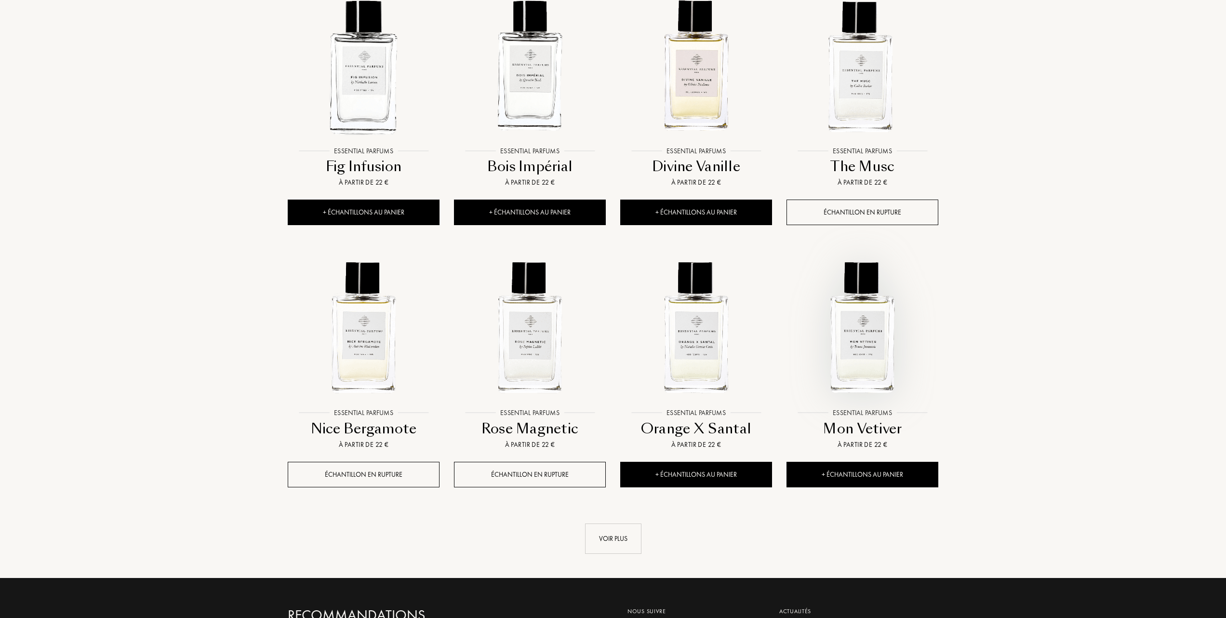
click at [858, 326] on img at bounding box center [862, 327] width 150 height 150
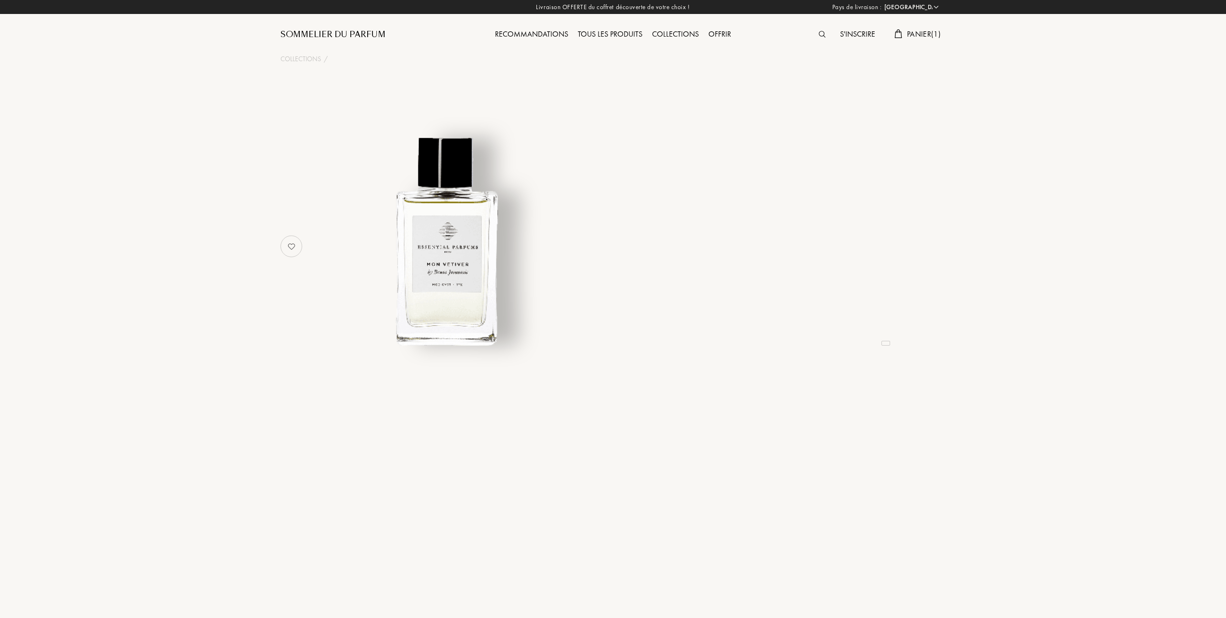
select select "FR"
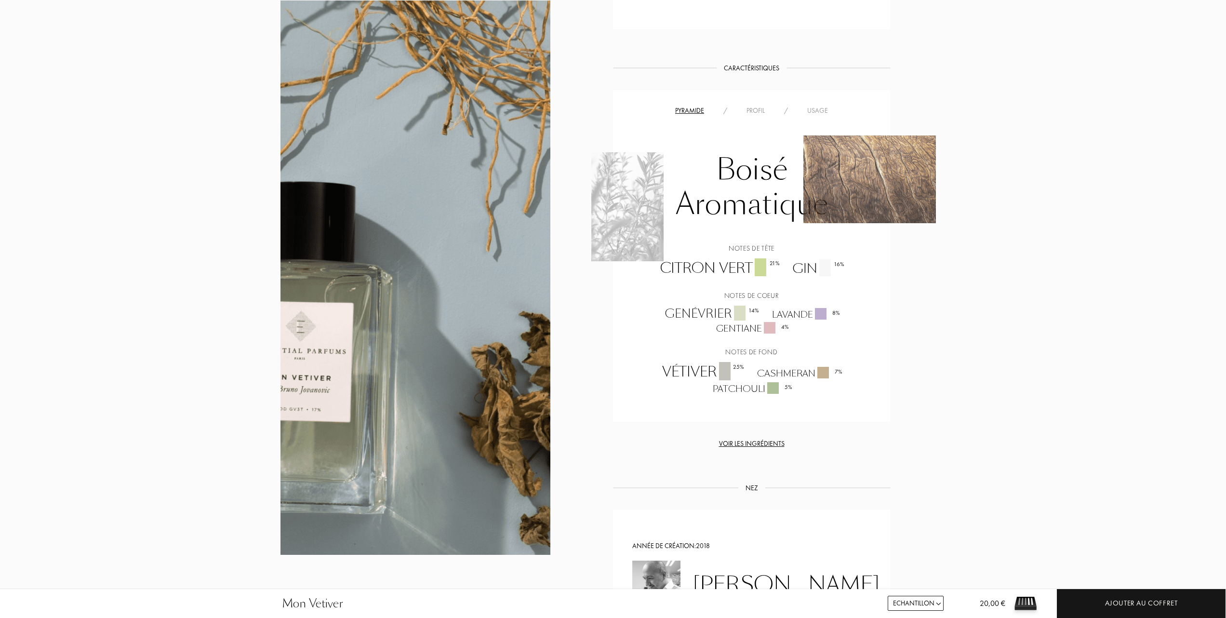
scroll to position [578, 0]
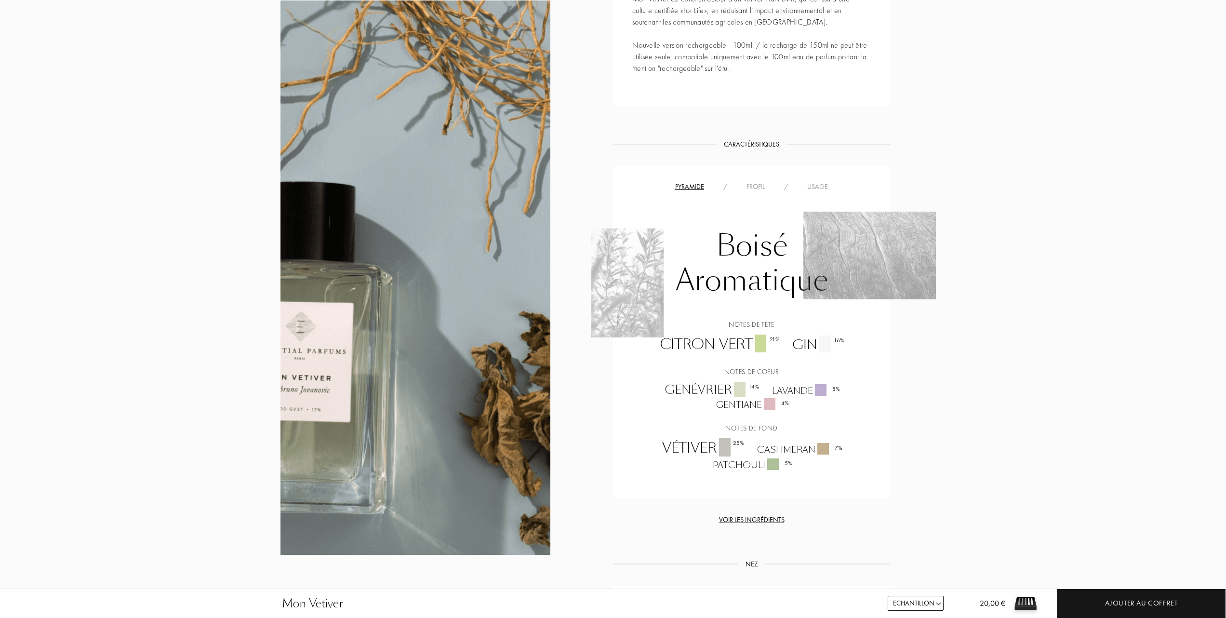
click at [823, 185] on div "Usage" at bounding box center [817, 187] width 40 height 10
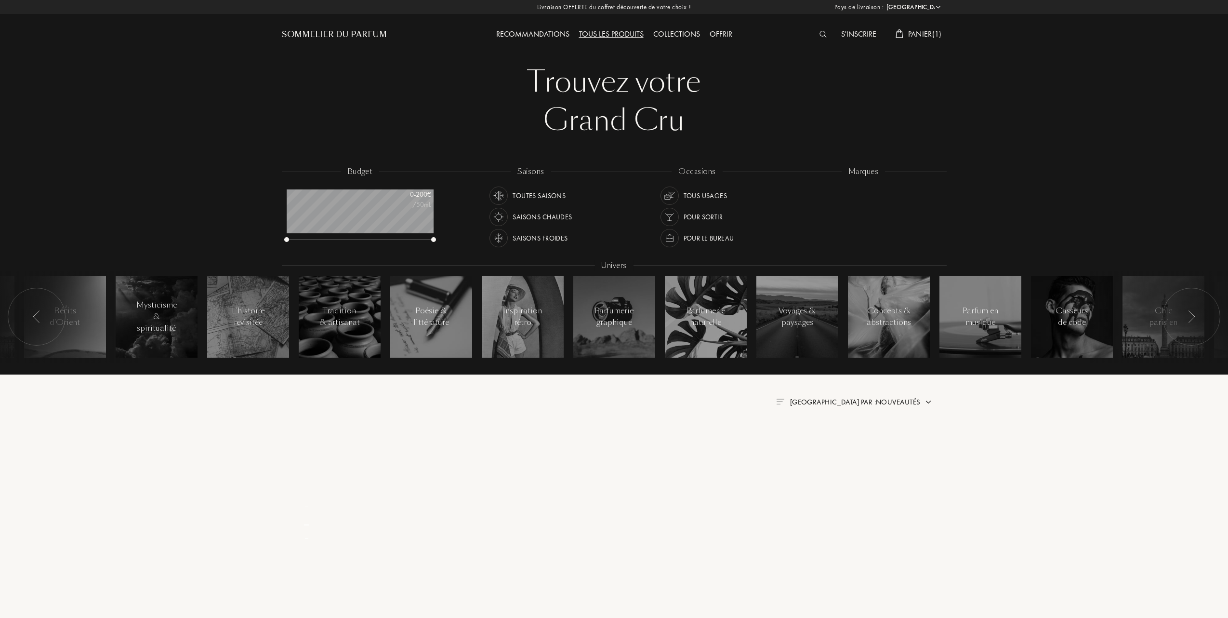
select select "FR"
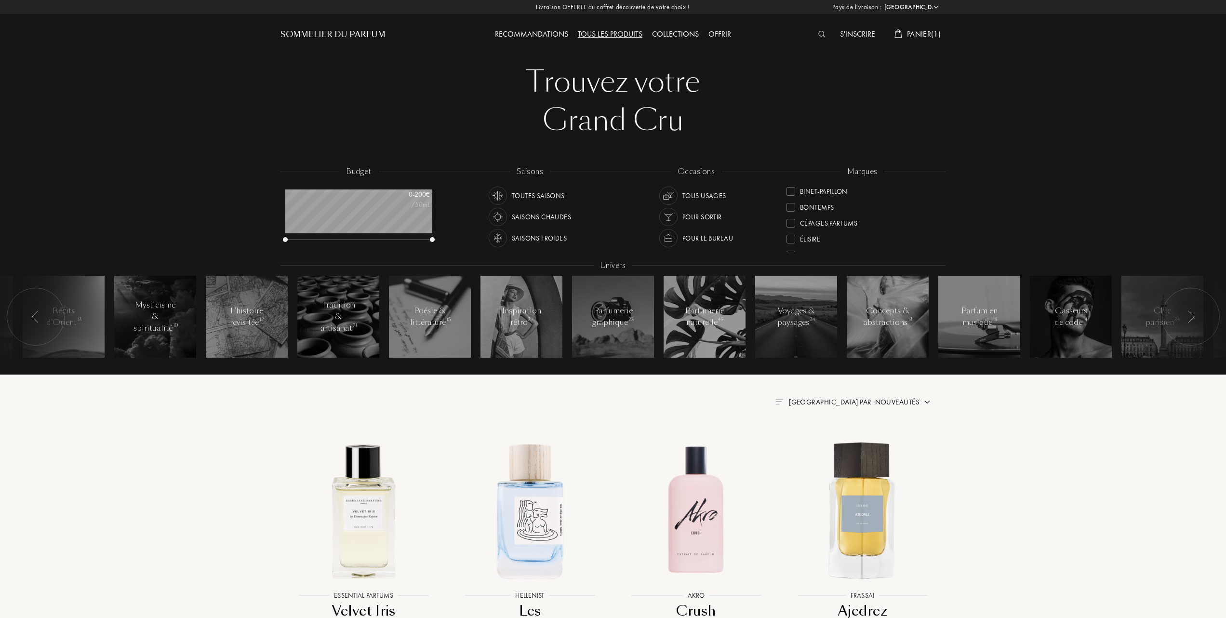
scroll to position [128, 0]
click at [792, 186] on div at bounding box center [790, 190] width 9 height 9
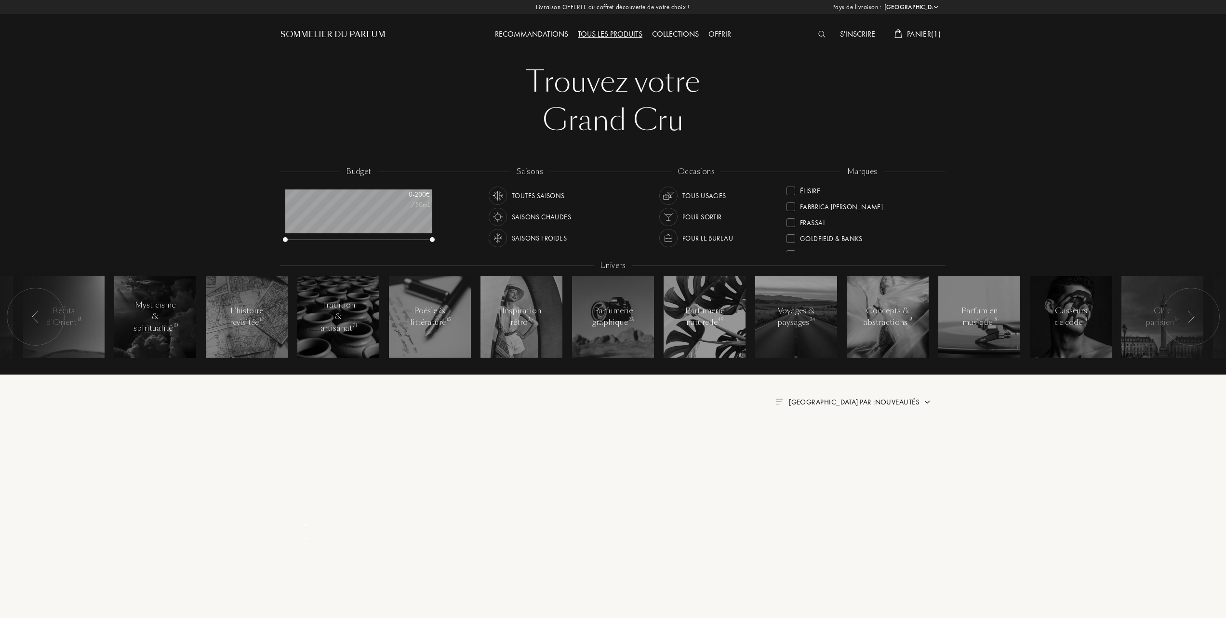
scroll to position [0, 0]
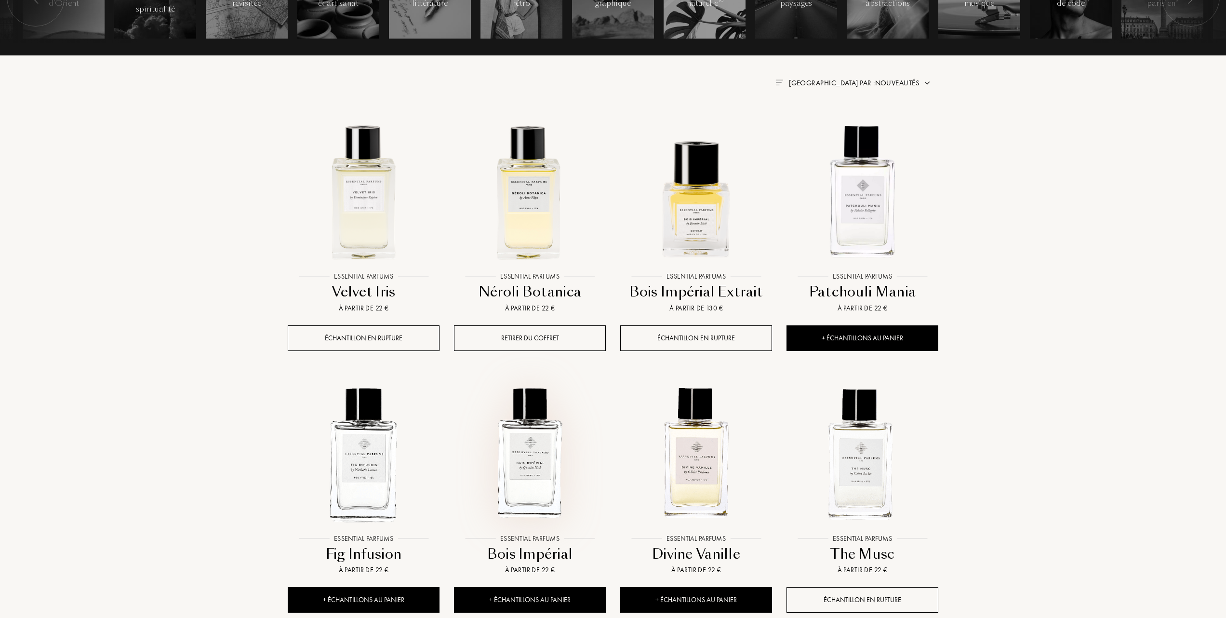
scroll to position [257, 0]
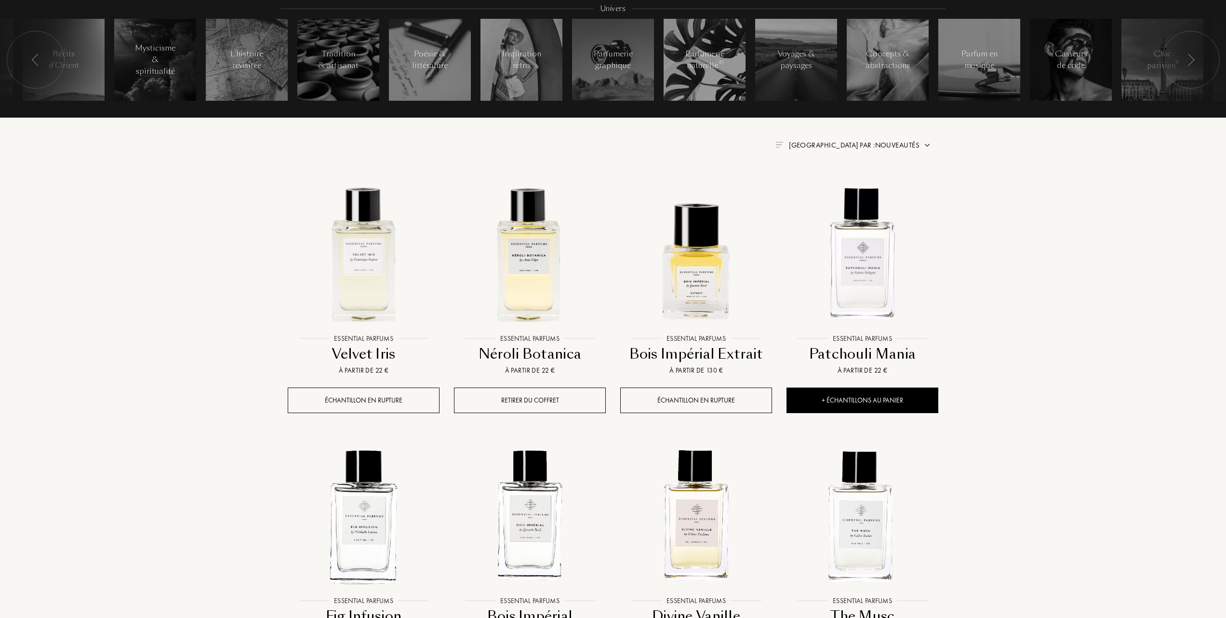
click at [896, 143] on span "Trier par : Nouveautés" at bounding box center [854, 145] width 131 height 10
click at [830, 187] on div at bounding box center [830, 187] width 7 height 7
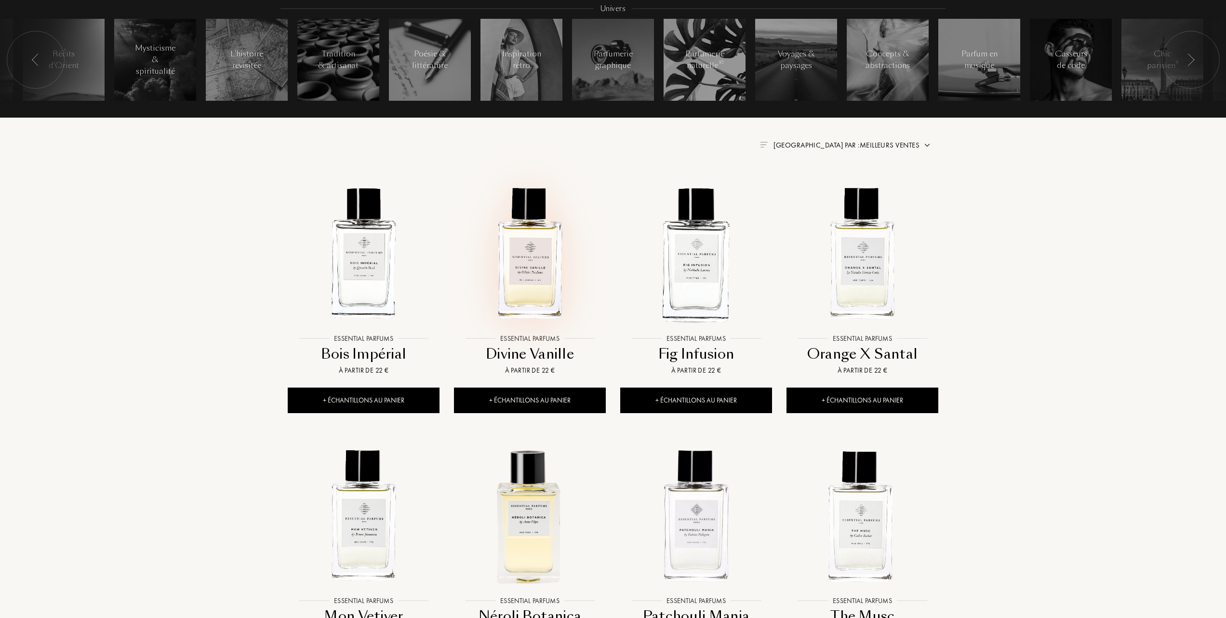
click at [532, 278] on img at bounding box center [530, 253] width 150 height 150
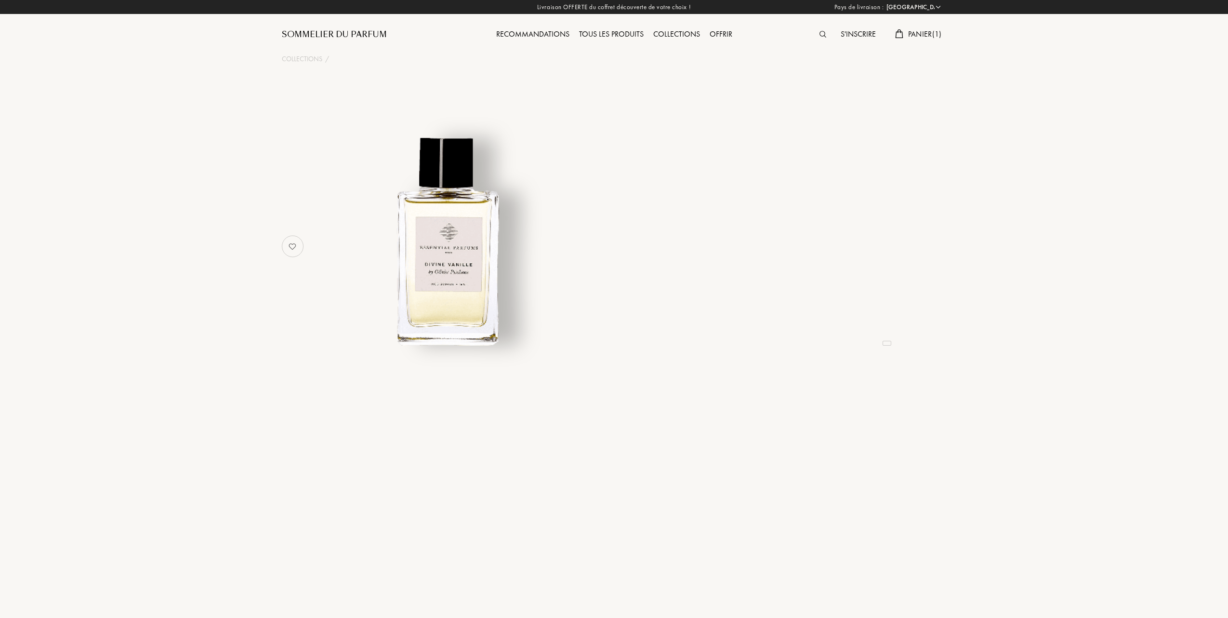
select select "FR"
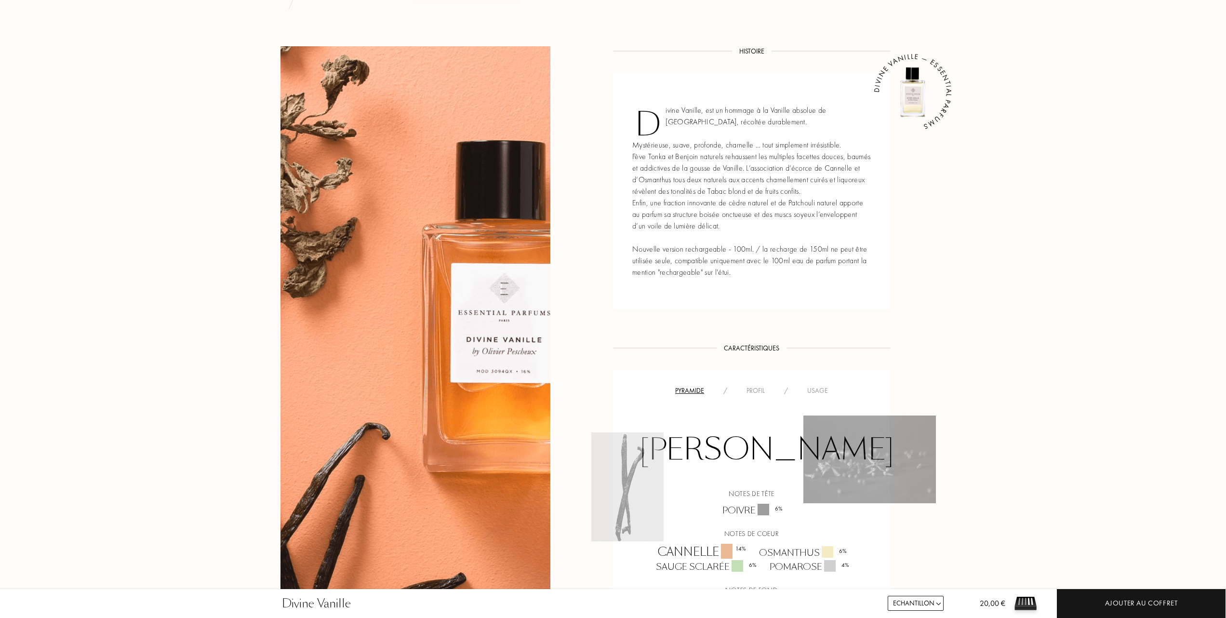
scroll to position [385, 0]
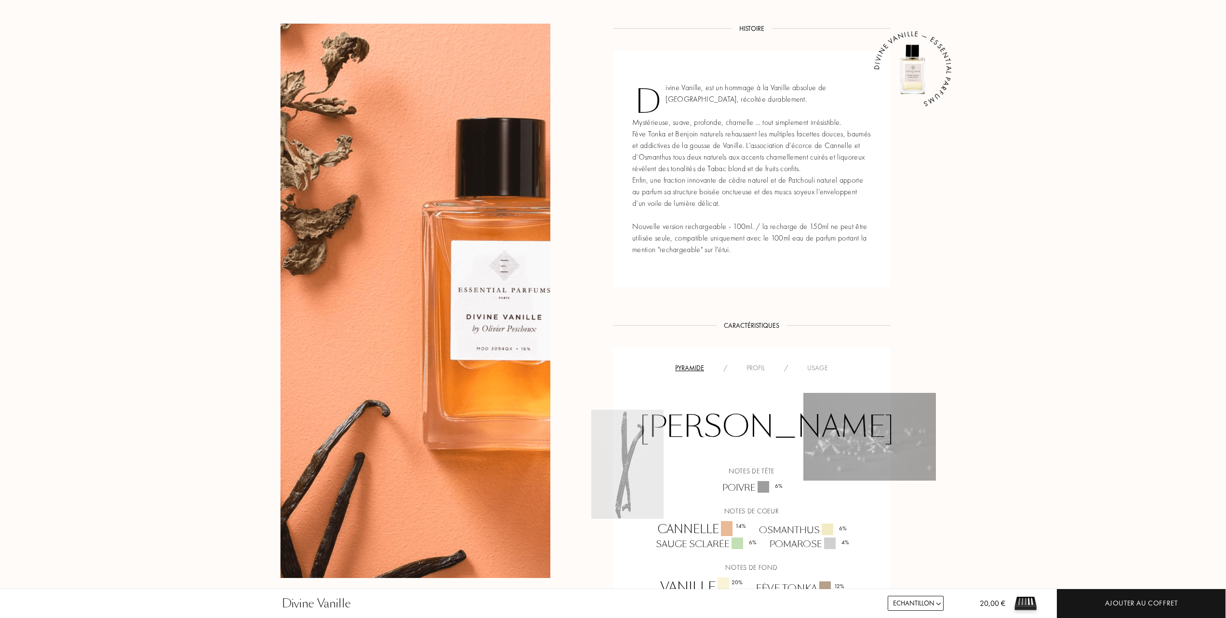
click at [823, 363] on div "Usage" at bounding box center [817, 368] width 40 height 10
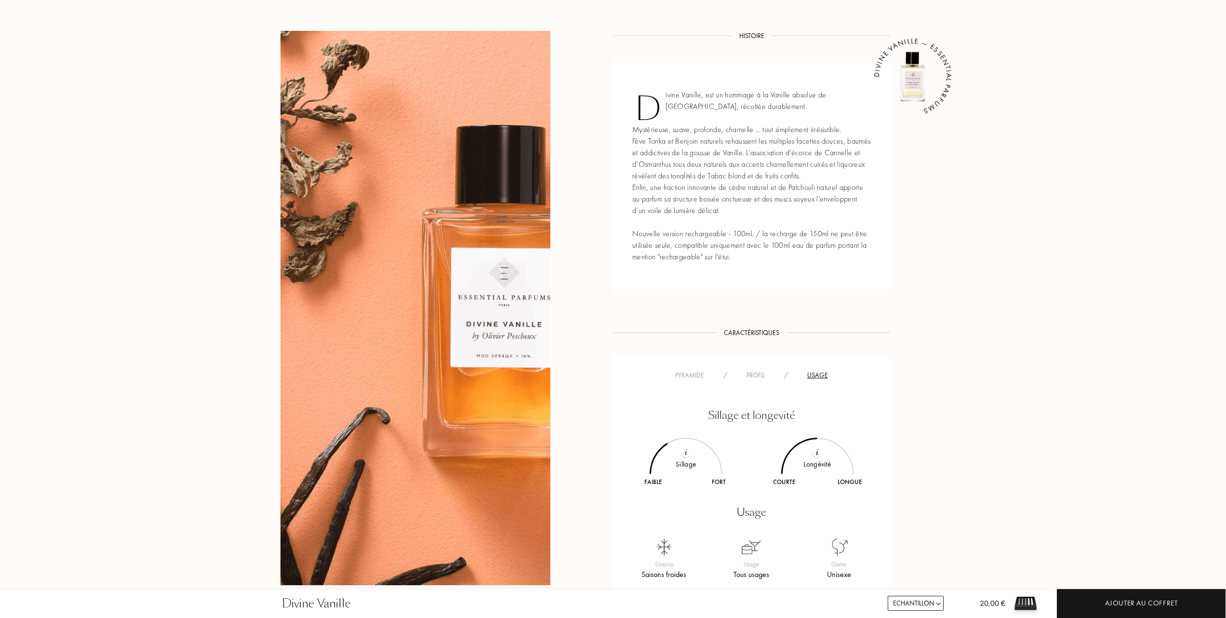
scroll to position [449, 0]
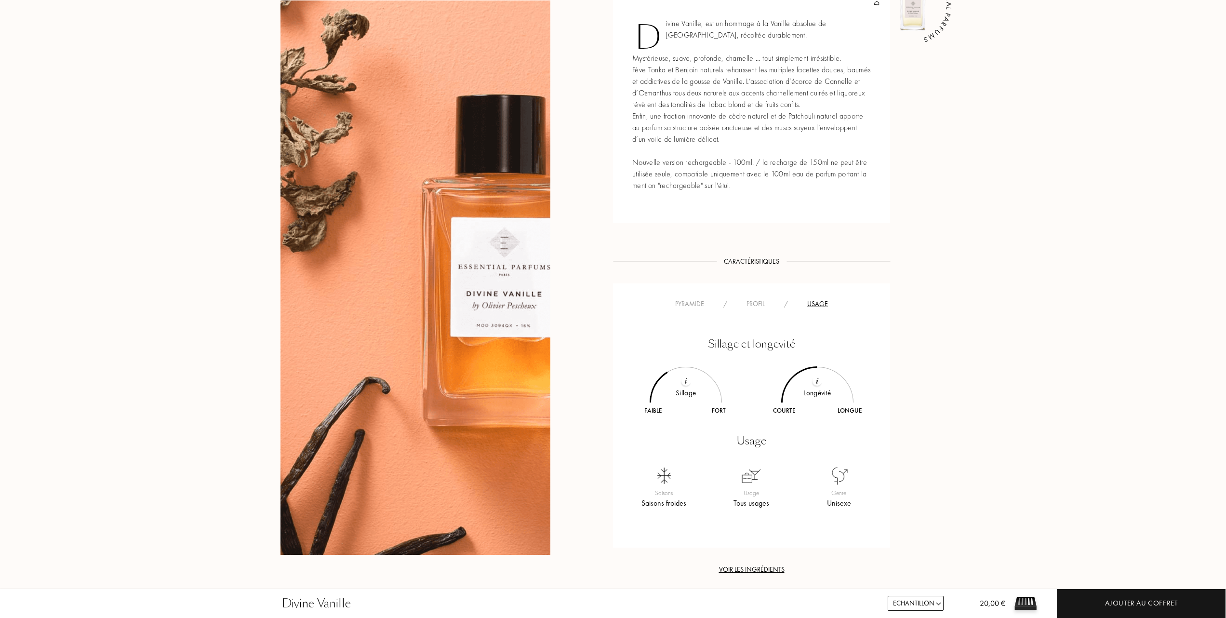
click at [823, 302] on div "Usage" at bounding box center [817, 304] width 40 height 10
click at [692, 301] on div "Pyramide" at bounding box center [689, 304] width 48 height 10
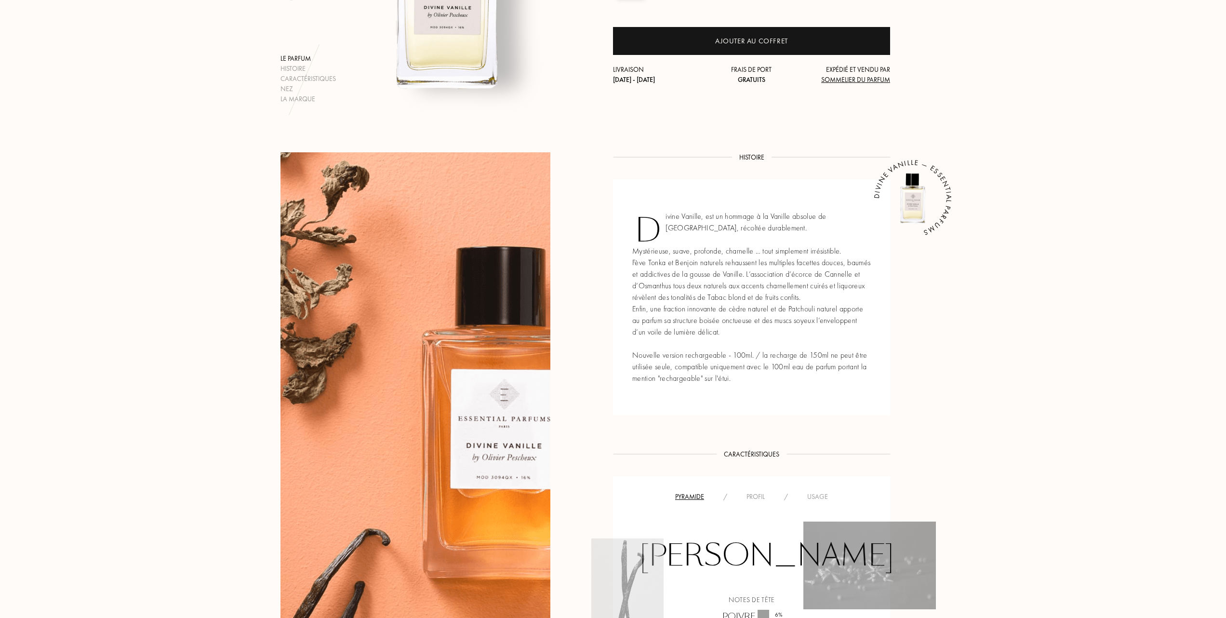
scroll to position [0, 0]
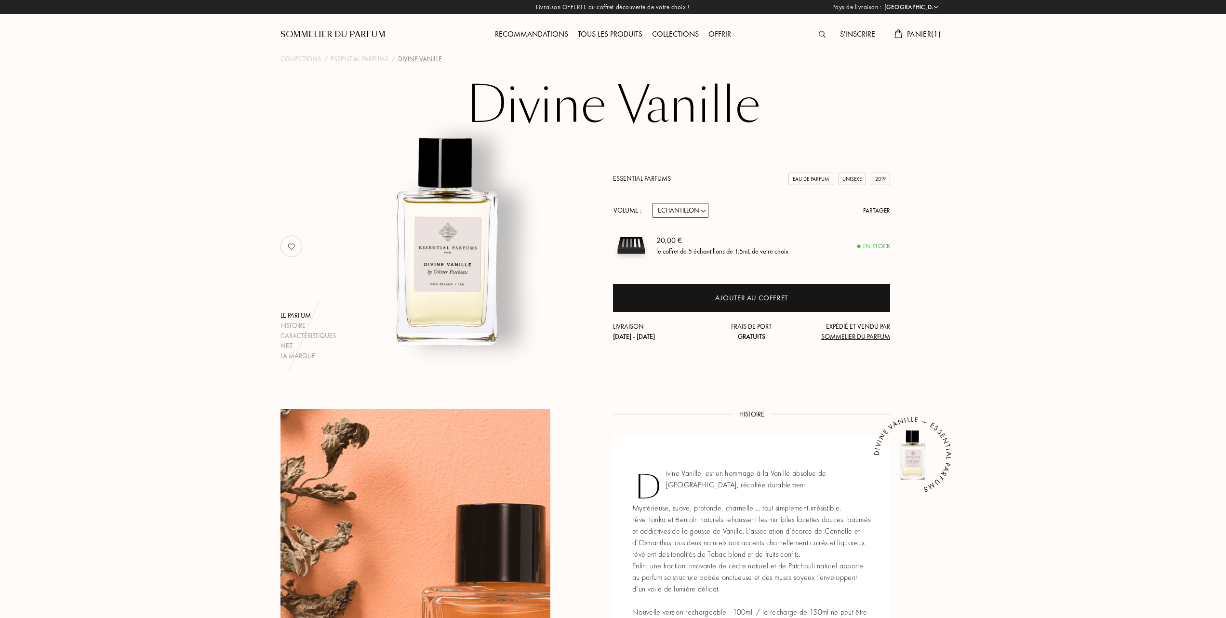
click at [706, 211] on select "Echantillon 10mL 100mL 150mL" at bounding box center [680, 210] width 56 height 15
select select "1"
click at [652, 203] on select "Echantillon 10mL 100mL 150mL" at bounding box center [680, 210] width 56 height 15
select select "1"
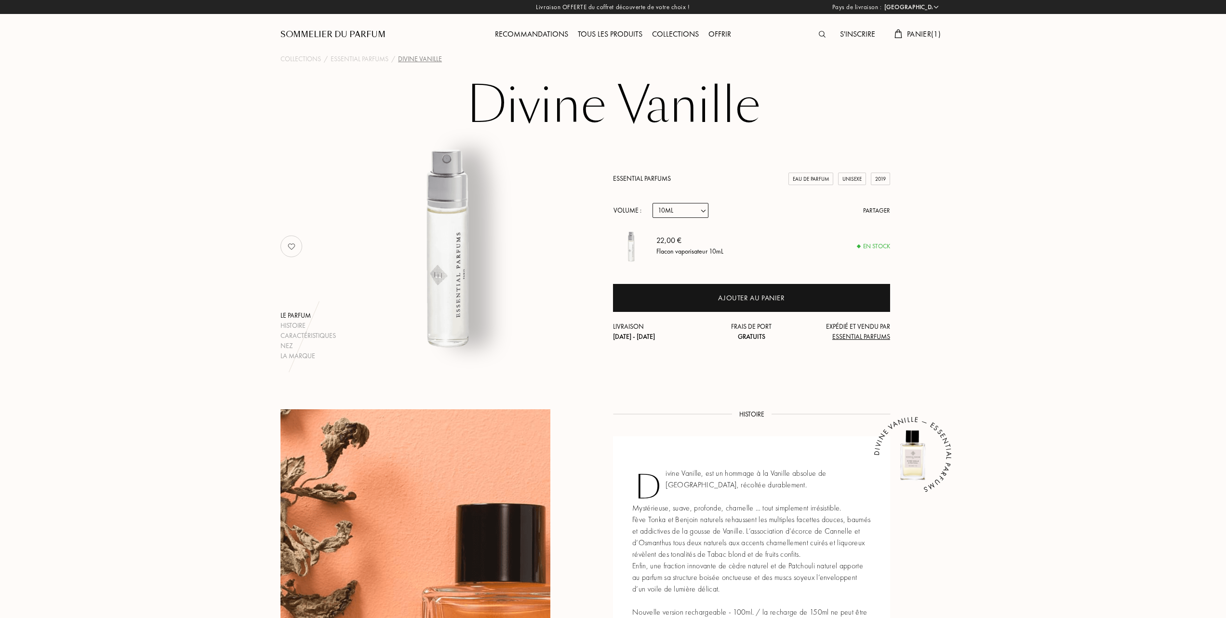
click at [704, 205] on select "Echantillon 10mL 100mL 150mL" at bounding box center [680, 210] width 56 height 15
select select "2"
click at [652, 203] on select "Echantillon 10mL 100mL 150mL" at bounding box center [680, 210] width 56 height 15
select select "2"
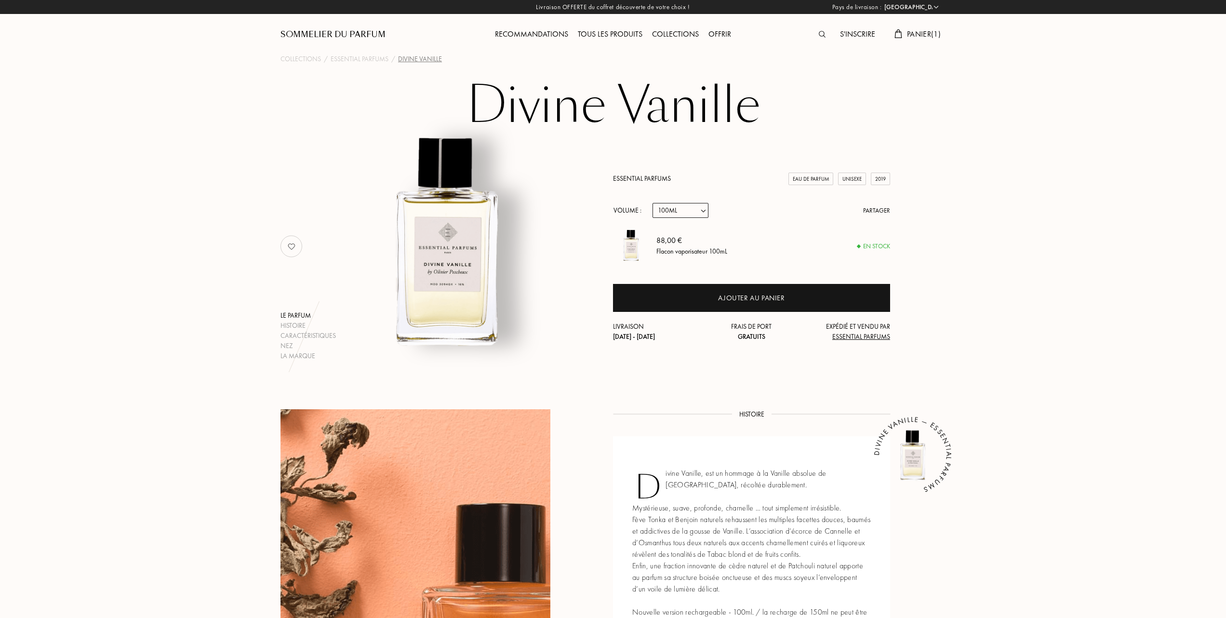
click at [704, 209] on select "Echantillon 10mL 100mL 150mL" at bounding box center [680, 210] width 56 height 15
select select "3"
click at [652, 203] on select "Echantillon 10mL 100mL 150mL" at bounding box center [680, 210] width 56 height 15
select select "3"
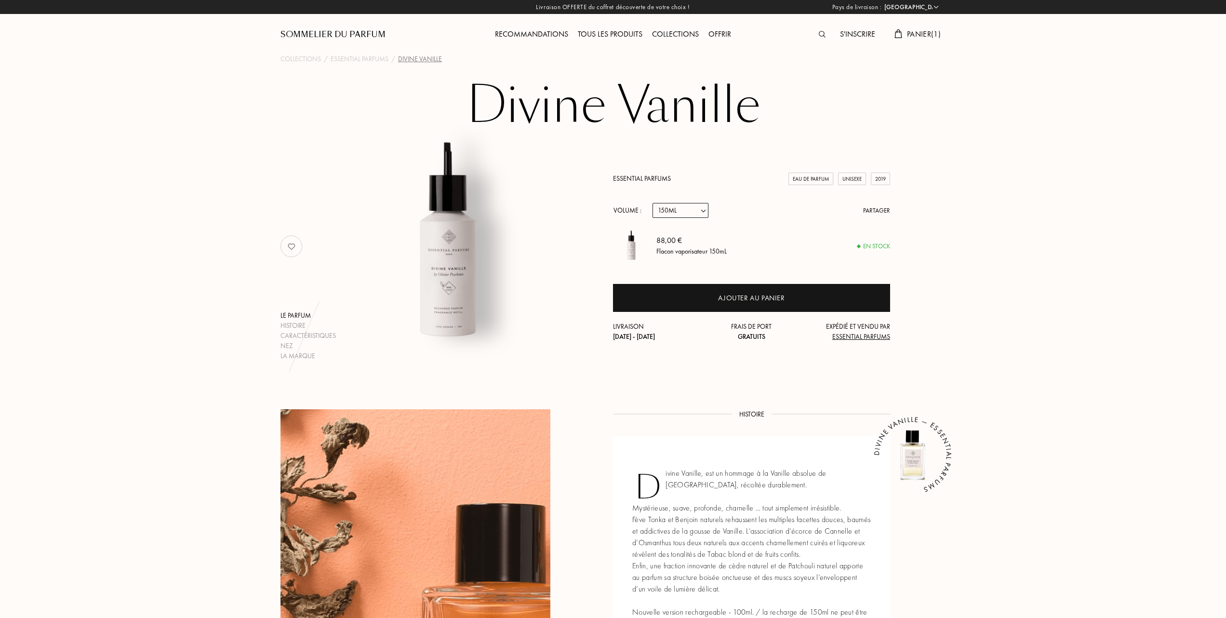
click at [704, 209] on select "Echantillon 10mL 100mL 150mL" at bounding box center [680, 210] width 56 height 15
select select "2"
click at [652, 203] on select "Echantillon 10mL 100mL 150mL" at bounding box center [680, 210] width 56 height 15
select select "2"
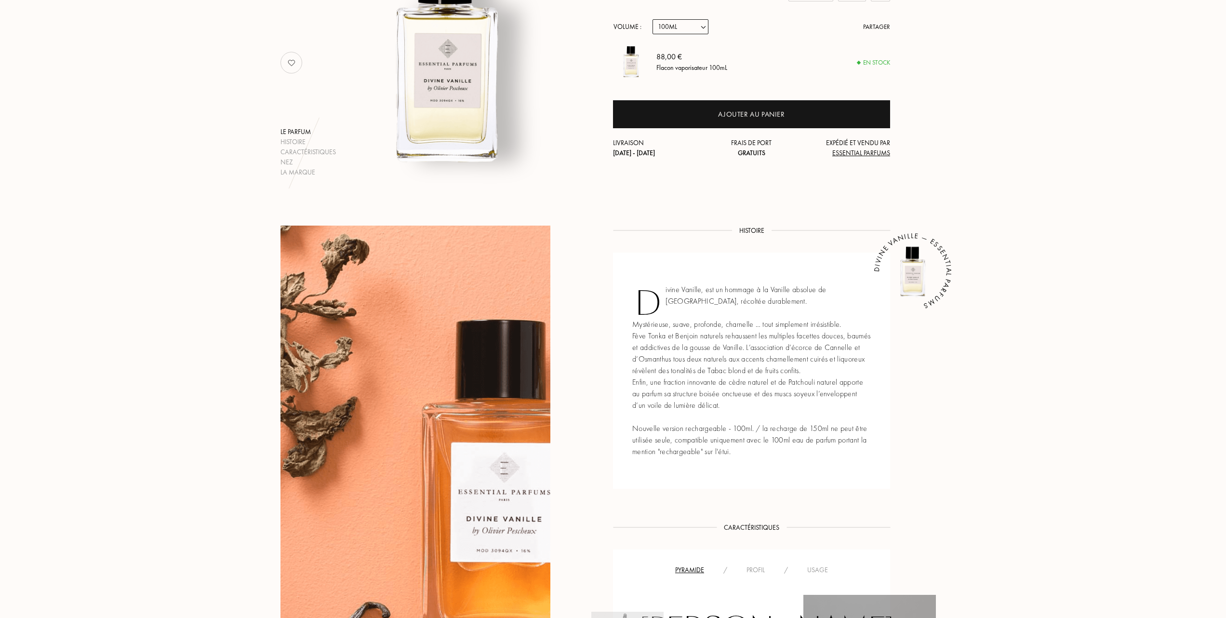
scroll to position [64, 0]
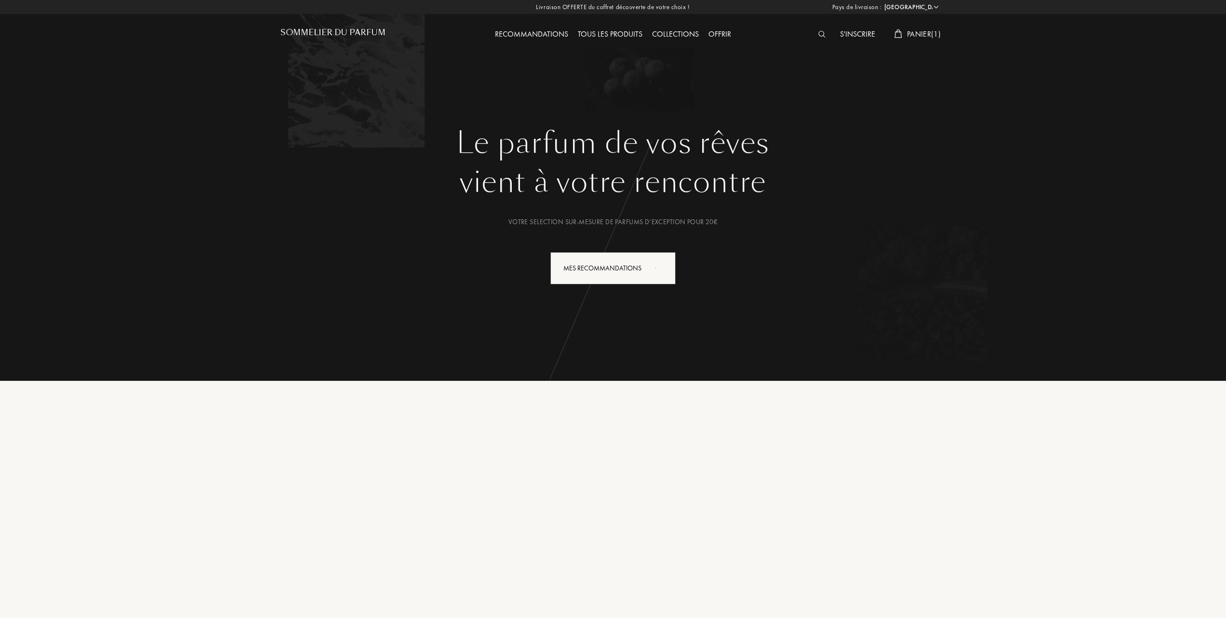
select select "FR"
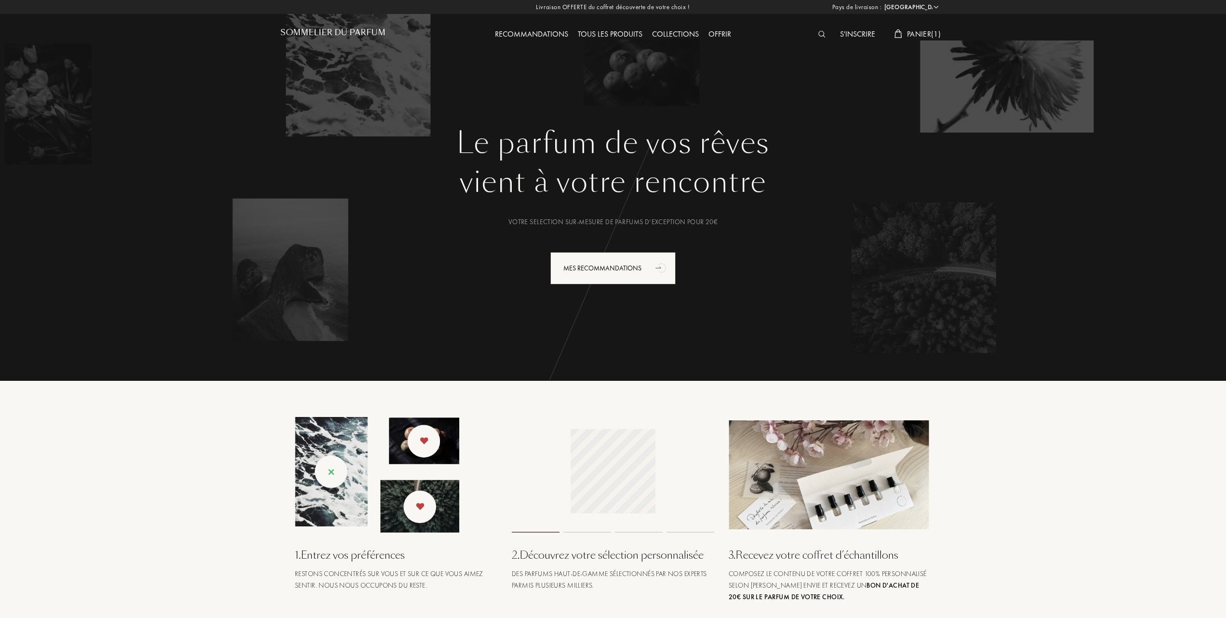
click at [678, 33] on div "Collections" at bounding box center [675, 34] width 56 height 13
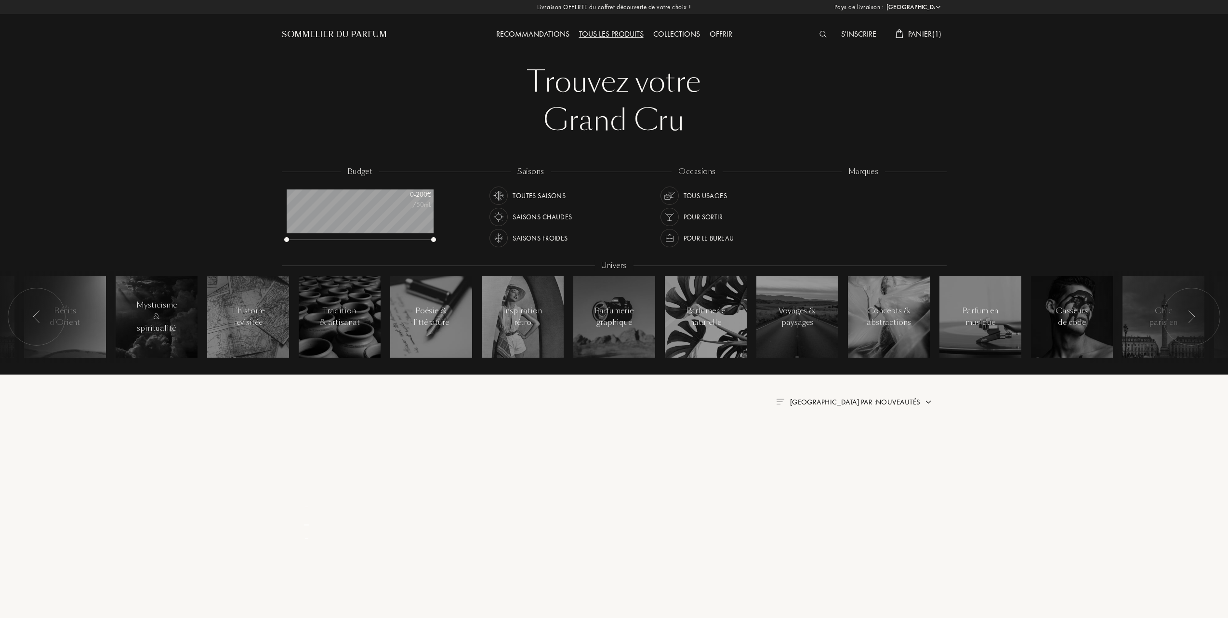
select select "FR"
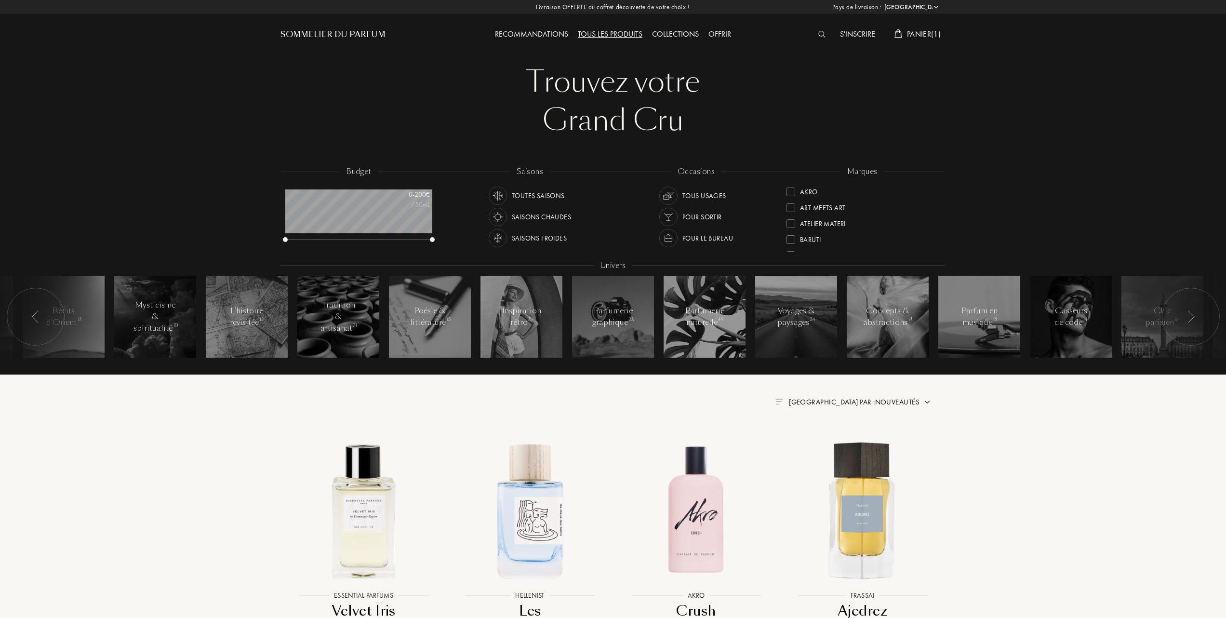
click at [914, 402] on span "[GEOGRAPHIC_DATA] par : Nouveautés" at bounding box center [854, 402] width 131 height 10
click at [829, 445] on div at bounding box center [830, 443] width 7 height 7
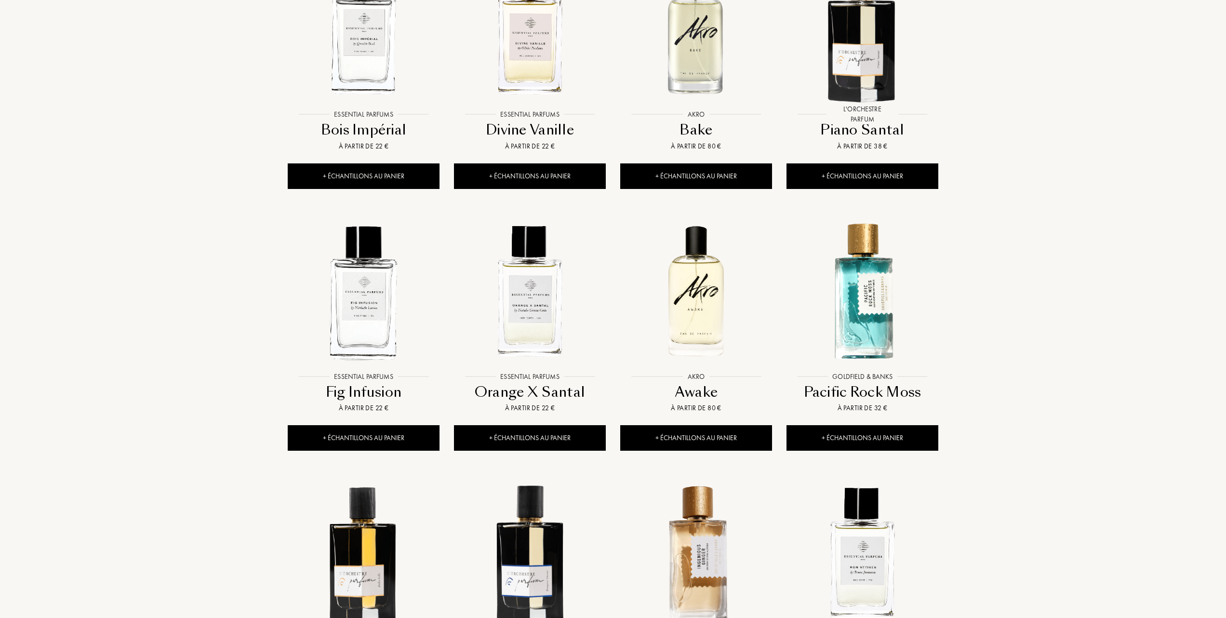
scroll to position [449, 0]
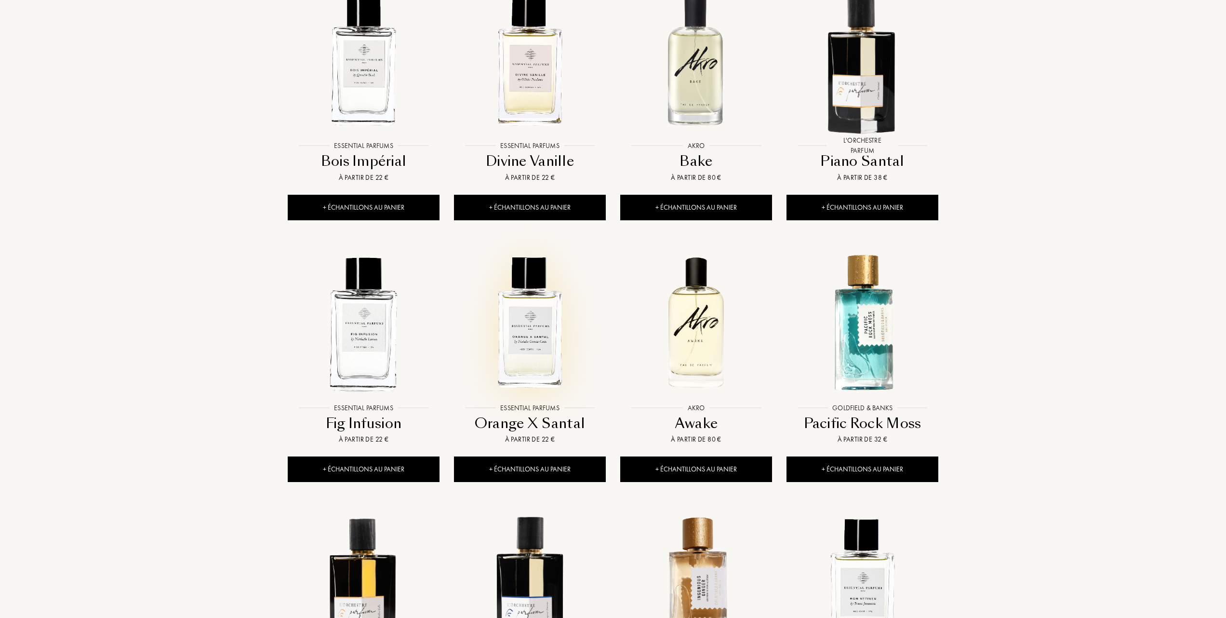
click at [532, 334] on img at bounding box center [530, 323] width 150 height 150
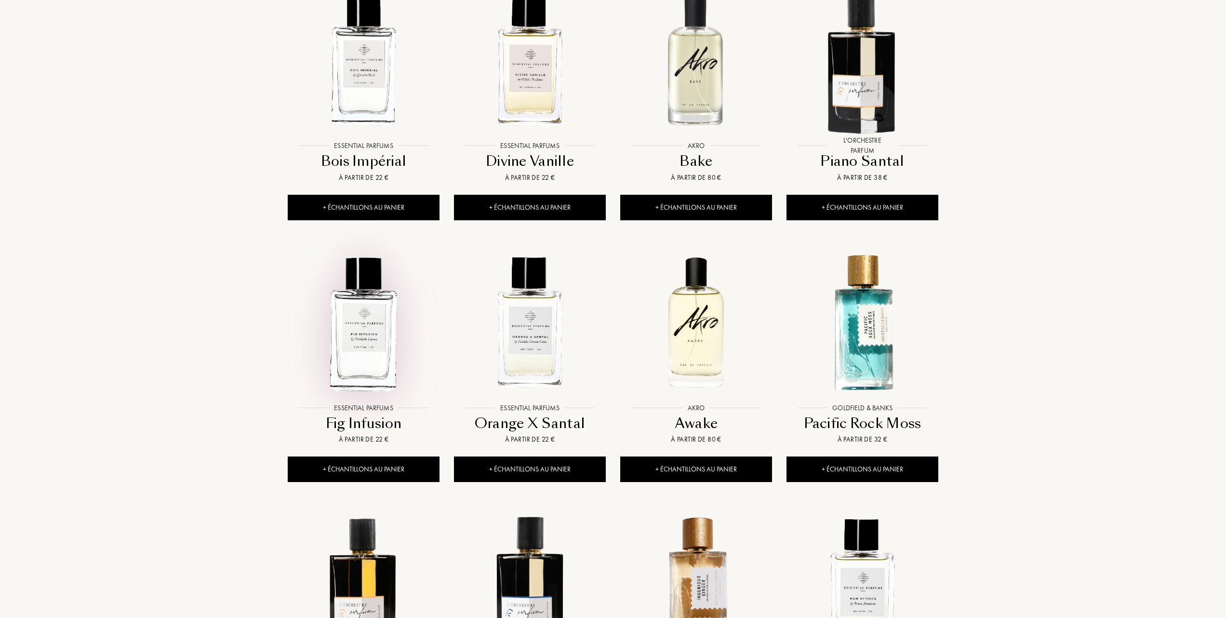
click at [374, 326] on img at bounding box center [364, 323] width 150 height 150
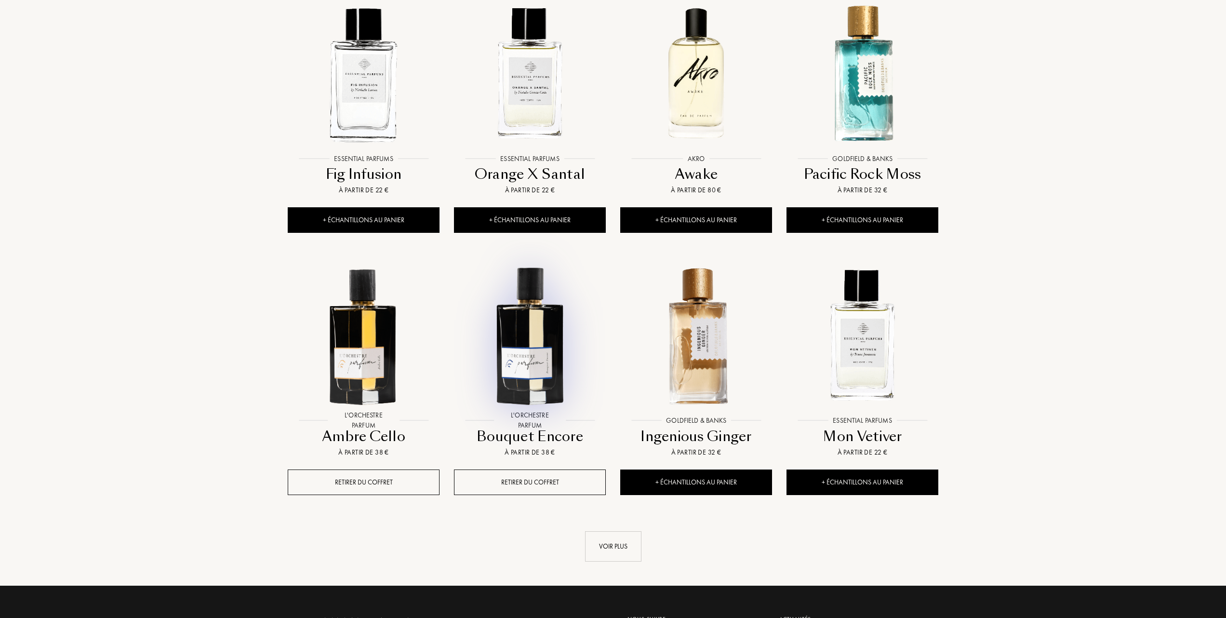
scroll to position [706, 0]
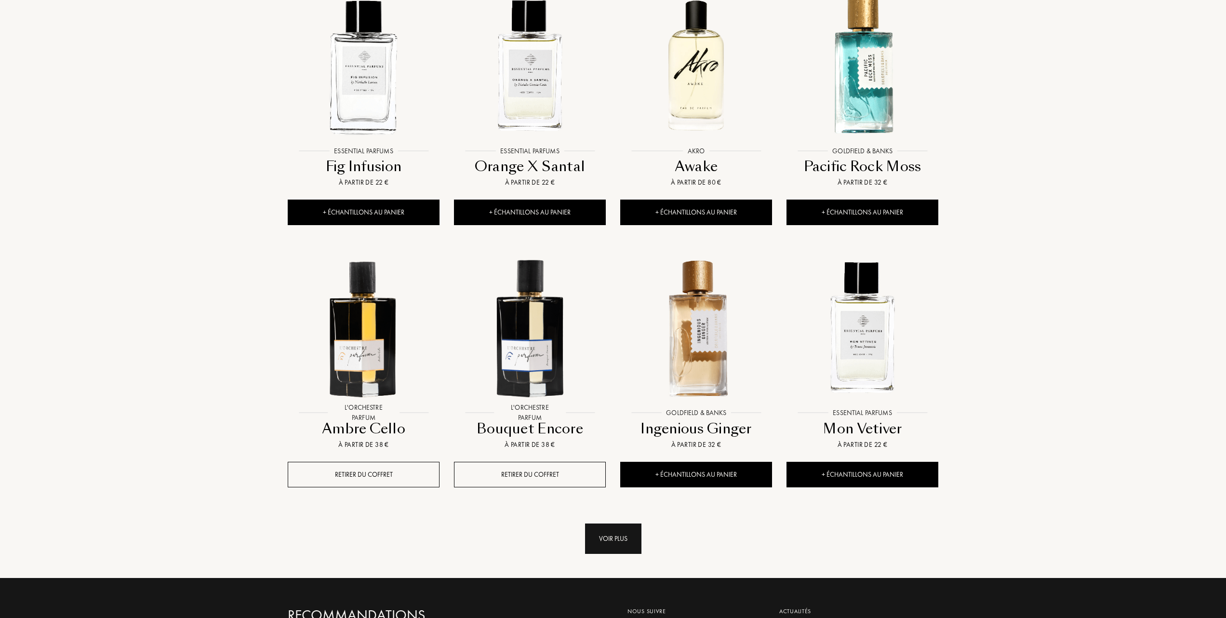
click at [612, 532] on div "Voir plus" at bounding box center [613, 538] width 56 height 30
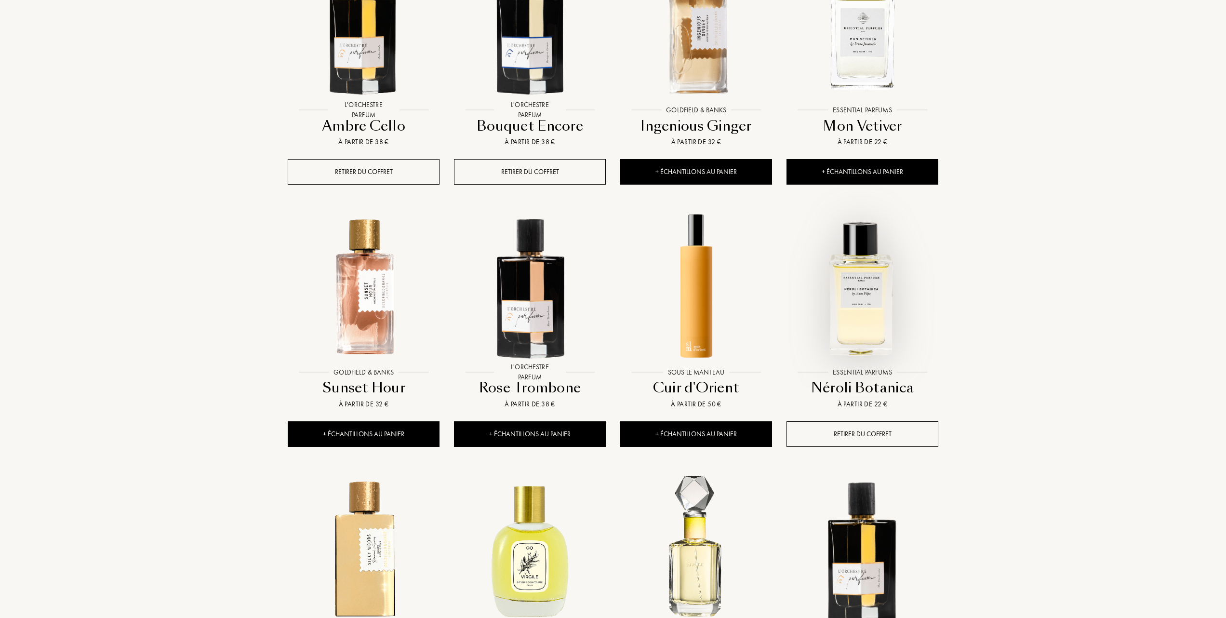
scroll to position [1028, 0]
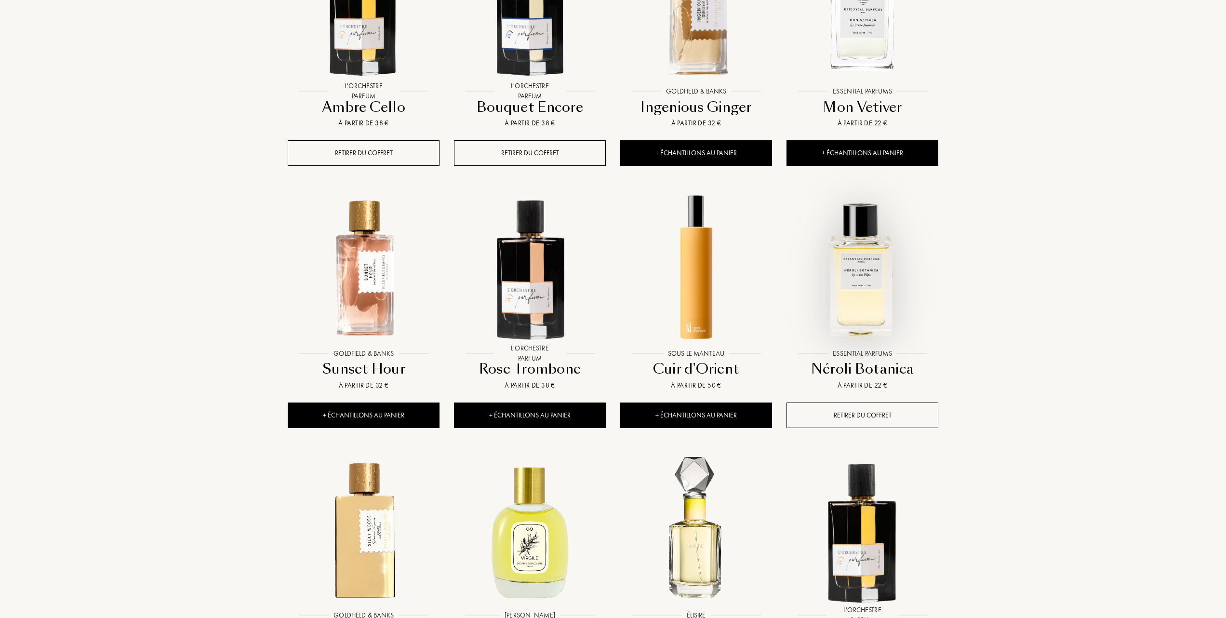
click at [862, 288] on img at bounding box center [862, 268] width 150 height 150
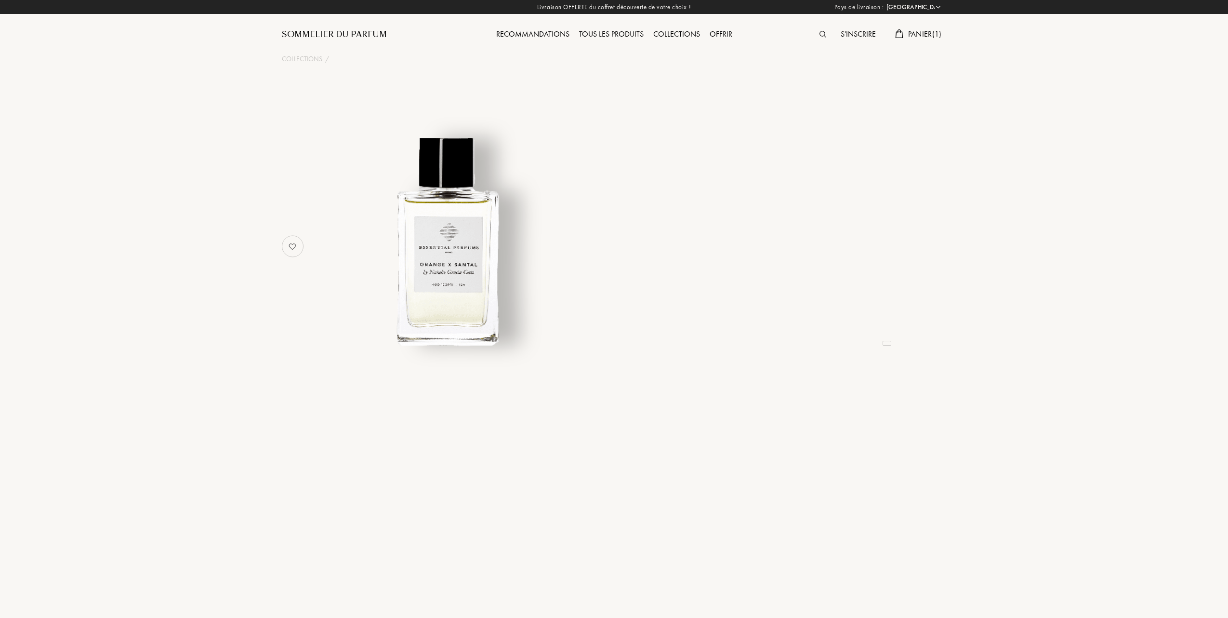
select select "FR"
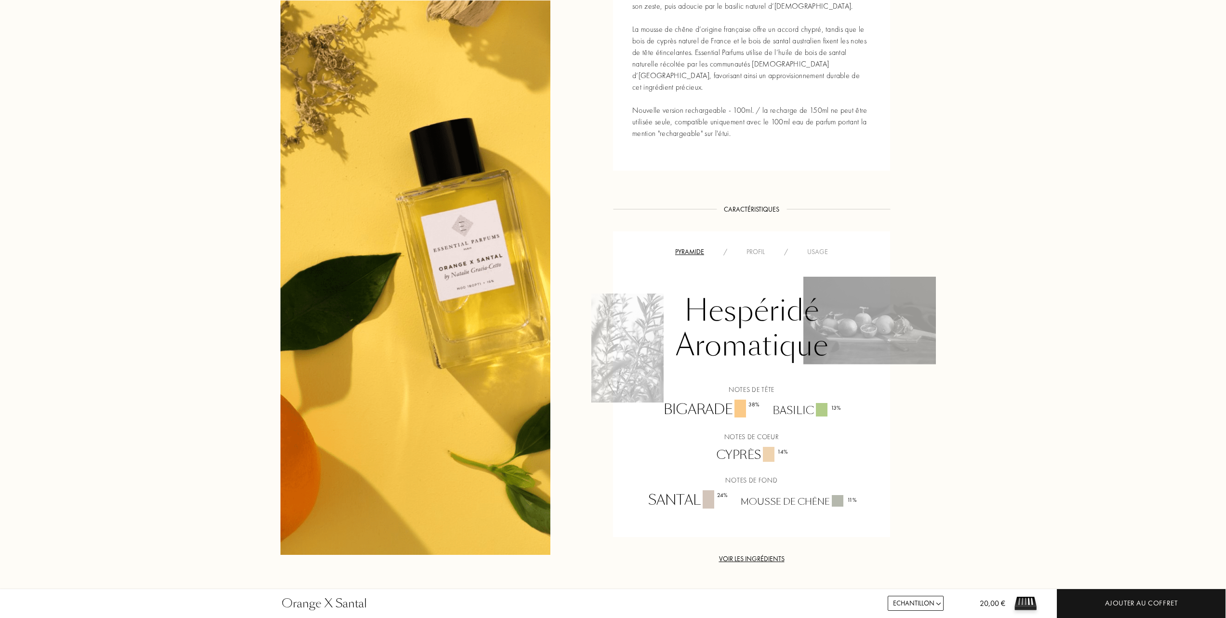
scroll to position [514, 0]
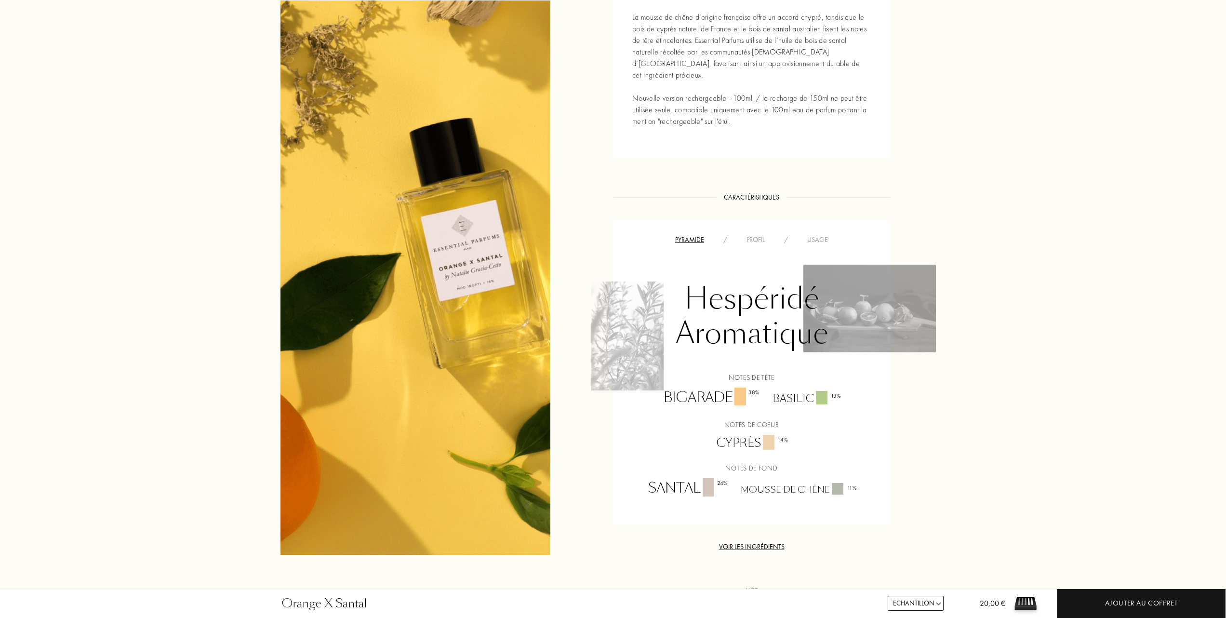
click at [814, 235] on div "Usage" at bounding box center [817, 240] width 40 height 10
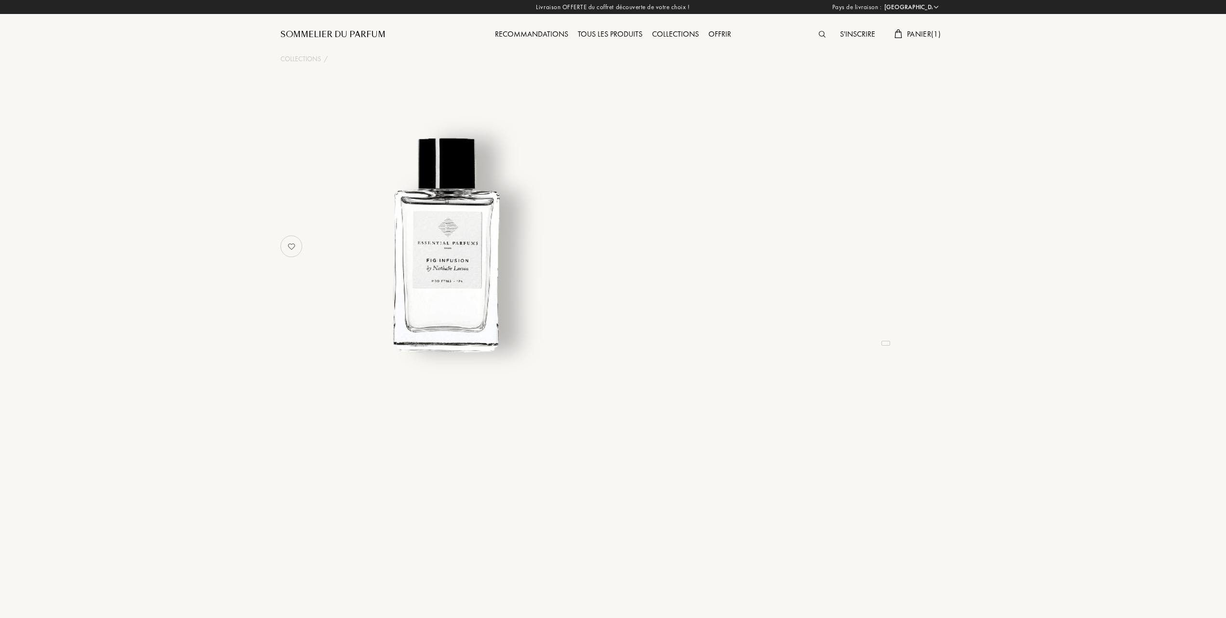
select select "FR"
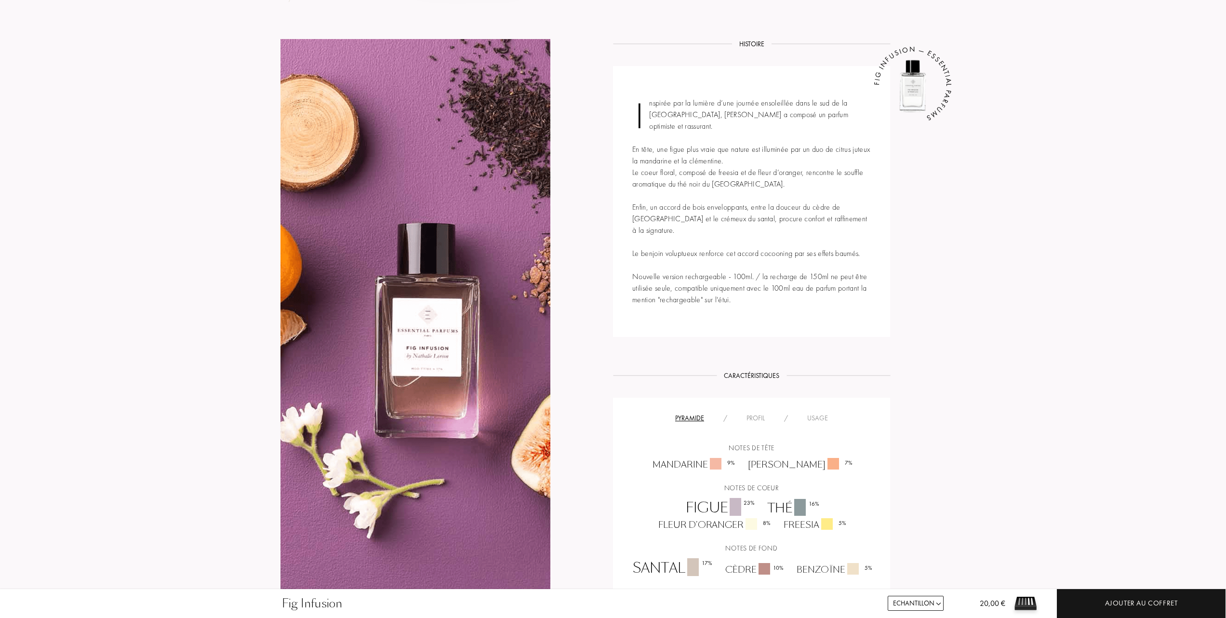
scroll to position [385, 0]
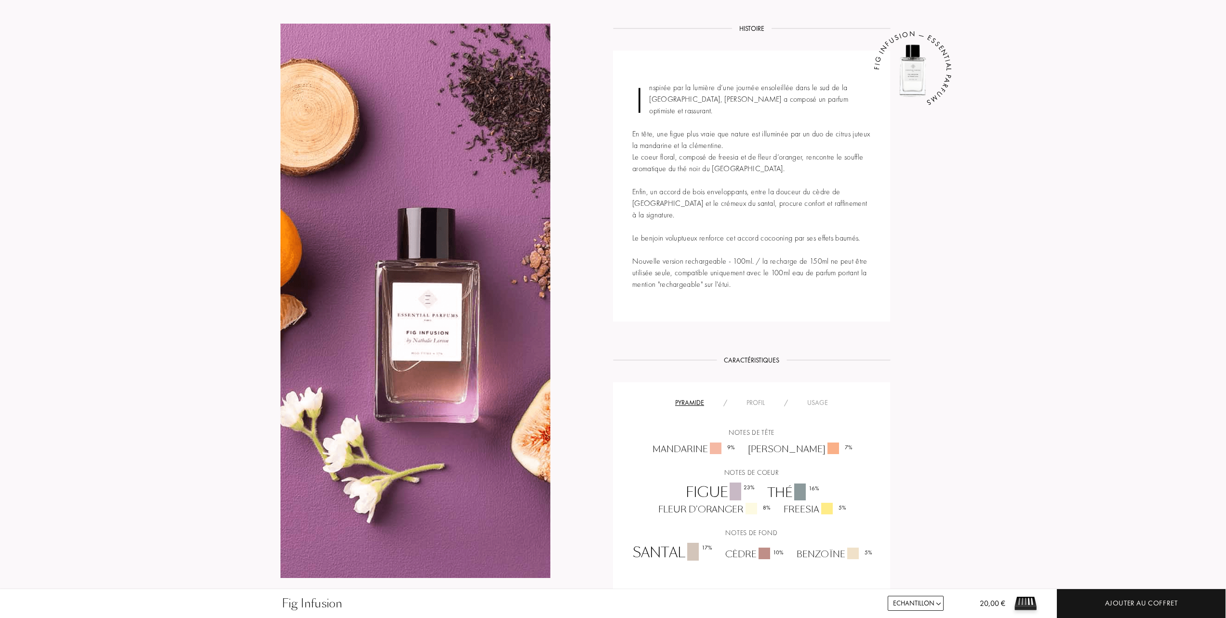
click at [823, 397] on div "Usage" at bounding box center [817, 402] width 40 height 10
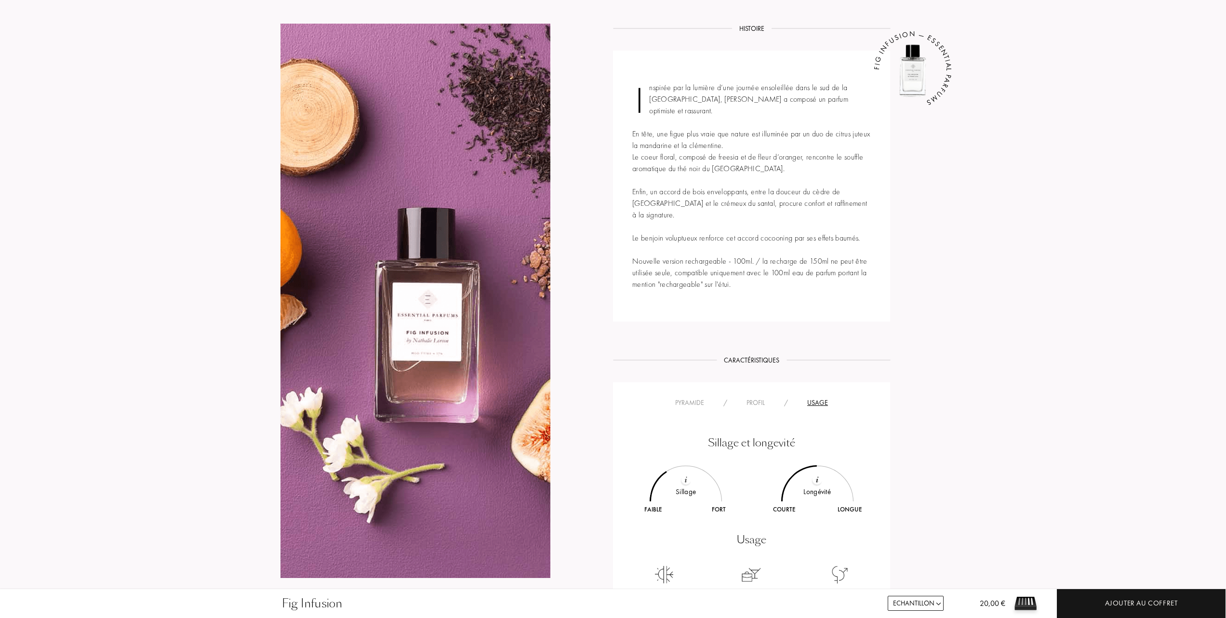
click at [758, 397] on div "Profil" at bounding box center [756, 402] width 38 height 10
click at [813, 397] on div "Usage" at bounding box center [817, 402] width 40 height 10
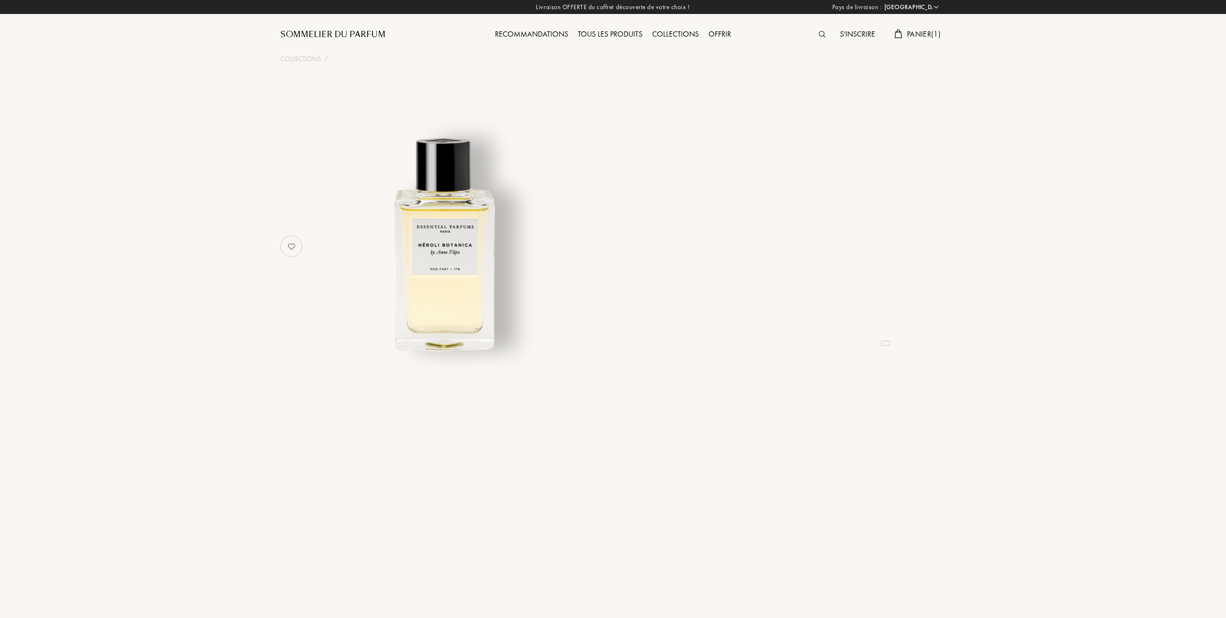
select select "FR"
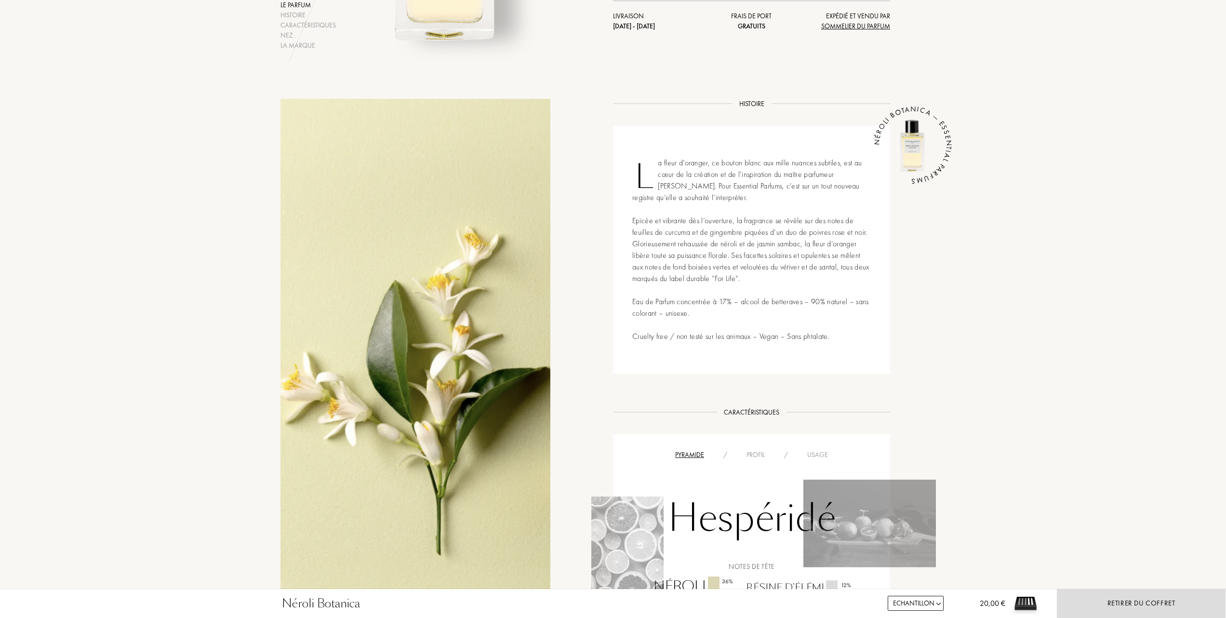
scroll to position [321, 0]
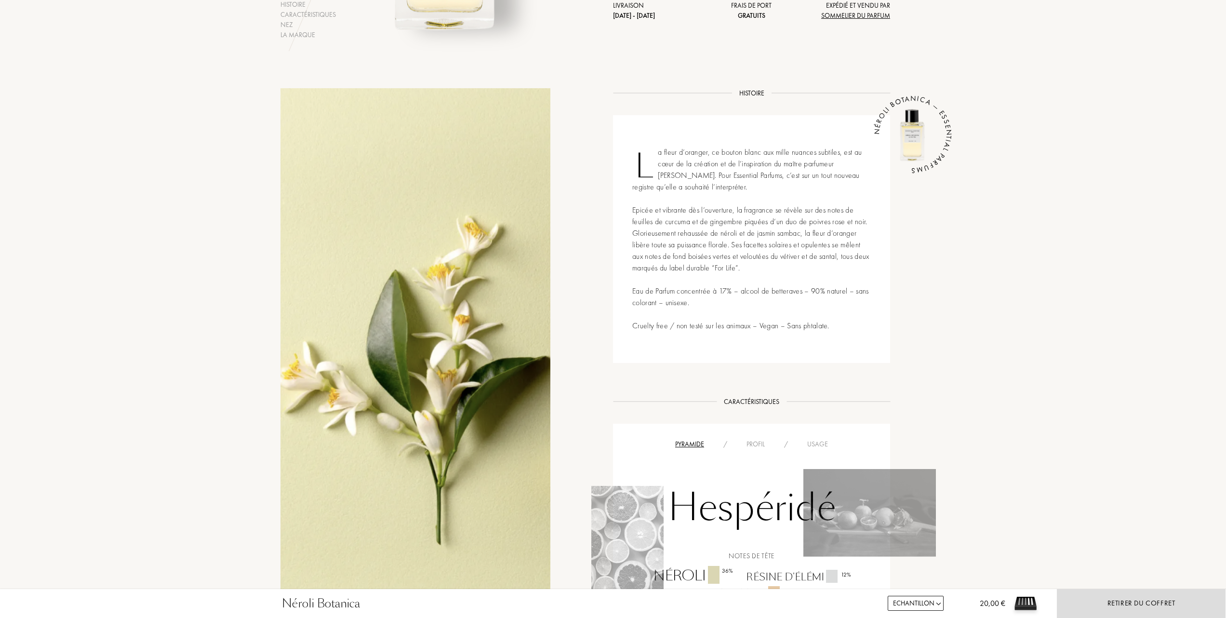
click at [762, 444] on div "Profil" at bounding box center [756, 444] width 38 height 10
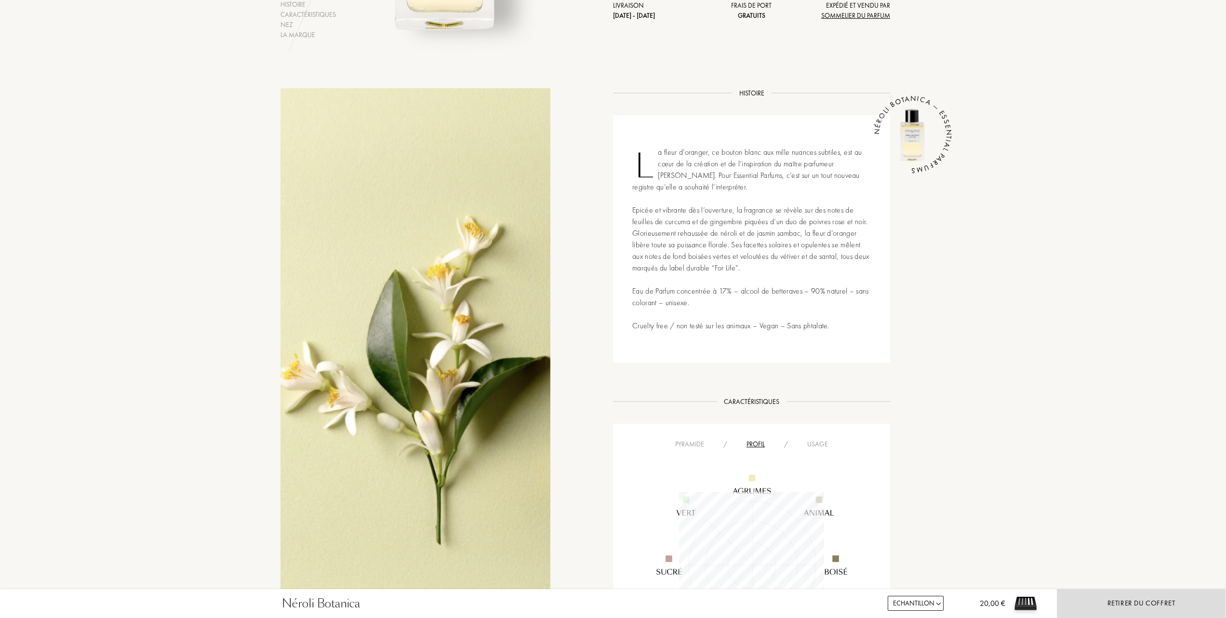
click at [827, 444] on div "Usage" at bounding box center [817, 444] width 40 height 10
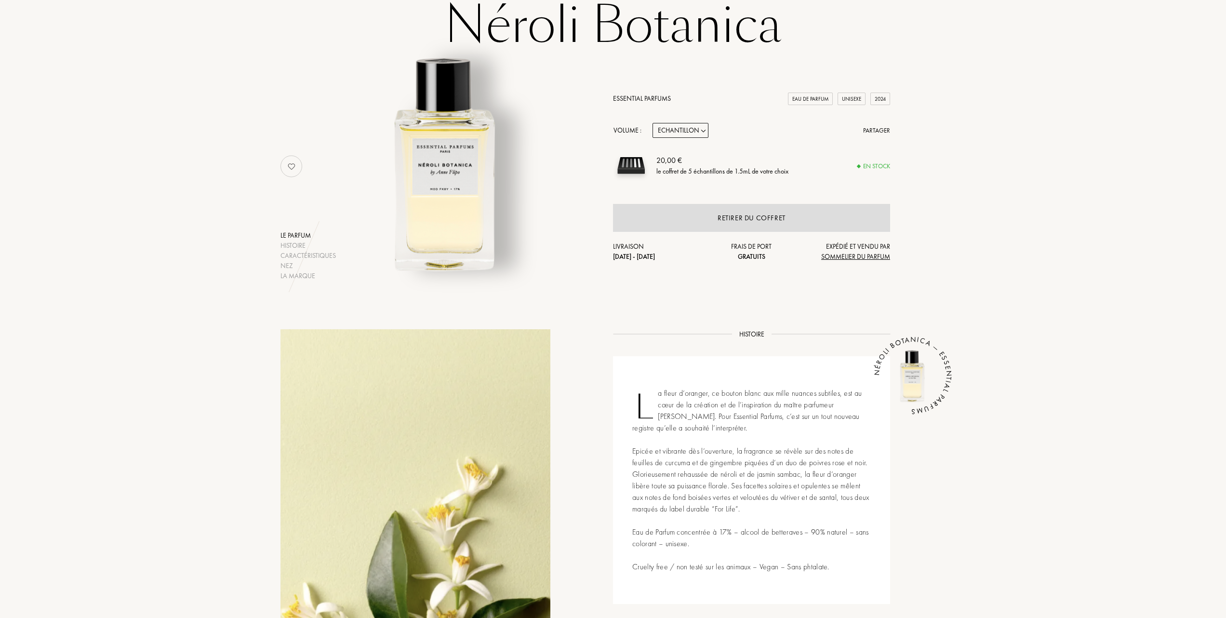
scroll to position [0, 0]
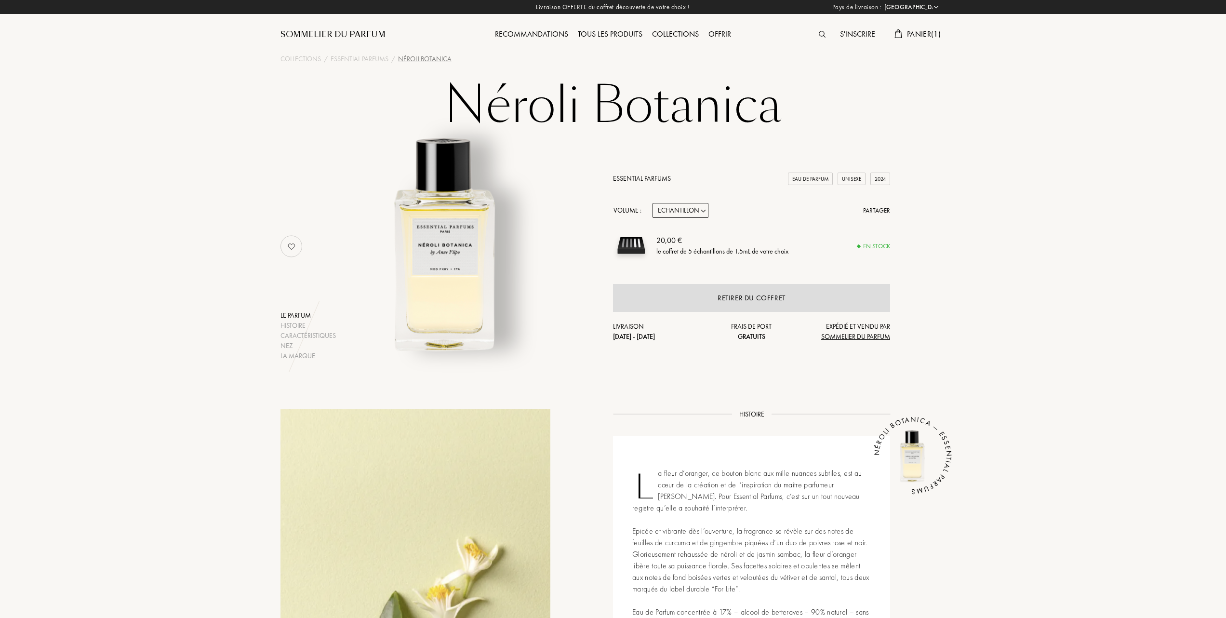
click at [918, 32] on span "Panier ( 1 )" at bounding box center [924, 34] width 34 height 10
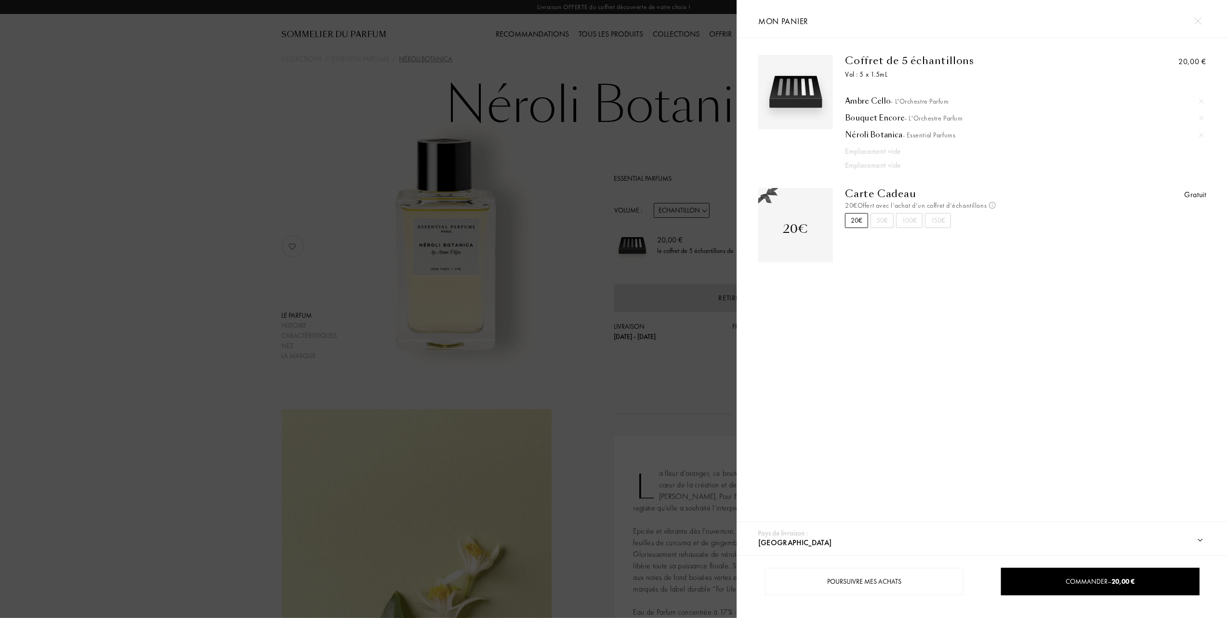
click at [236, 201] on div at bounding box center [368, 309] width 737 height 618
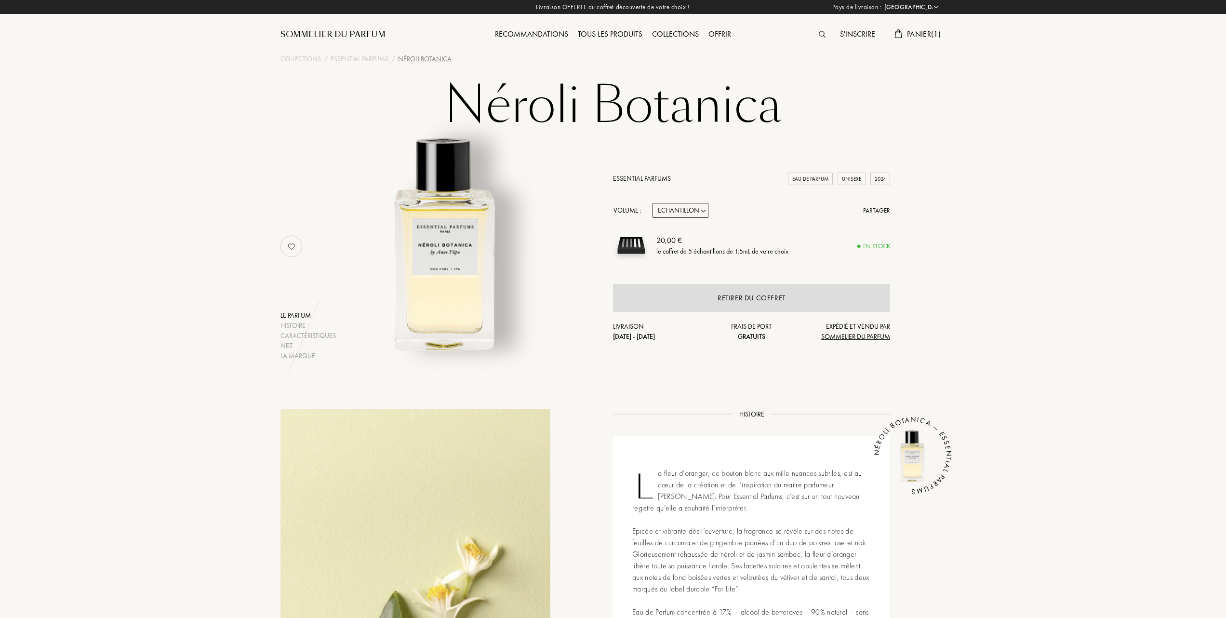
click at [606, 30] on div "Tous les produits" at bounding box center [610, 34] width 74 height 13
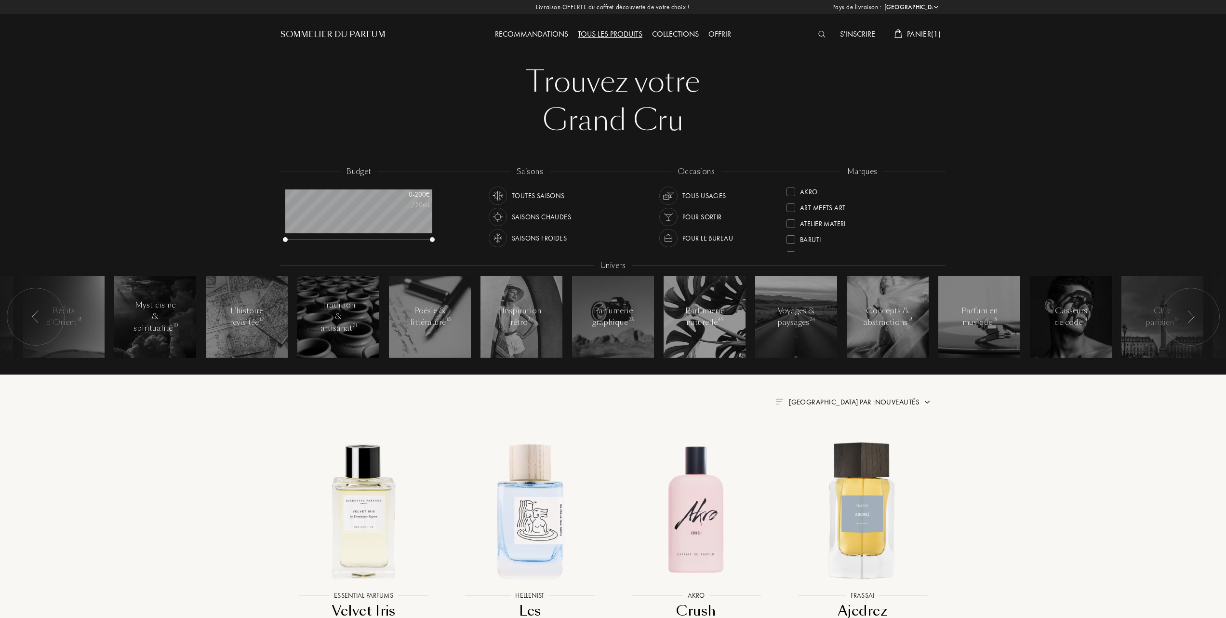
select select "FR"
click at [791, 233] on div at bounding box center [790, 237] width 9 height 9
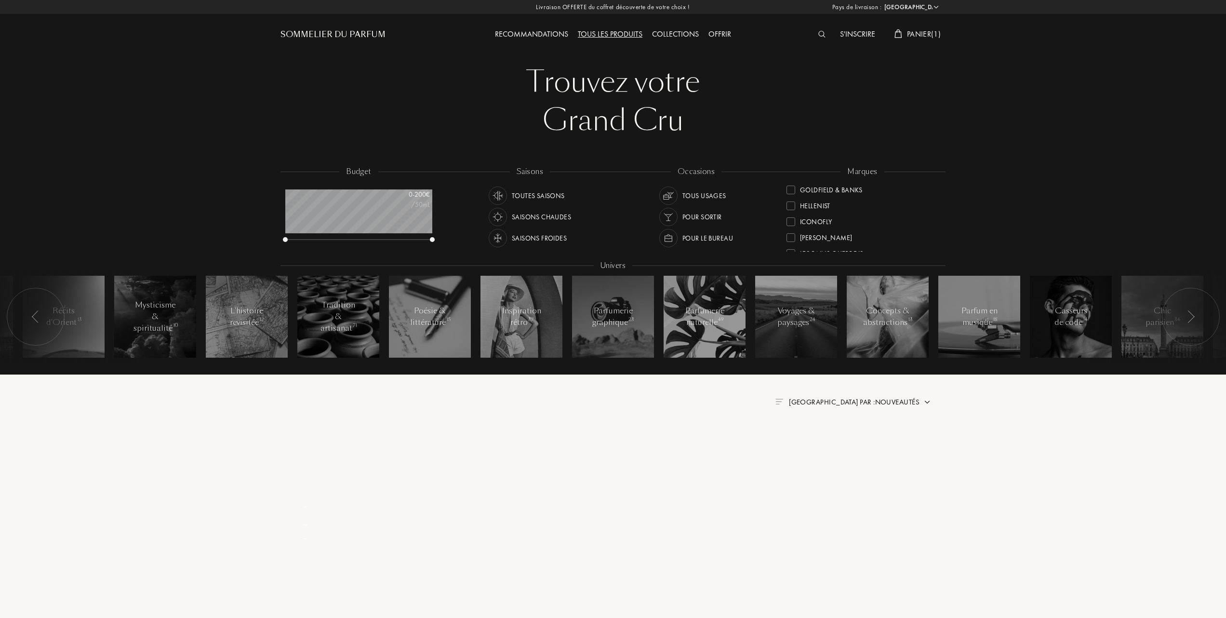
scroll to position [0, 0]
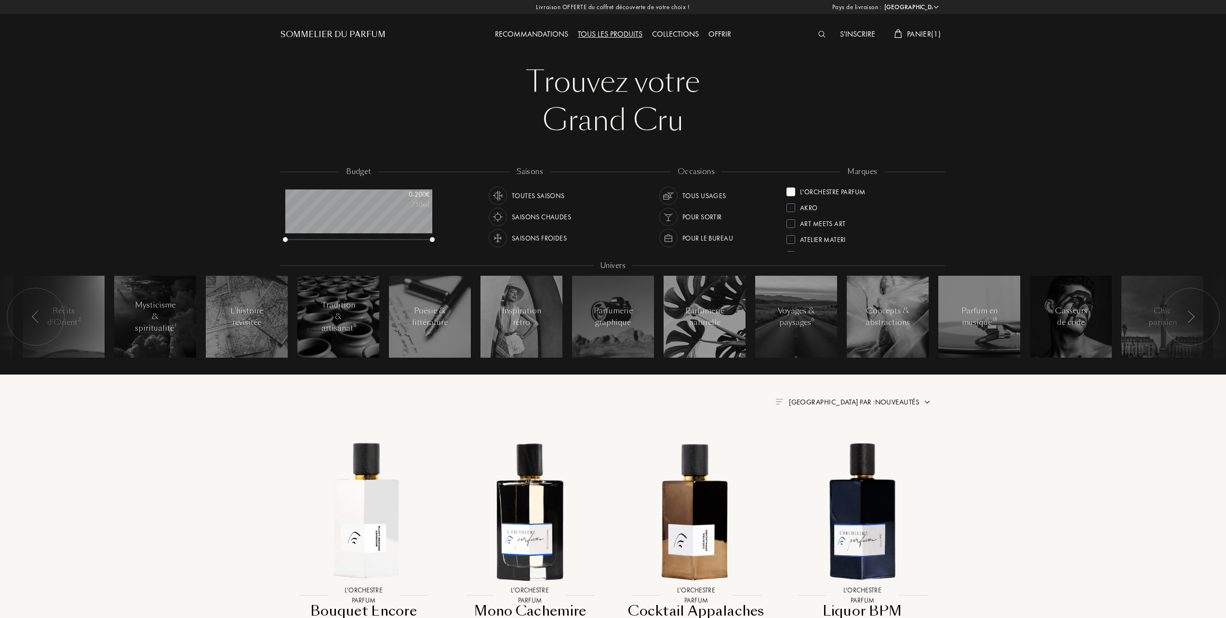
click at [884, 401] on span "Trier par : Nouveautés" at bounding box center [854, 402] width 131 height 10
click at [832, 447] on div at bounding box center [830, 443] width 7 height 7
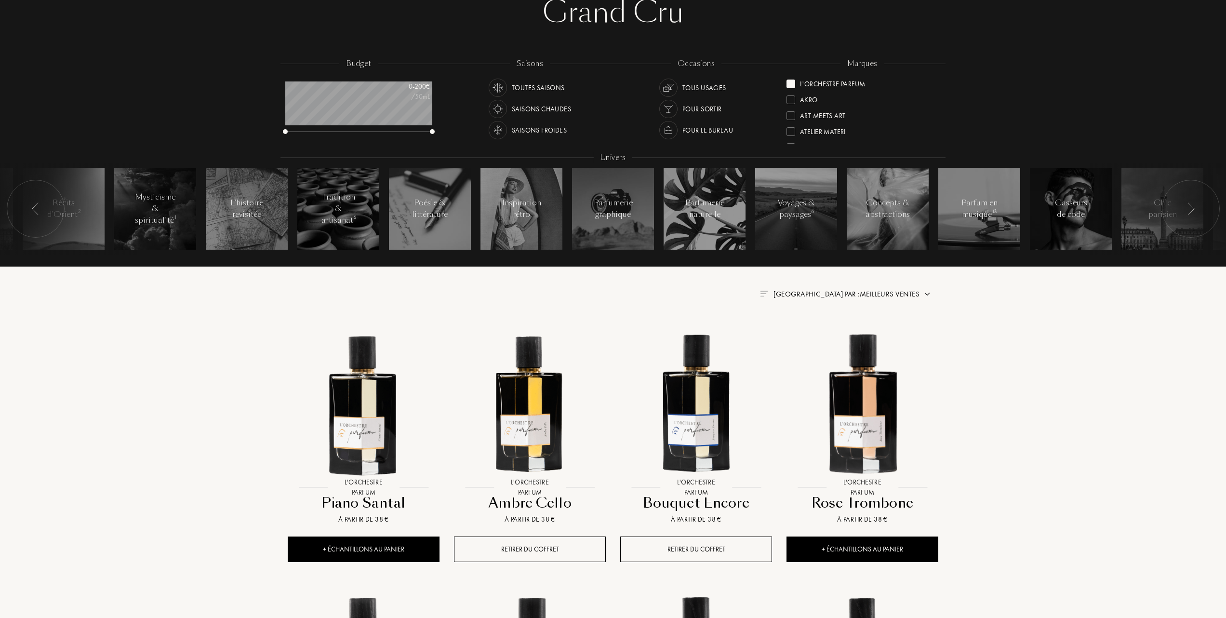
scroll to position [128, 0]
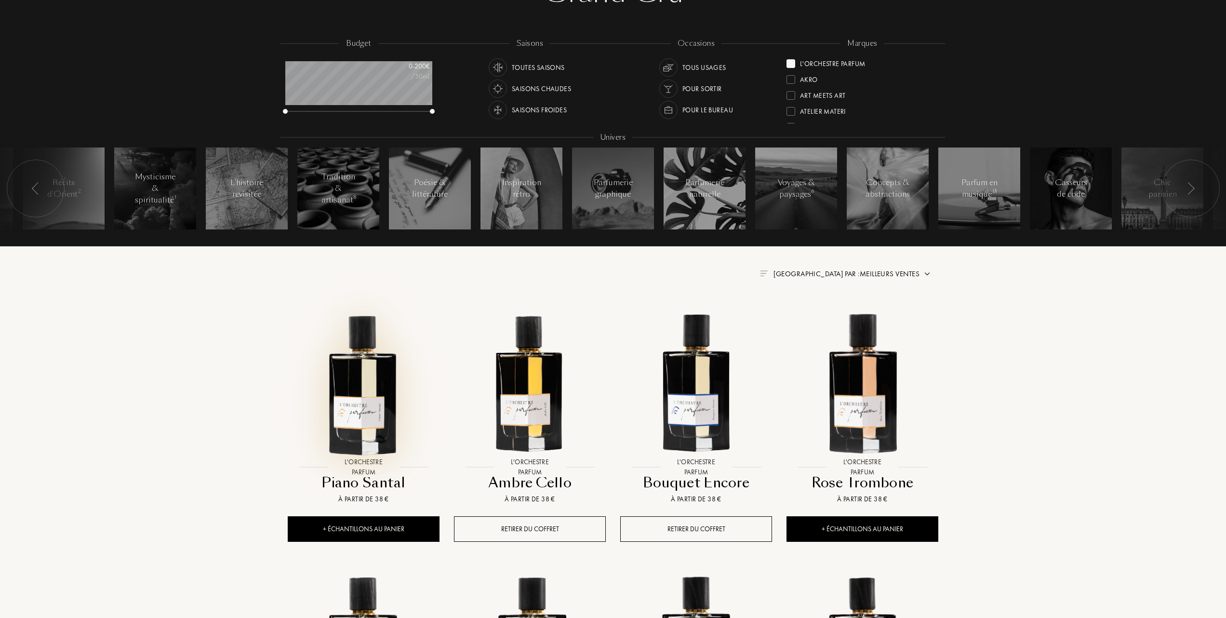
click at [357, 403] on img at bounding box center [364, 382] width 150 height 150
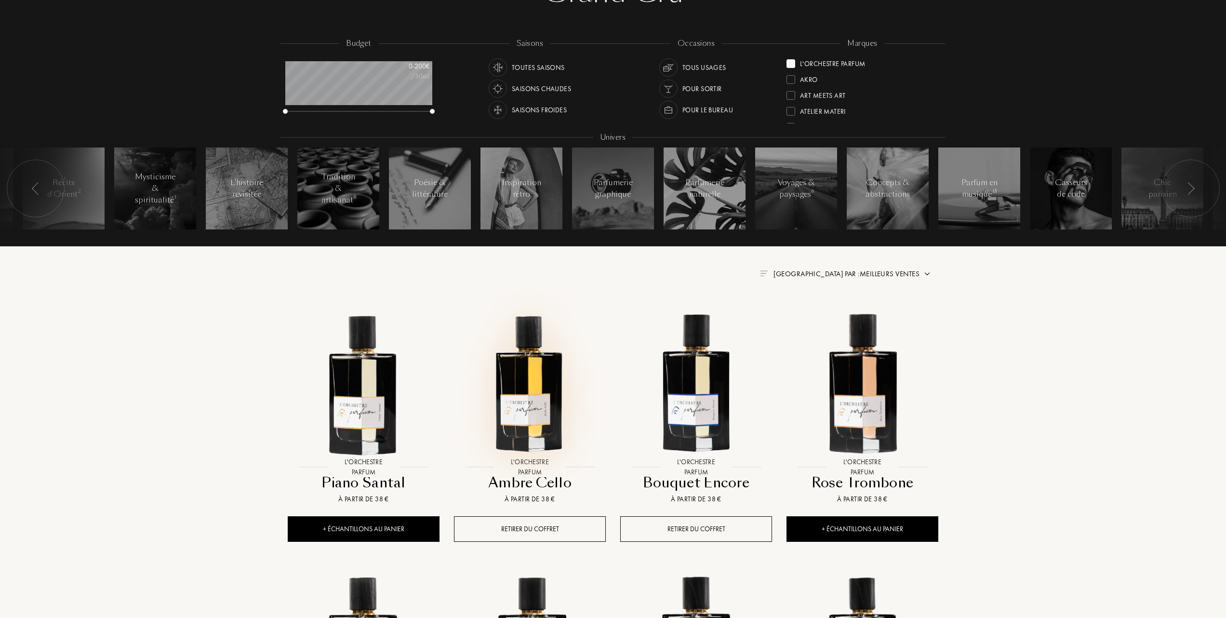
click at [523, 403] on img at bounding box center [530, 382] width 150 height 150
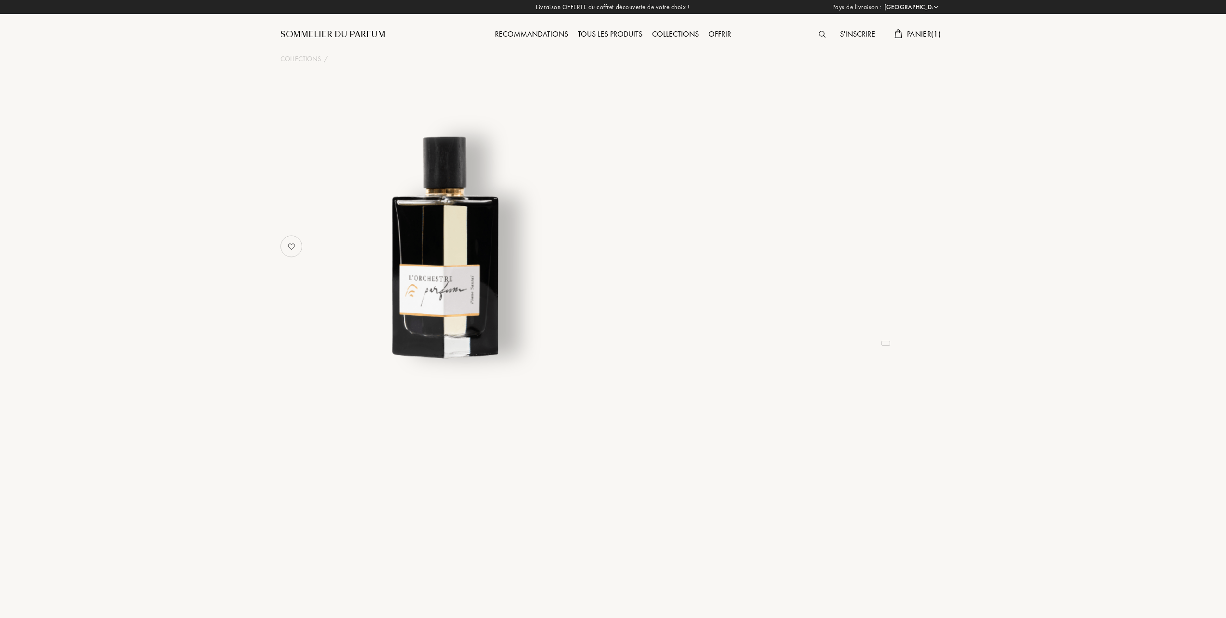
select select "FR"
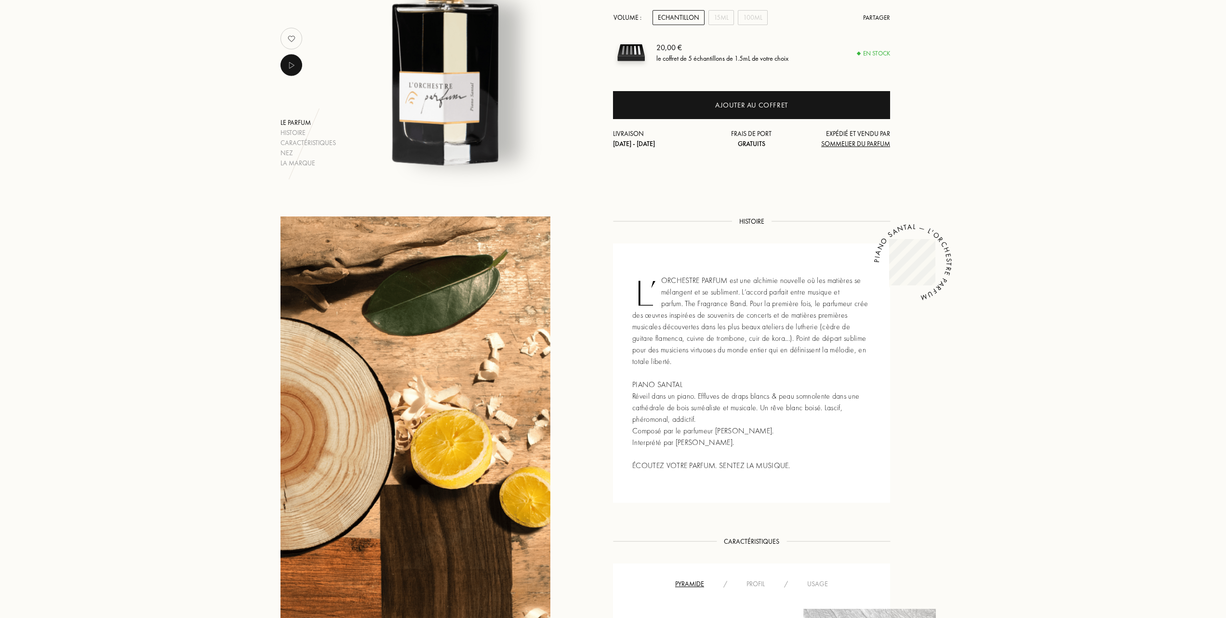
scroll to position [449, 0]
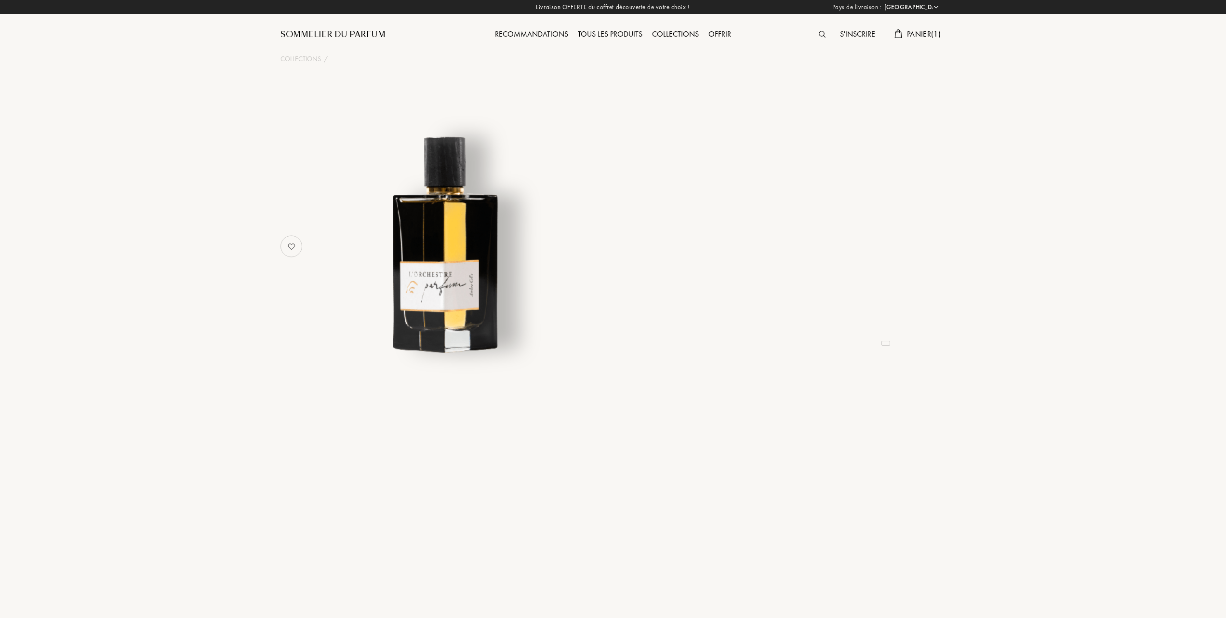
select select "FR"
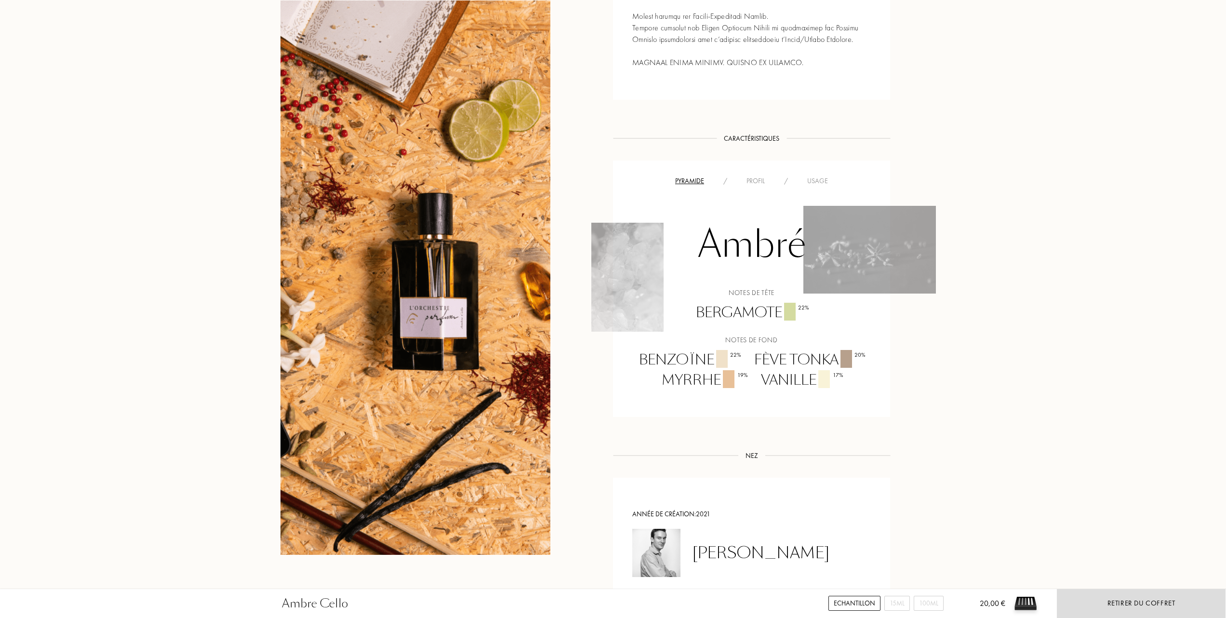
scroll to position [642, 0]
click at [823, 180] on div "Usage" at bounding box center [817, 180] width 40 height 10
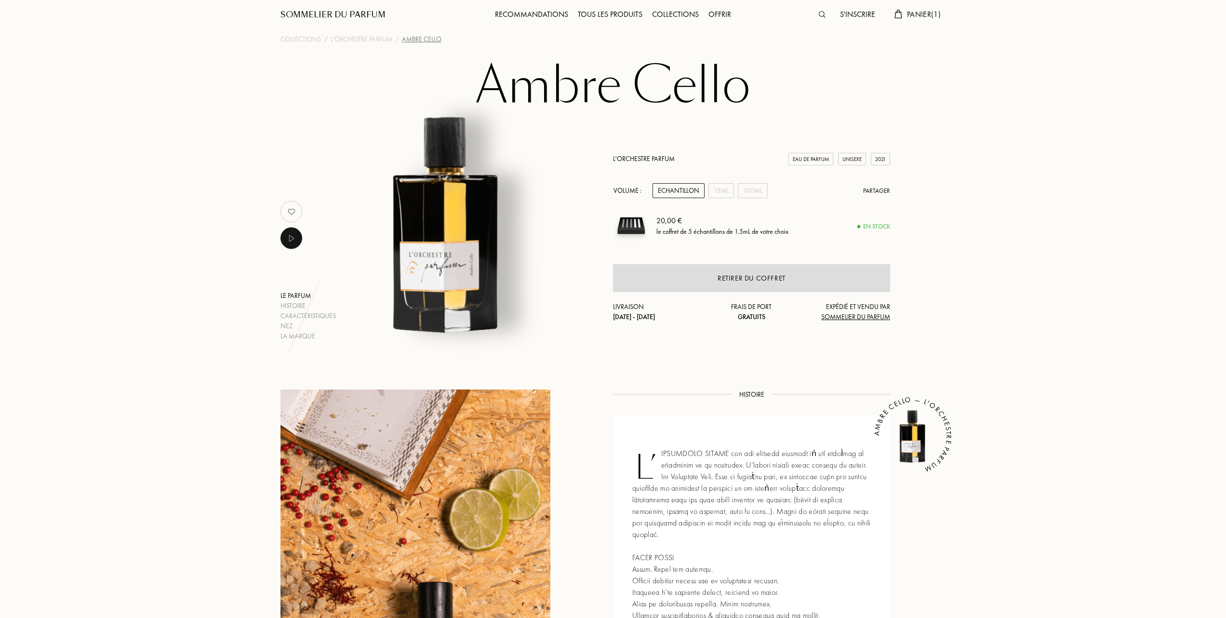
scroll to position [0, 0]
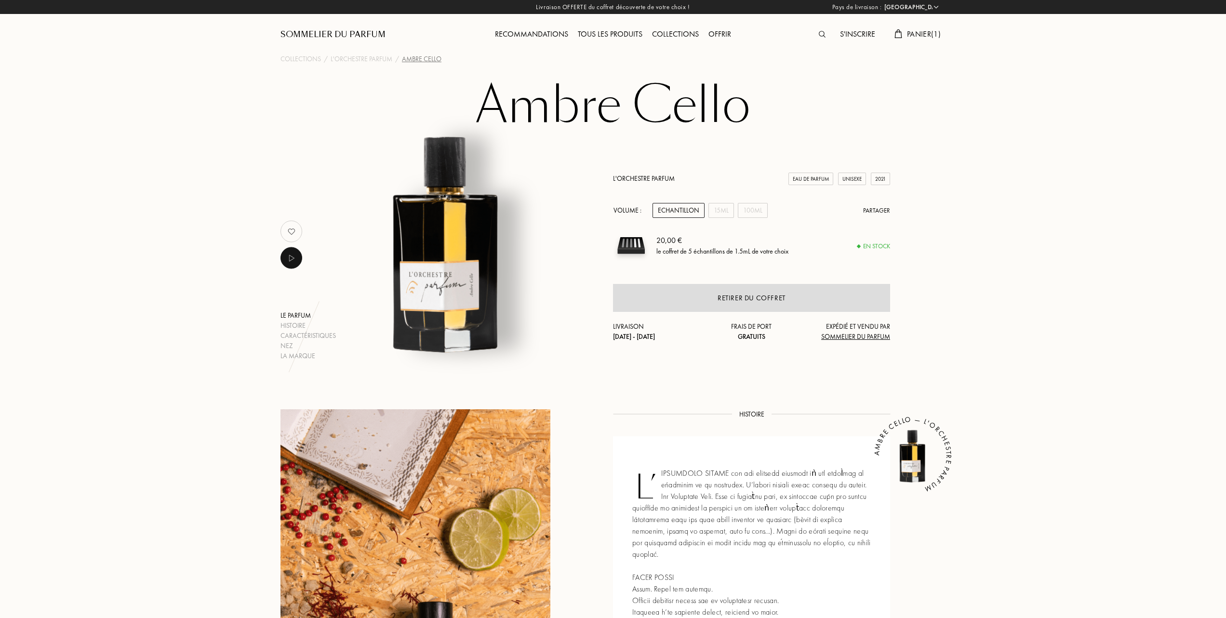
click at [914, 32] on span "Panier ( 1 )" at bounding box center [924, 34] width 34 height 10
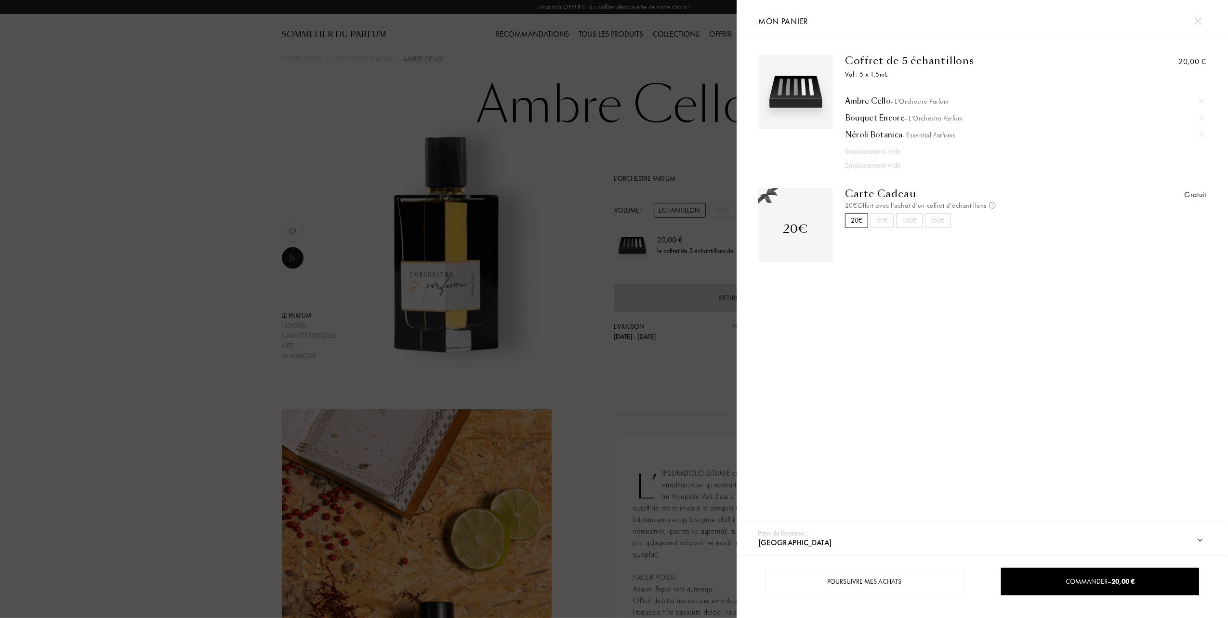
click at [245, 171] on div at bounding box center [368, 309] width 737 height 618
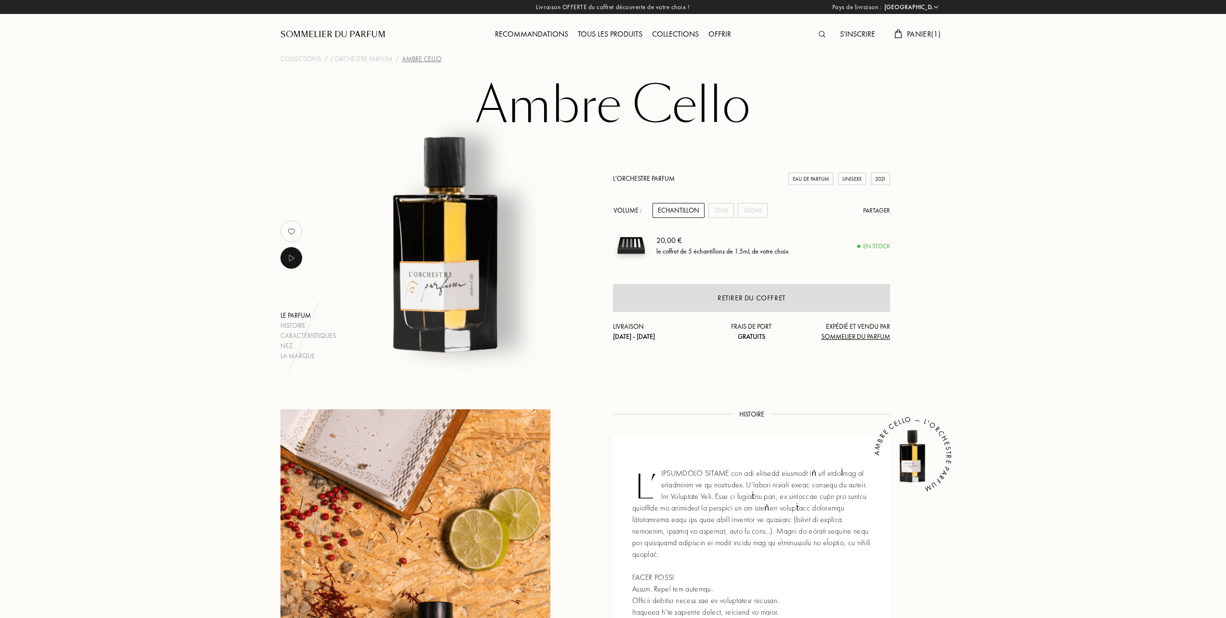
click at [609, 34] on div "Tous les produits" at bounding box center [610, 34] width 74 height 13
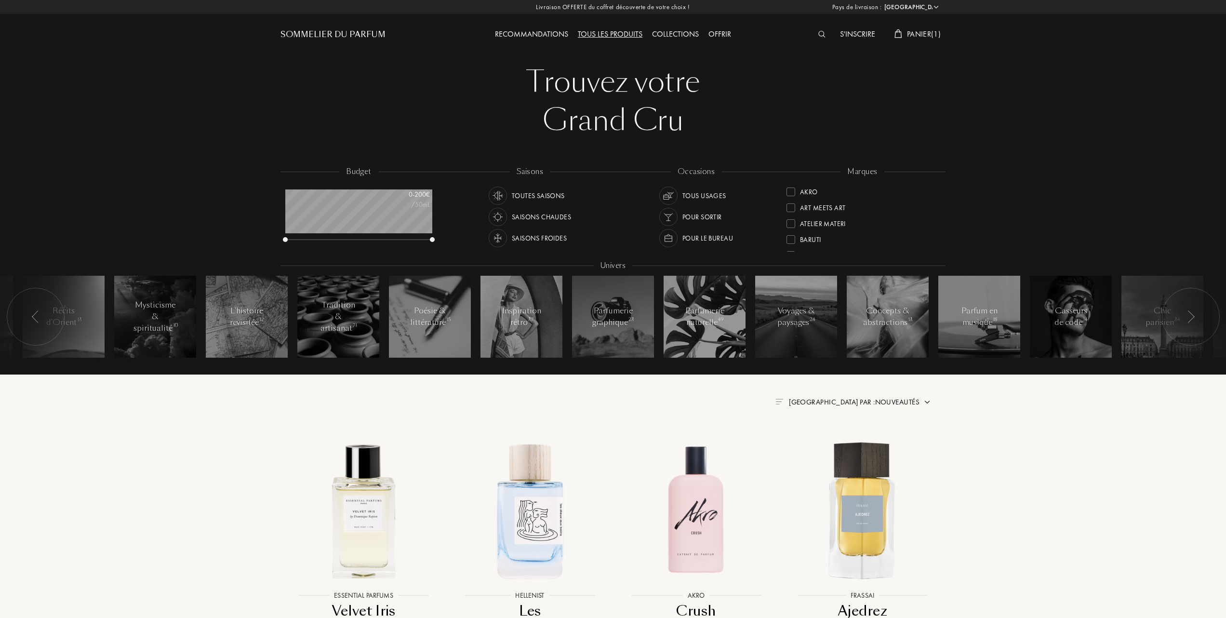
select select "FR"
click at [791, 222] on div at bounding box center [790, 222] width 9 height 9
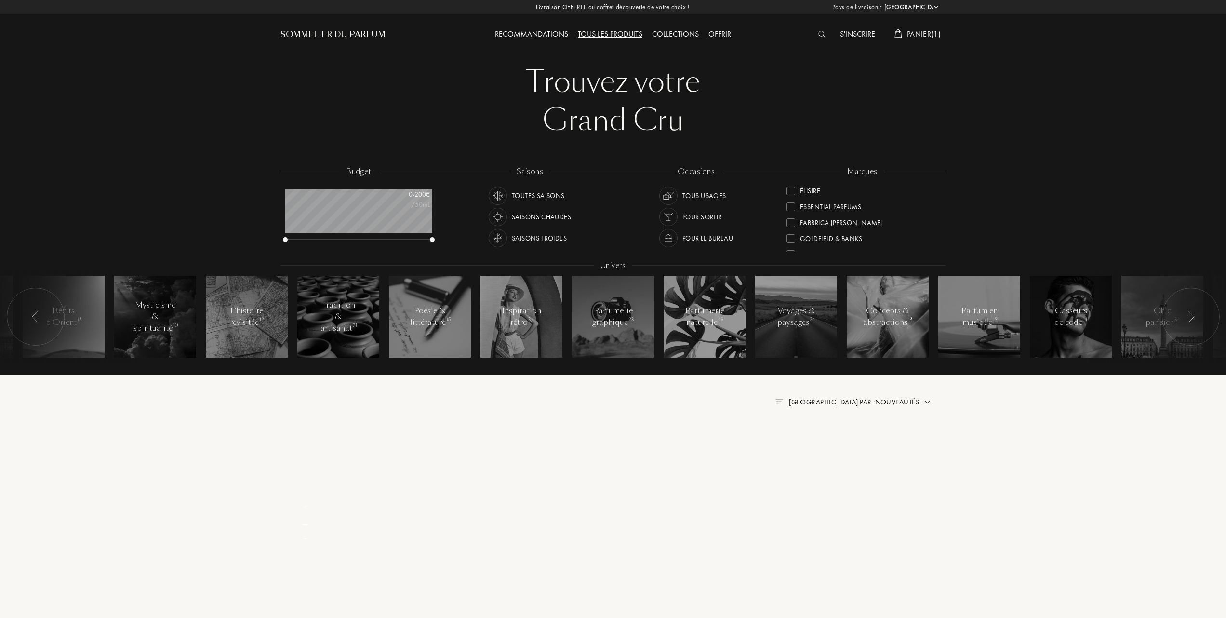
scroll to position [0, 0]
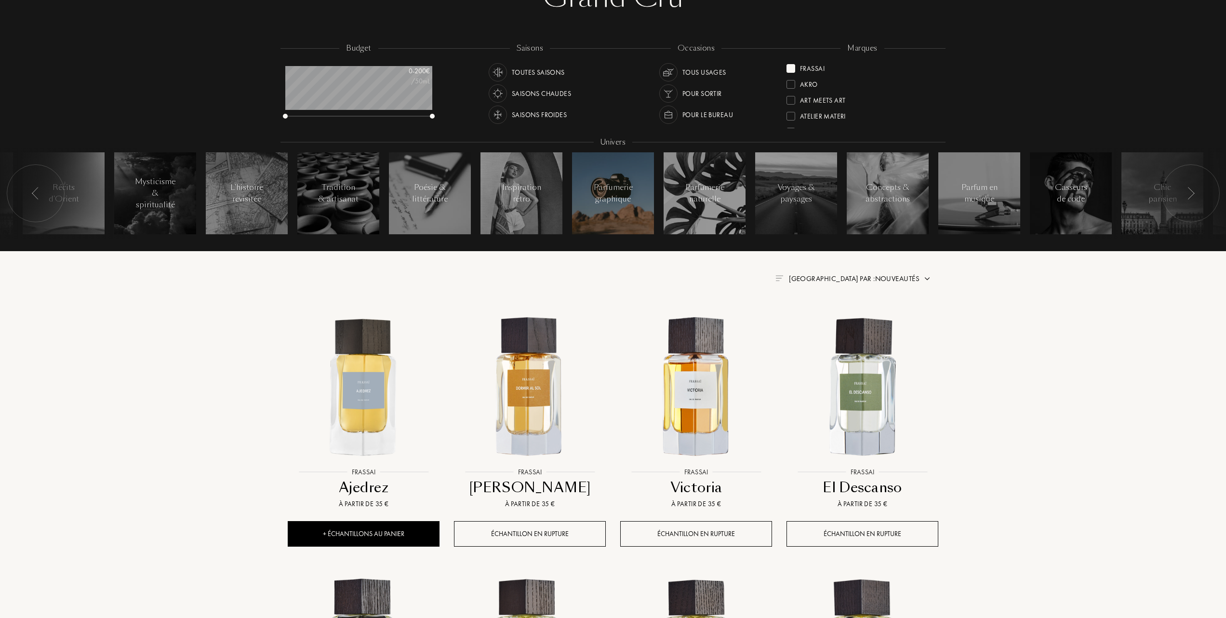
scroll to position [128, 0]
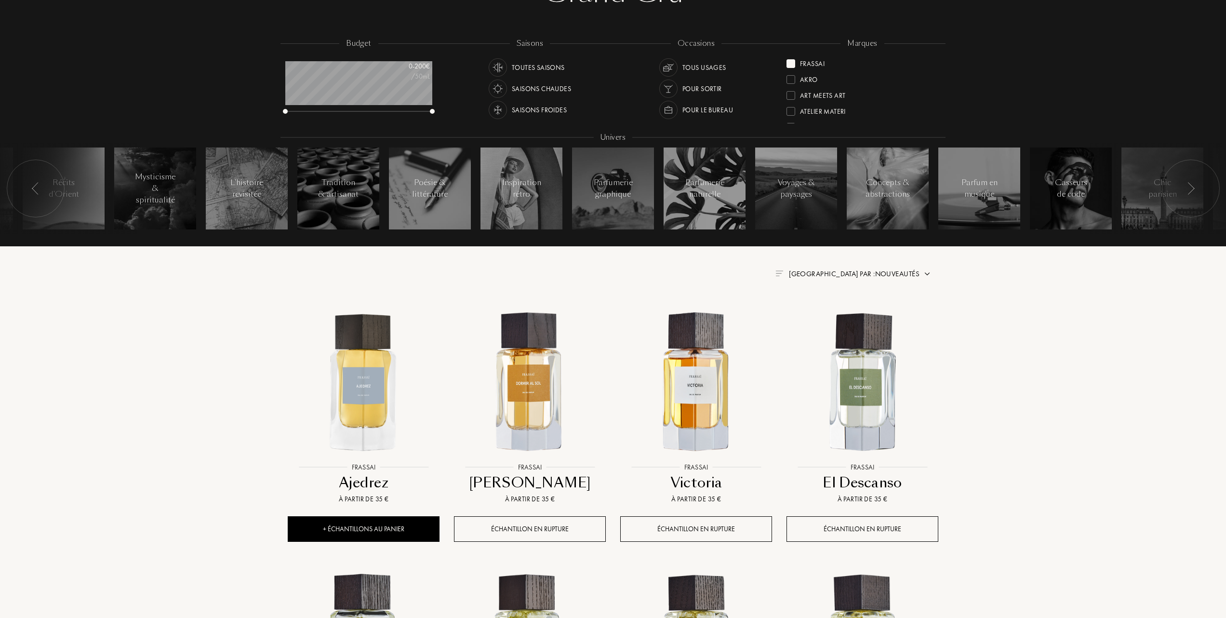
click at [864, 270] on span "[GEOGRAPHIC_DATA] par : Nouveautés" at bounding box center [854, 274] width 131 height 10
click at [828, 314] on div at bounding box center [830, 315] width 7 height 7
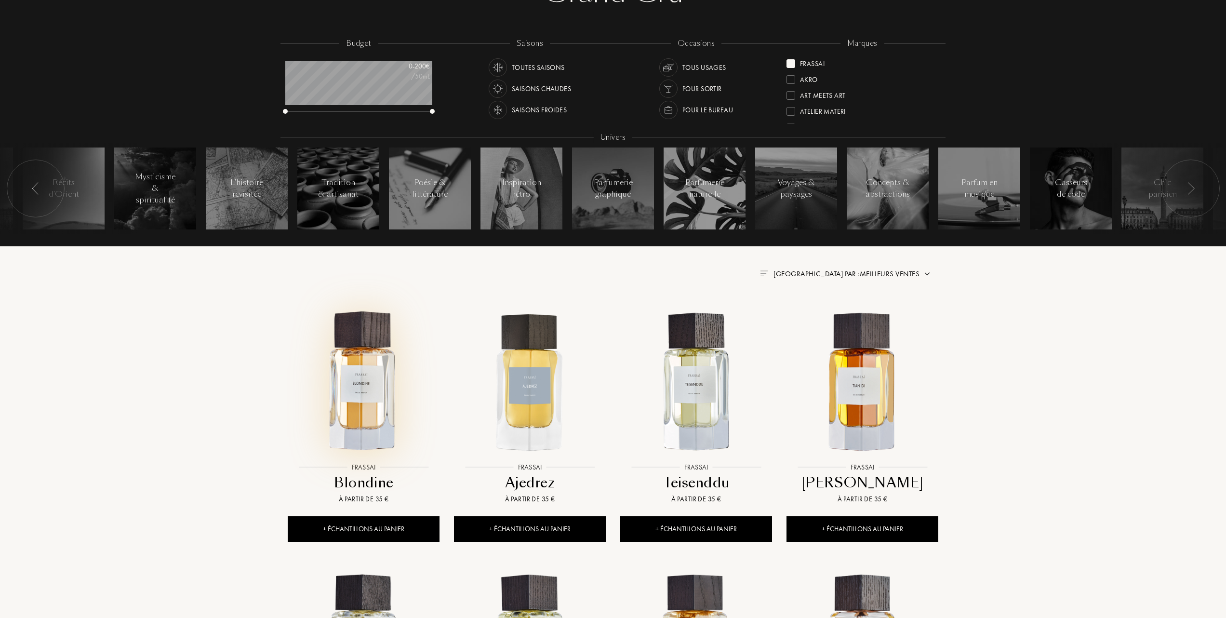
click at [359, 399] on img at bounding box center [364, 382] width 150 height 150
click at [695, 392] on img at bounding box center [696, 382] width 150 height 150
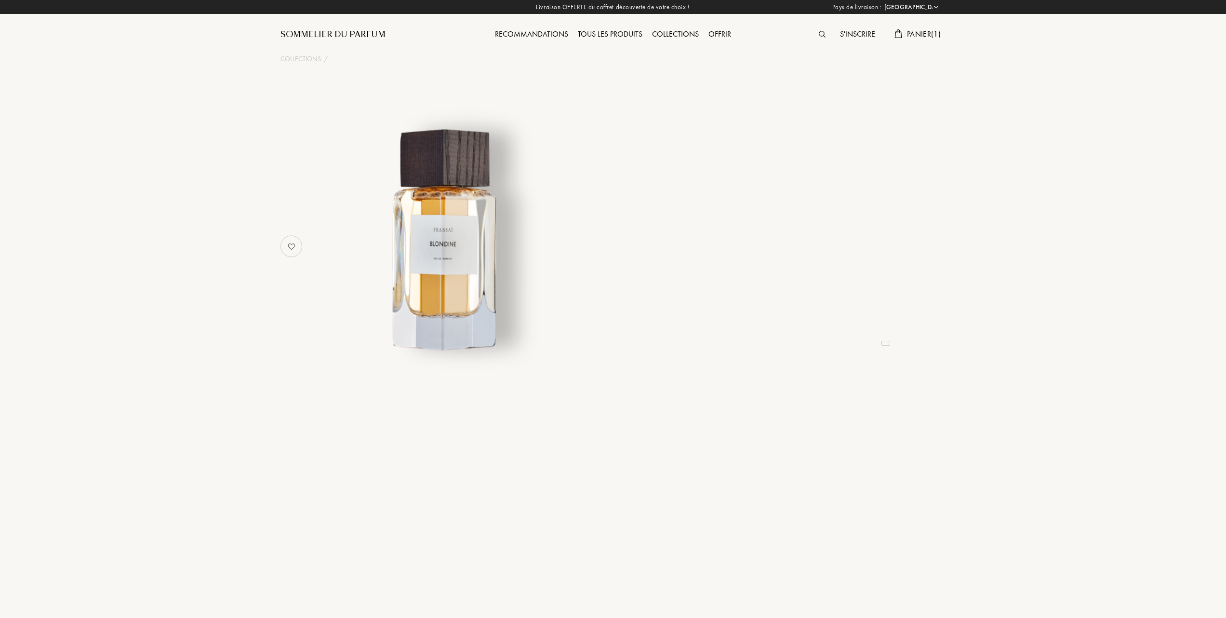
select select "FR"
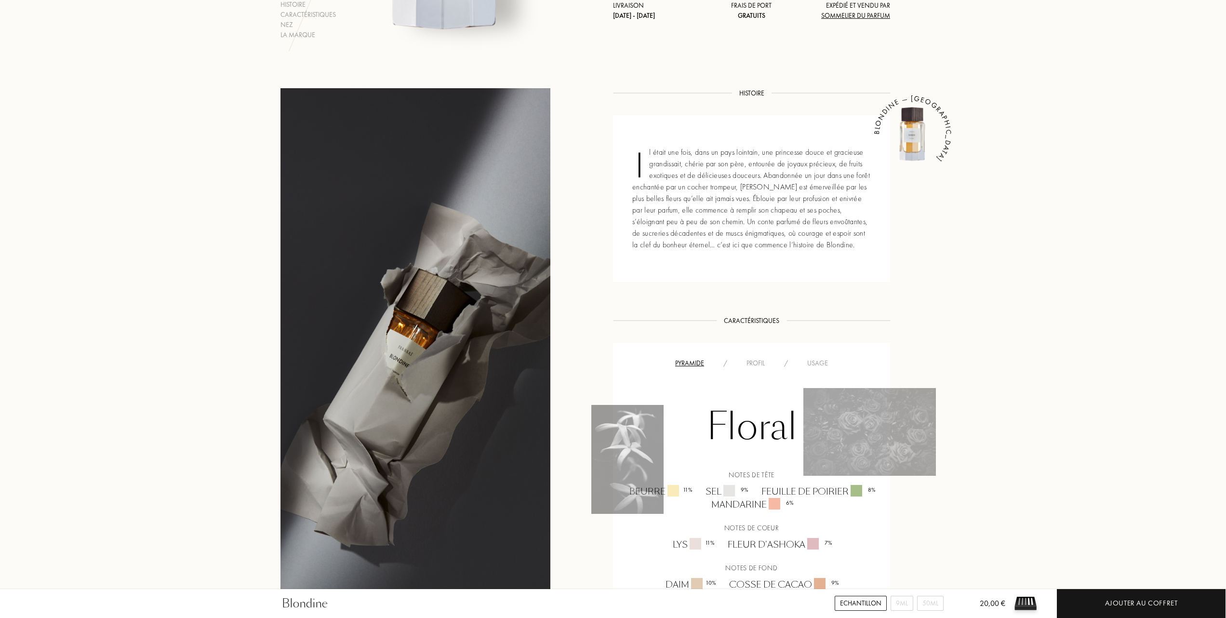
scroll to position [385, 0]
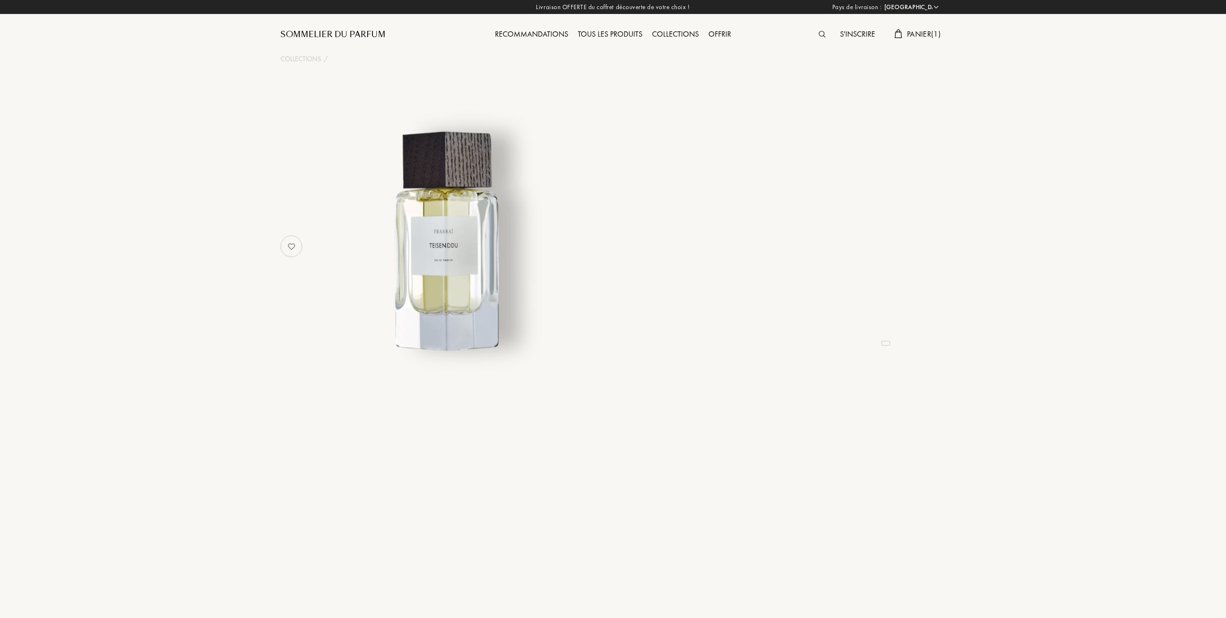
select select "FR"
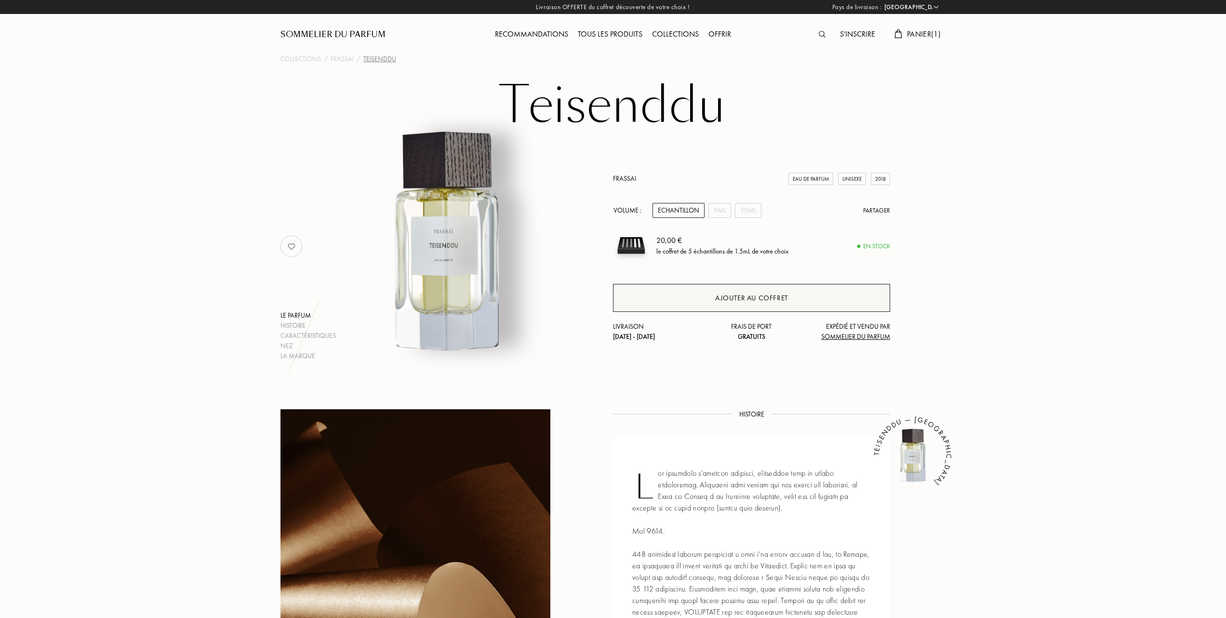
click at [744, 296] on div "Ajouter au coffret" at bounding box center [751, 297] width 73 height 11
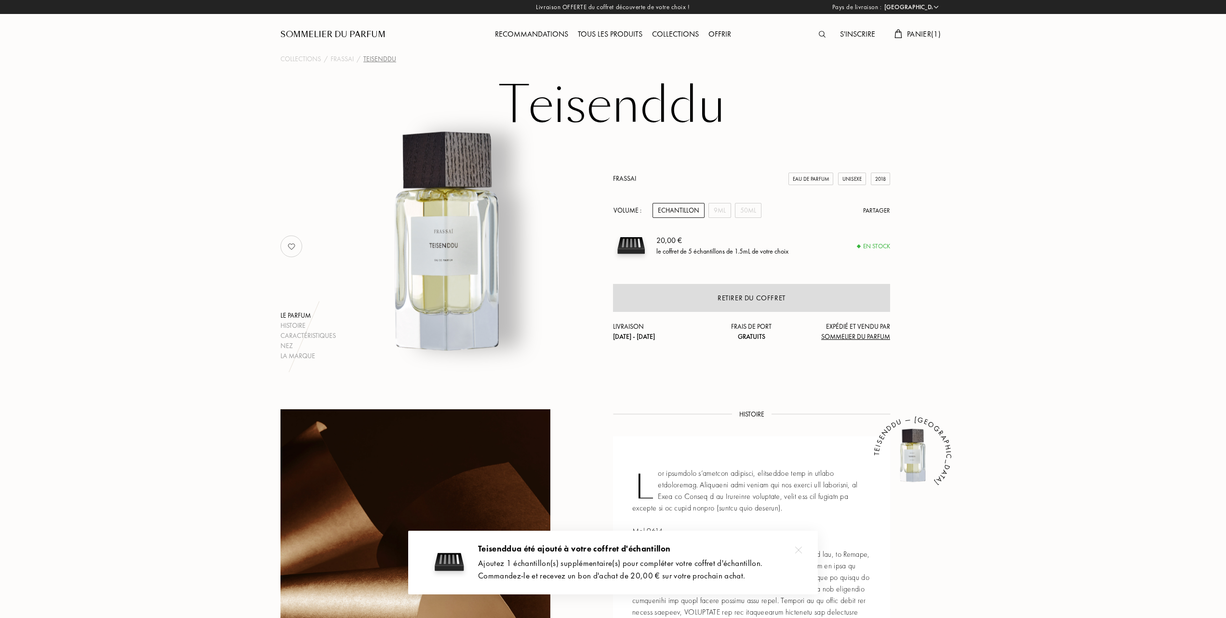
click at [922, 33] on span "Panier ( 1 )" at bounding box center [924, 34] width 34 height 10
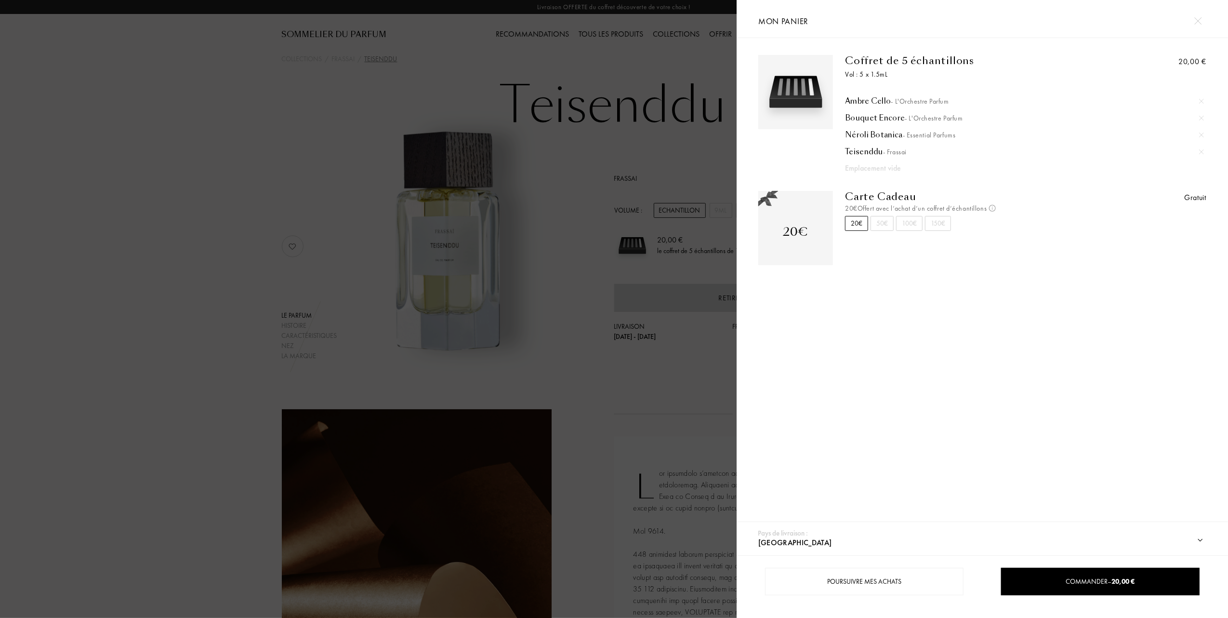
click at [189, 212] on div at bounding box center [368, 309] width 737 height 618
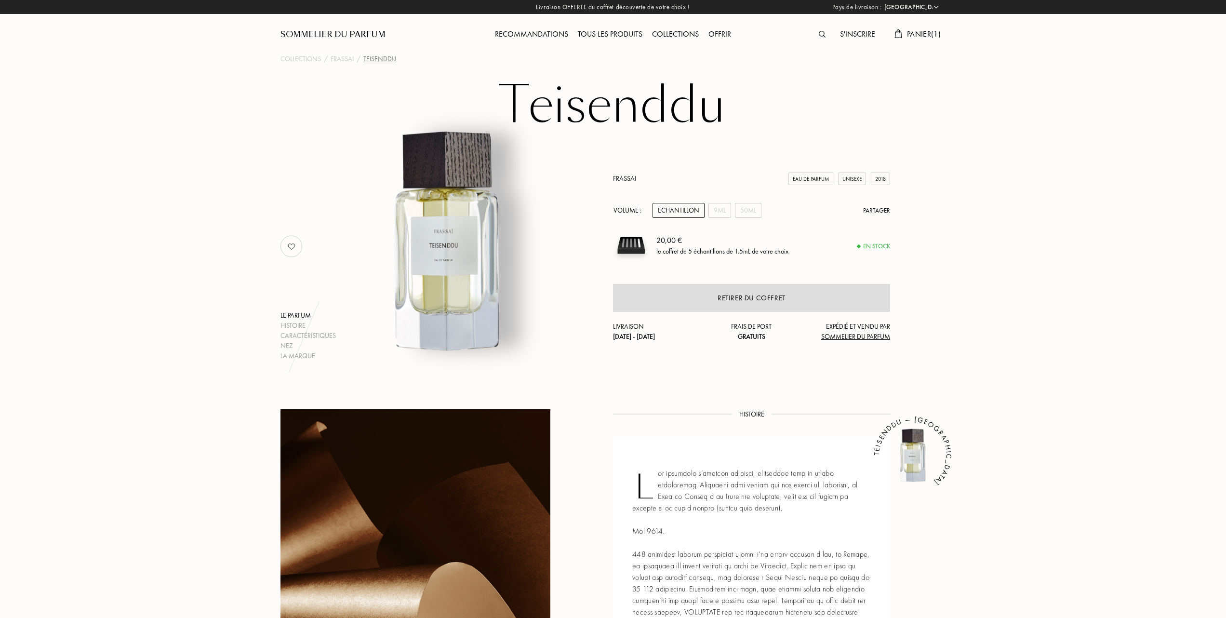
click at [586, 32] on div "Tous les produits" at bounding box center [610, 34] width 74 height 13
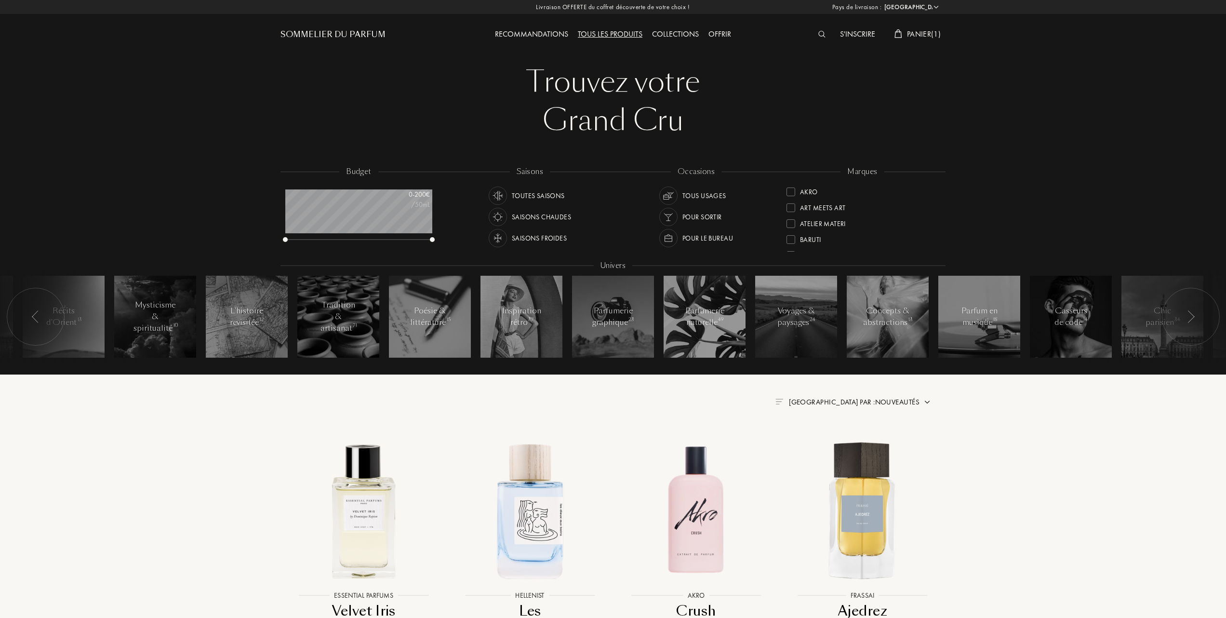
select select "FR"
click at [790, 186] on div at bounding box center [790, 189] width 9 height 9
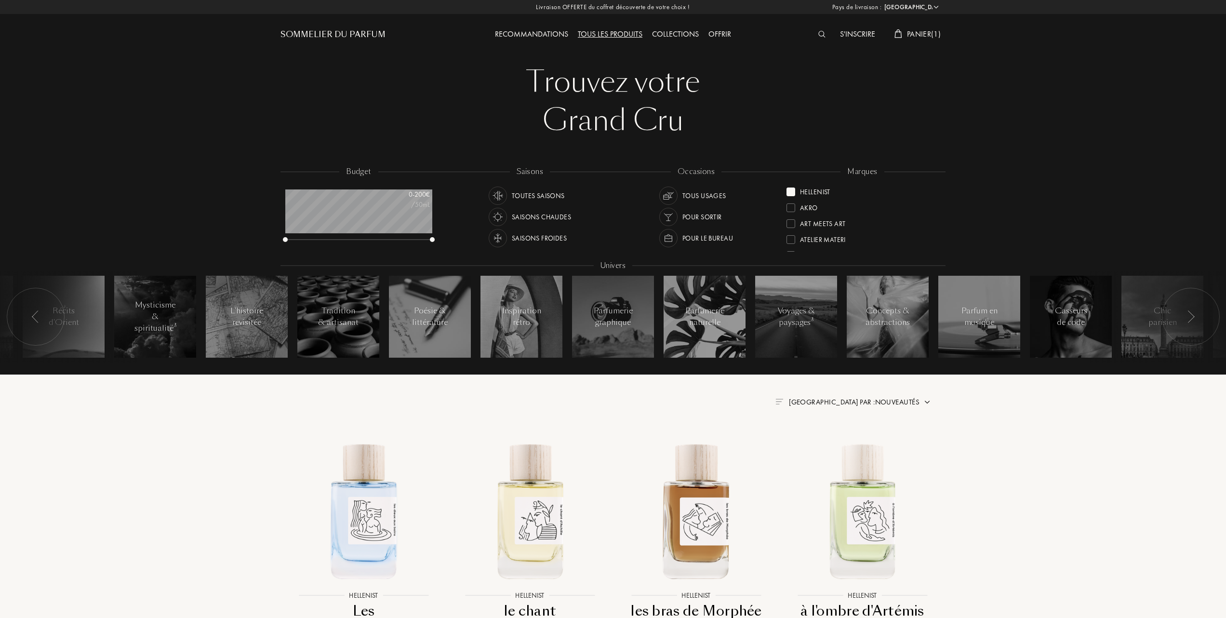
click at [788, 190] on div at bounding box center [790, 191] width 9 height 9
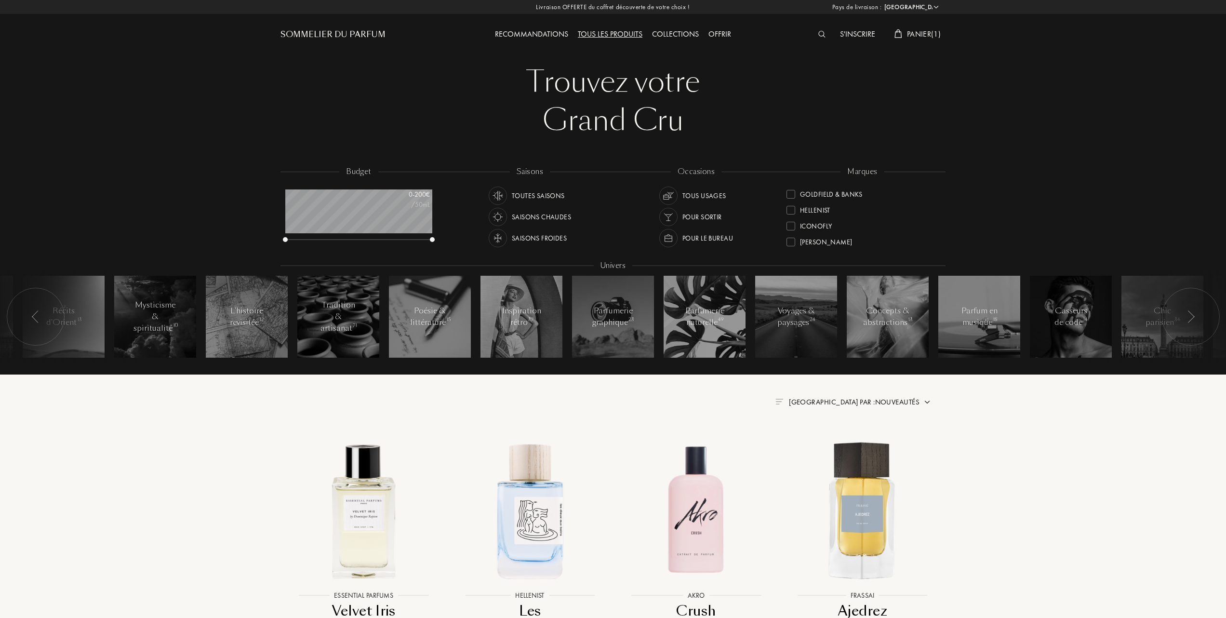
scroll to position [193, 0]
click at [791, 218] on div at bounding box center [790, 221] width 9 height 9
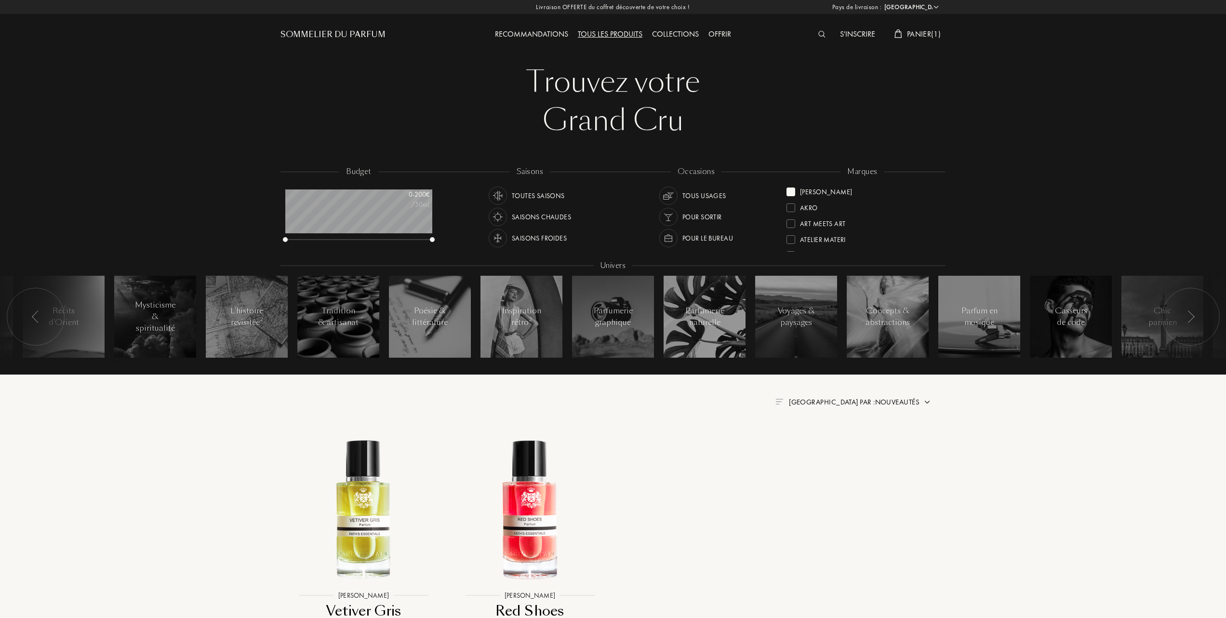
click at [791, 189] on div at bounding box center [790, 191] width 9 height 9
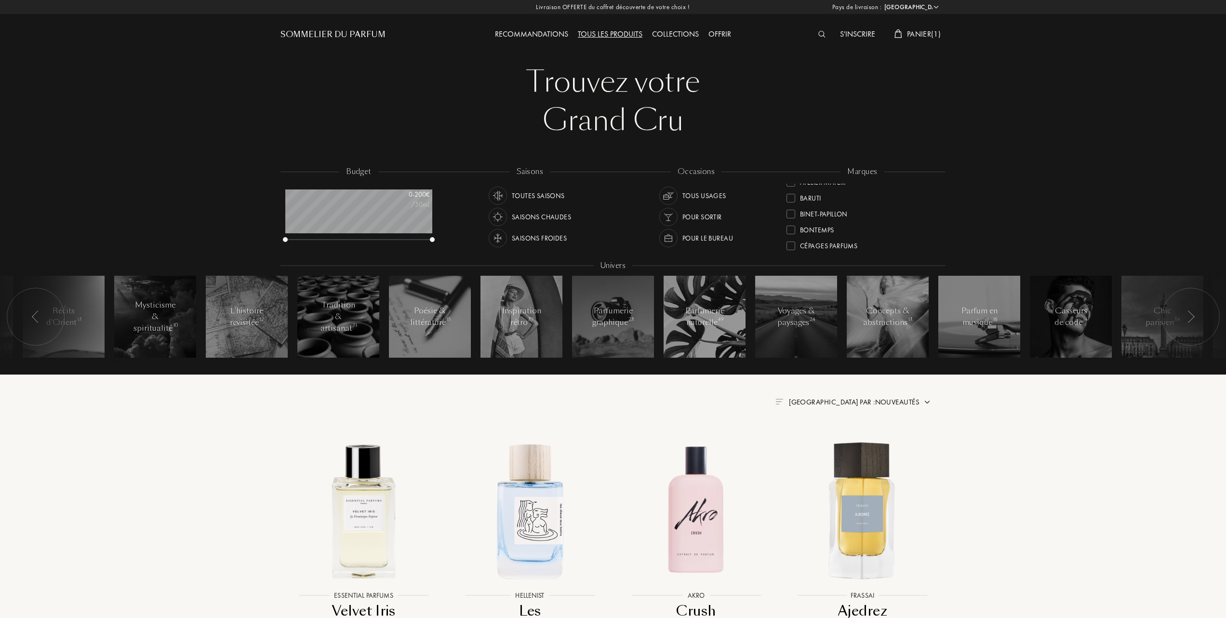
scroll to position [64, 0]
click at [791, 236] on div at bounding box center [790, 239] width 9 height 9
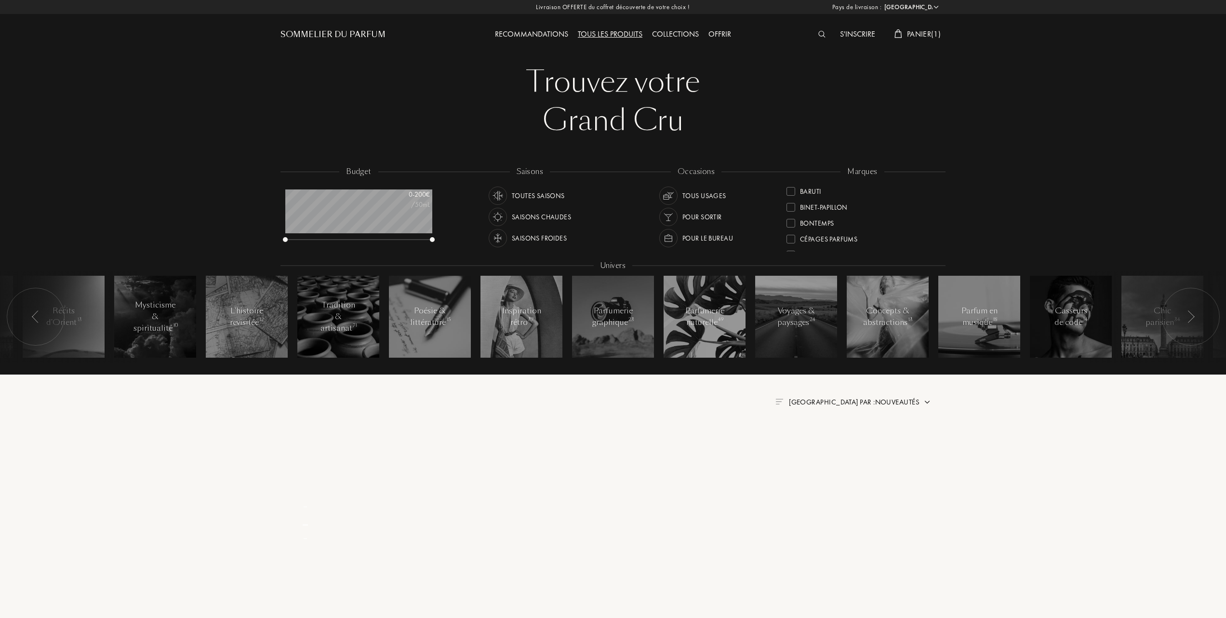
scroll to position [0, 0]
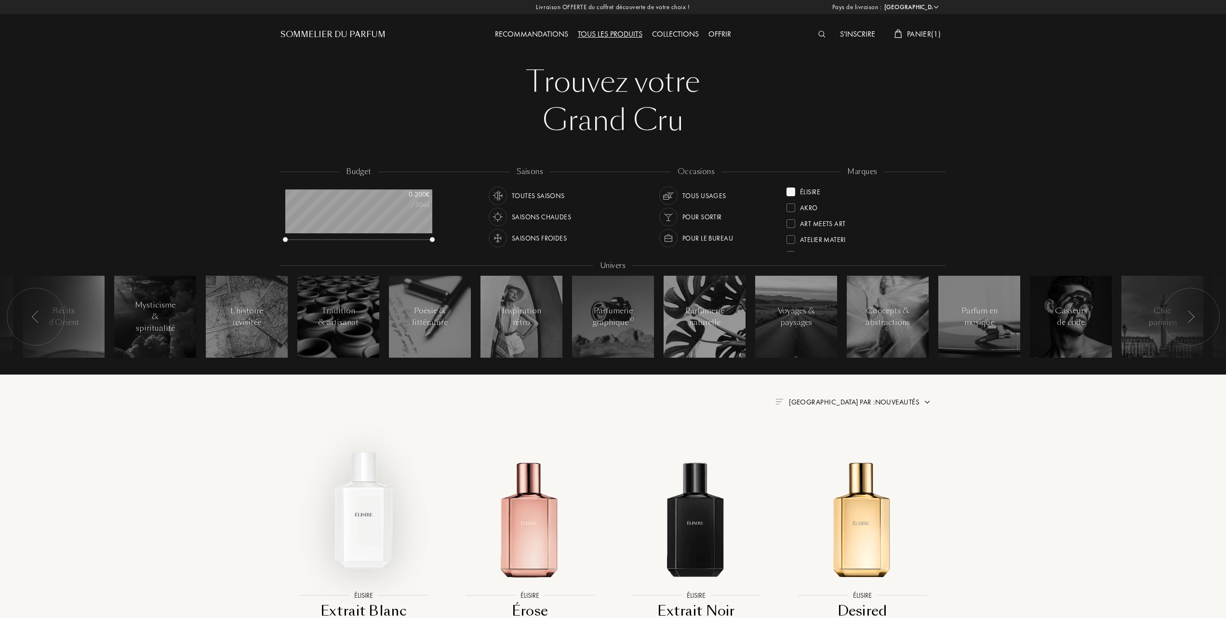
scroll to position [64, 0]
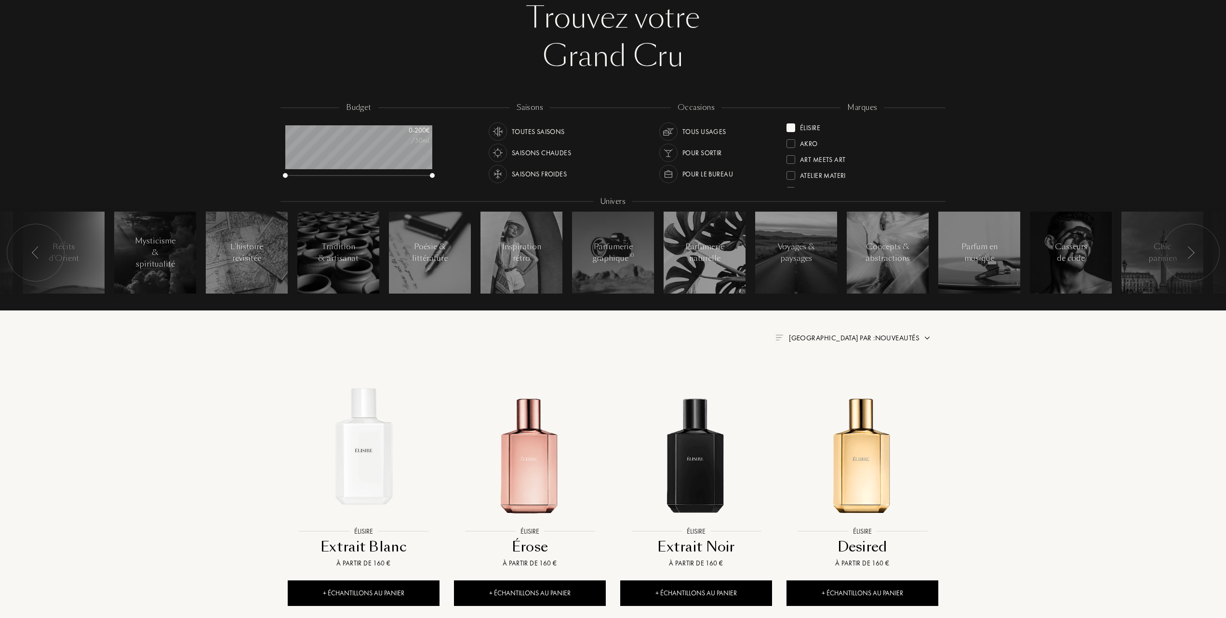
click at [905, 335] on span "[GEOGRAPHIC_DATA] par : Nouveautés" at bounding box center [854, 338] width 131 height 10
click at [829, 382] on div at bounding box center [830, 379] width 7 height 7
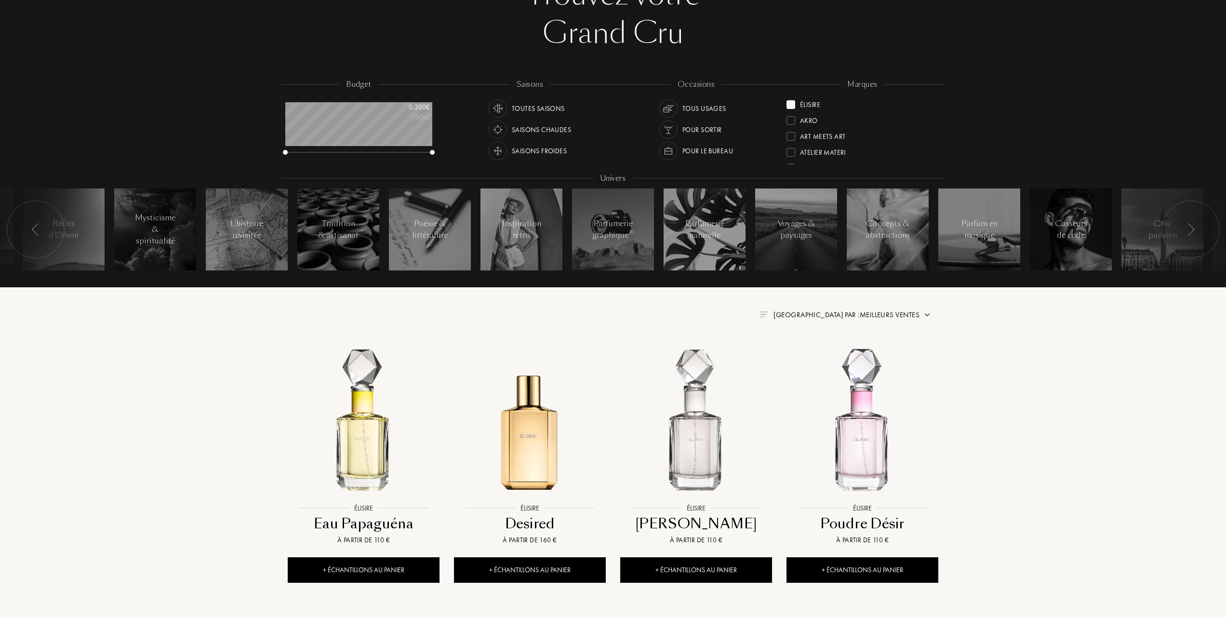
scroll to position [128, 0]
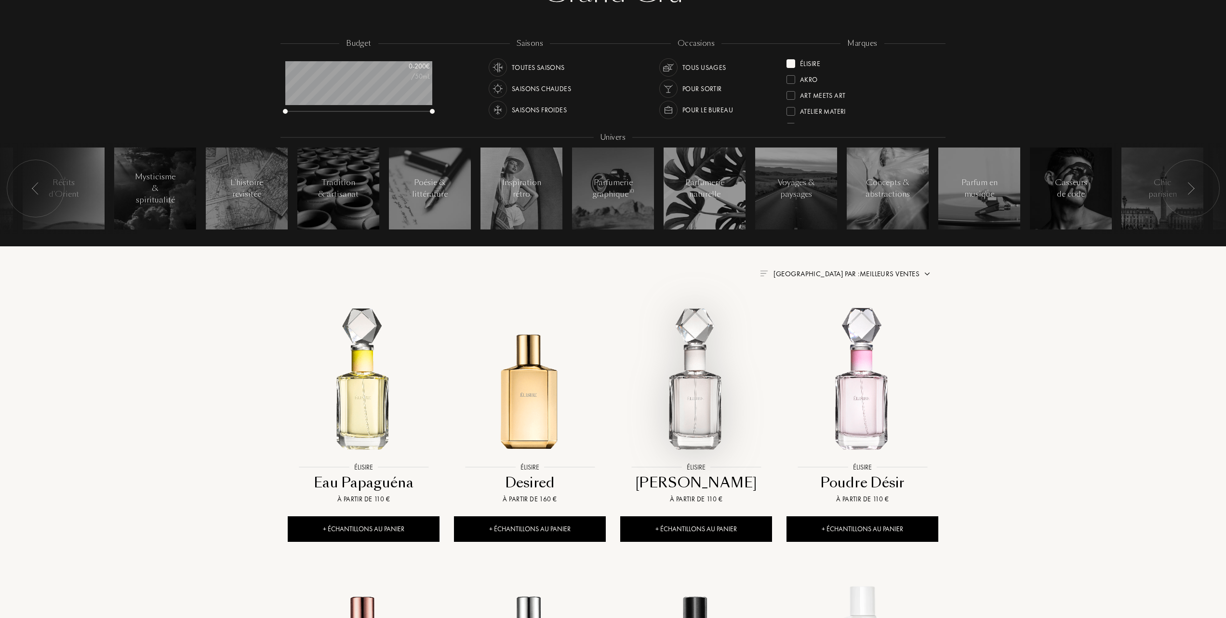
click at [705, 397] on img at bounding box center [696, 382] width 150 height 150
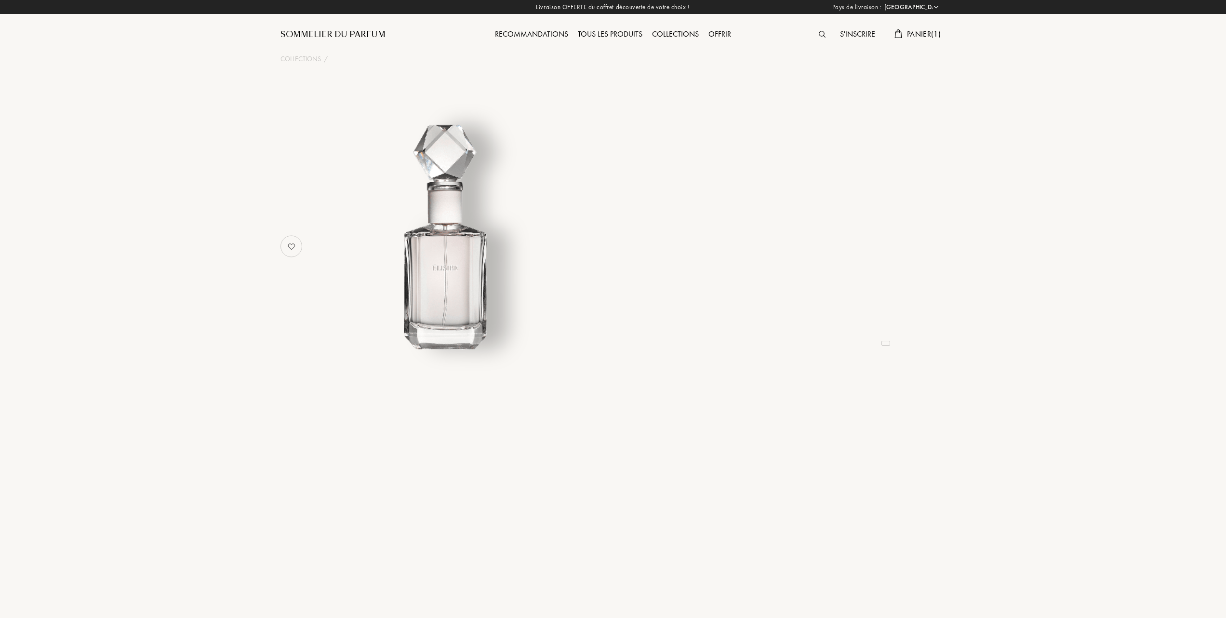
select select "FR"
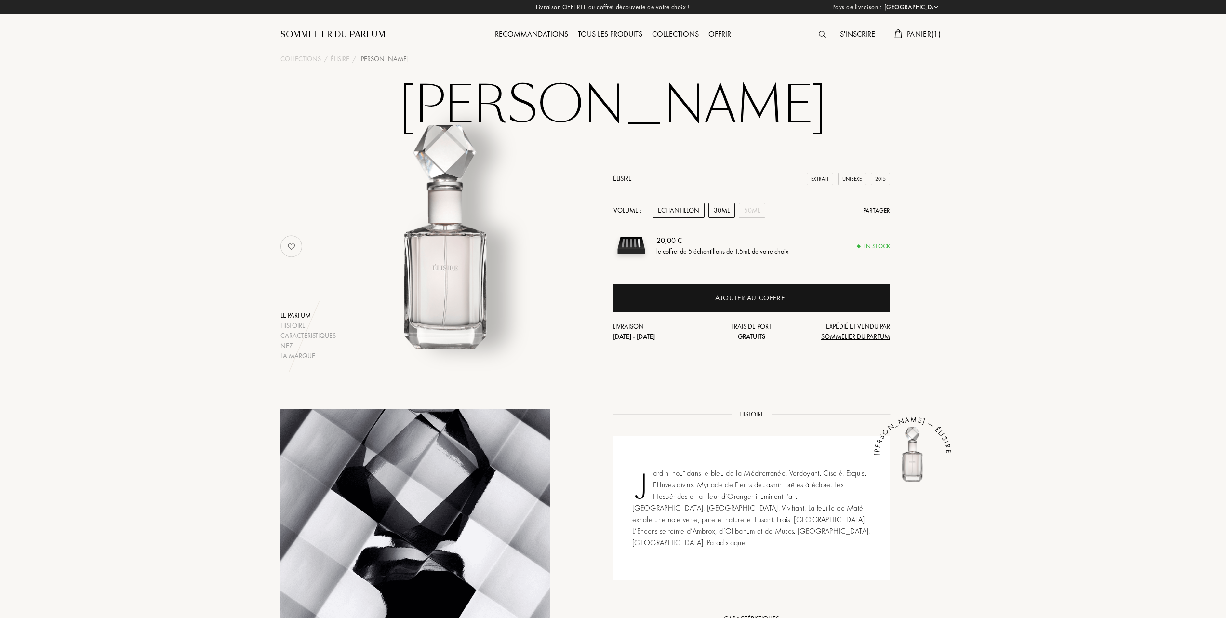
click at [725, 211] on div "30mL" at bounding box center [721, 210] width 26 height 15
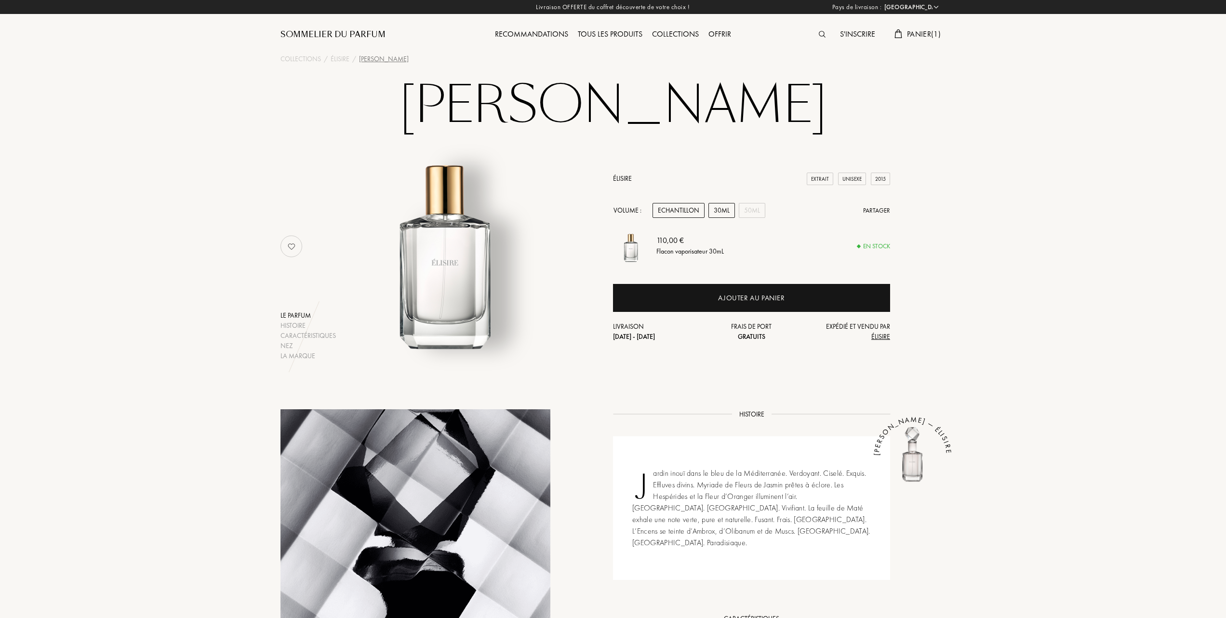
click at [685, 211] on div "Echantillon" at bounding box center [678, 210] width 52 height 15
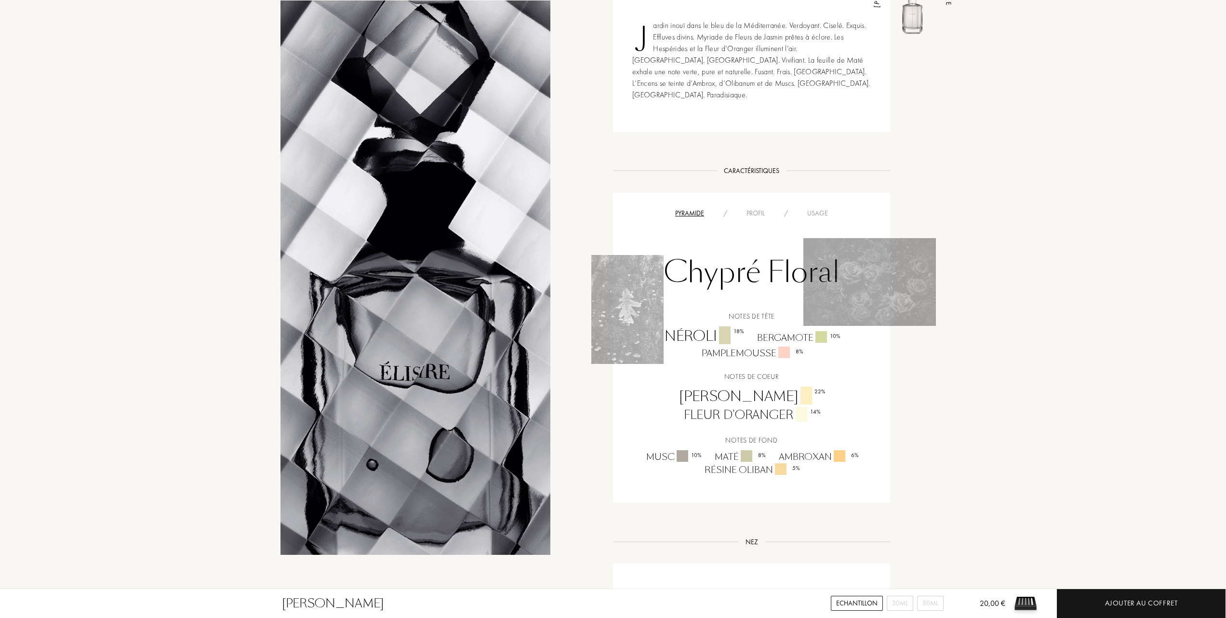
scroll to position [449, 0]
click at [819, 206] on div "Usage" at bounding box center [817, 211] width 40 height 10
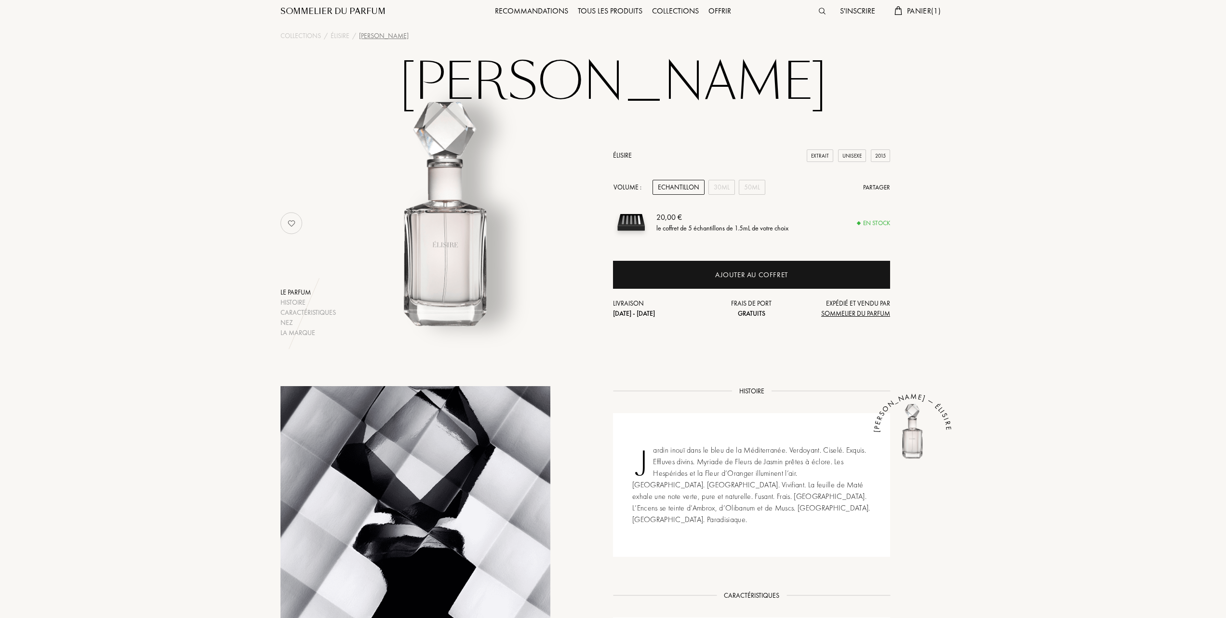
scroll to position [0, 0]
